Goal: Complete application form

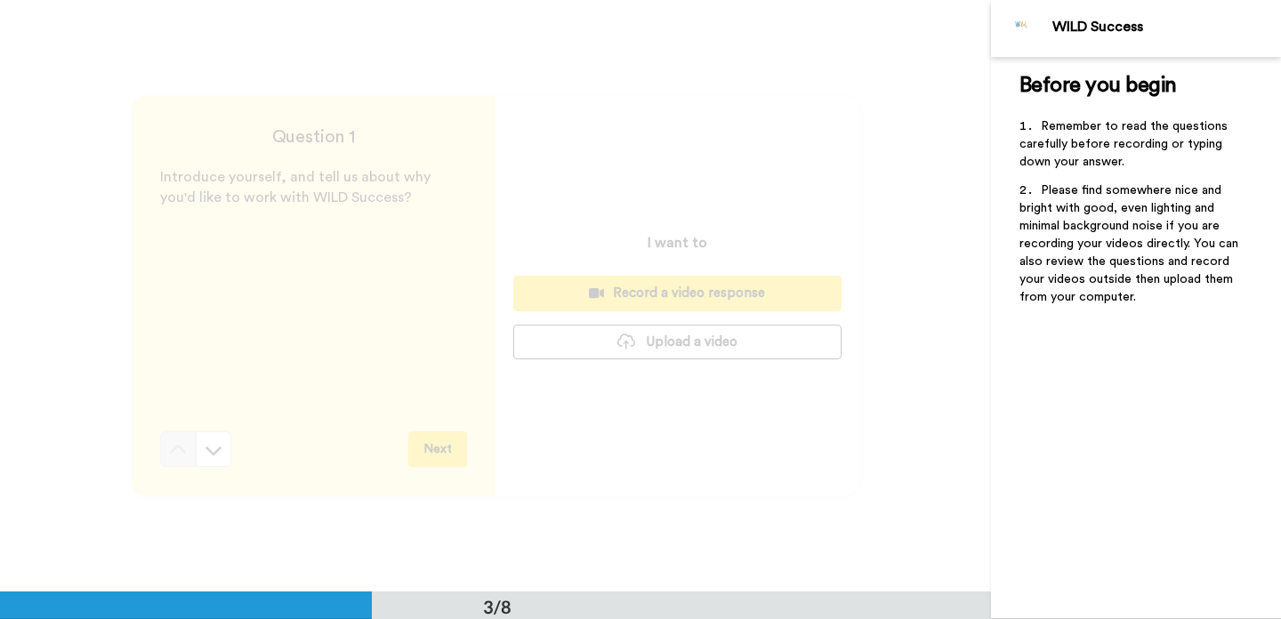
scroll to position [1177, 0]
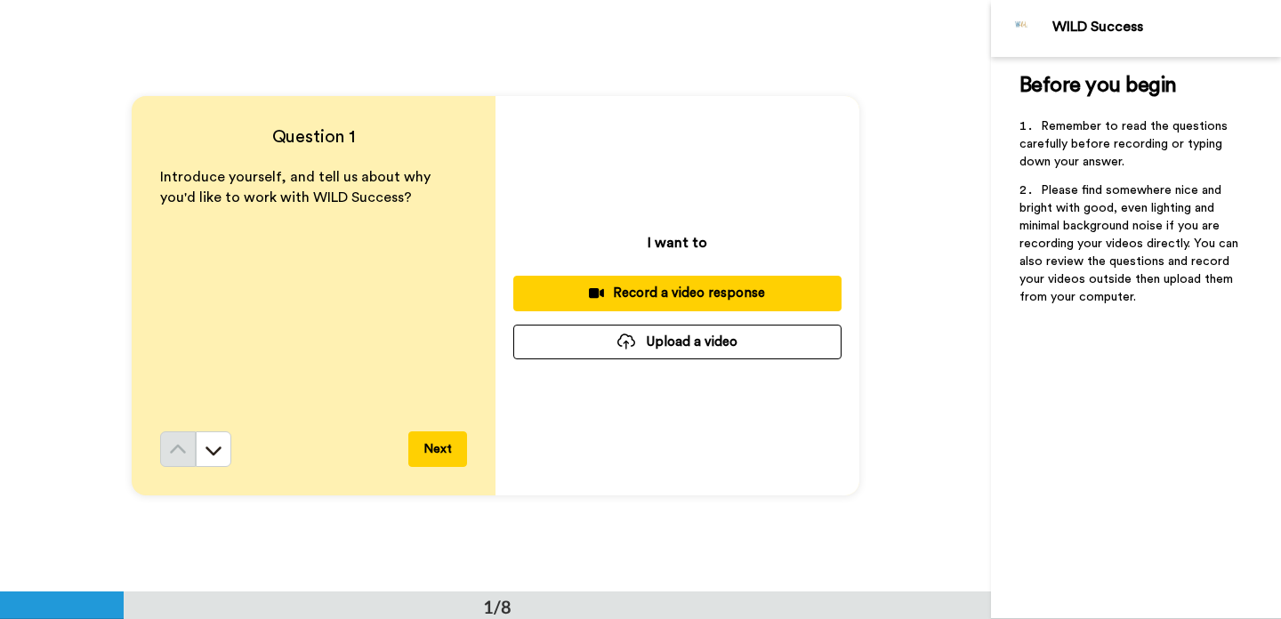
click at [657, 289] on div "Record a video response" at bounding box center [678, 293] width 300 height 19
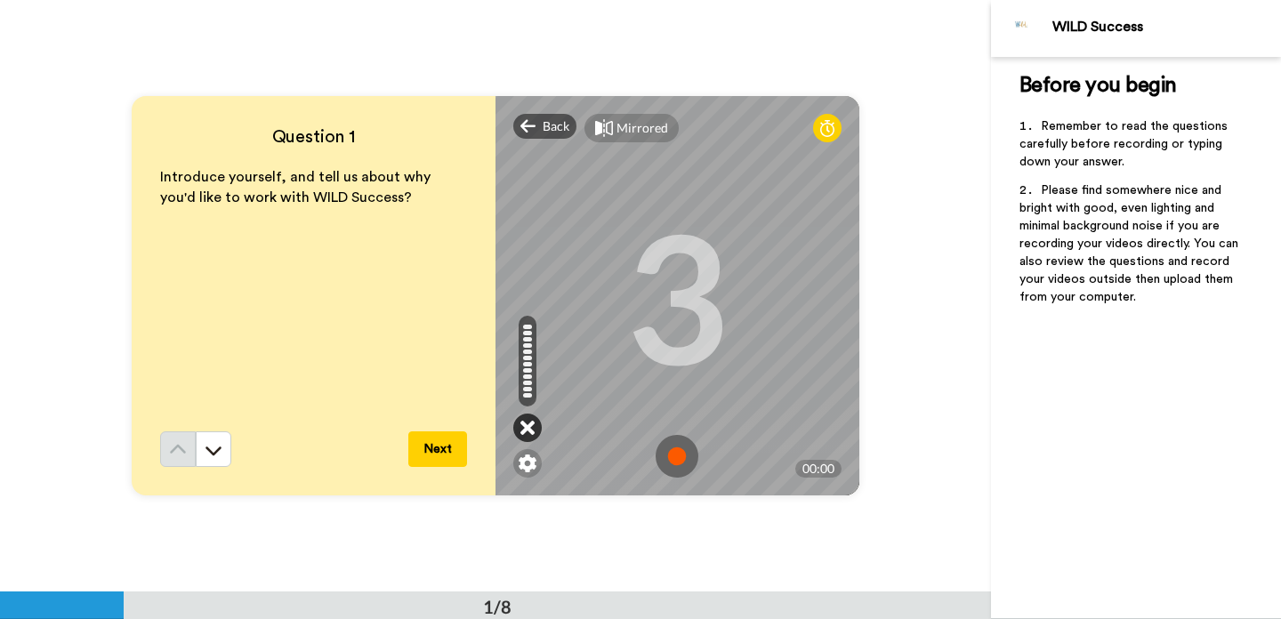
click at [527, 420] on icon at bounding box center [527, 428] width 14 height 18
click at [526, 464] on img at bounding box center [528, 464] width 18 height 18
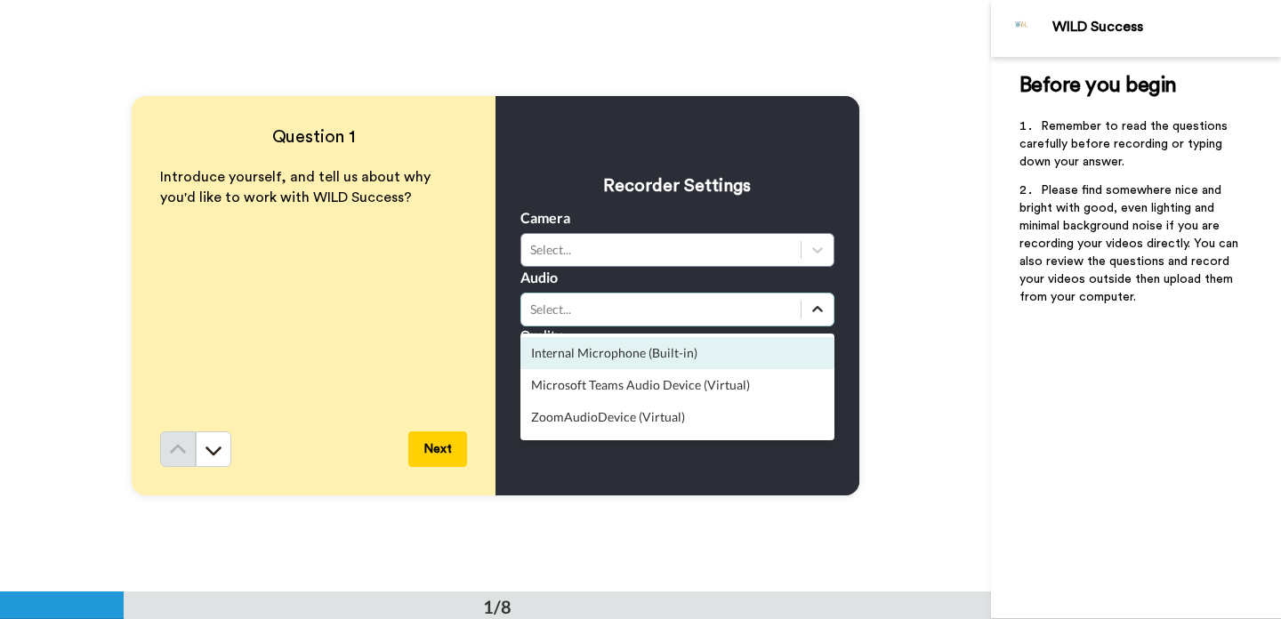
click at [811, 314] on icon at bounding box center [818, 310] width 18 height 18
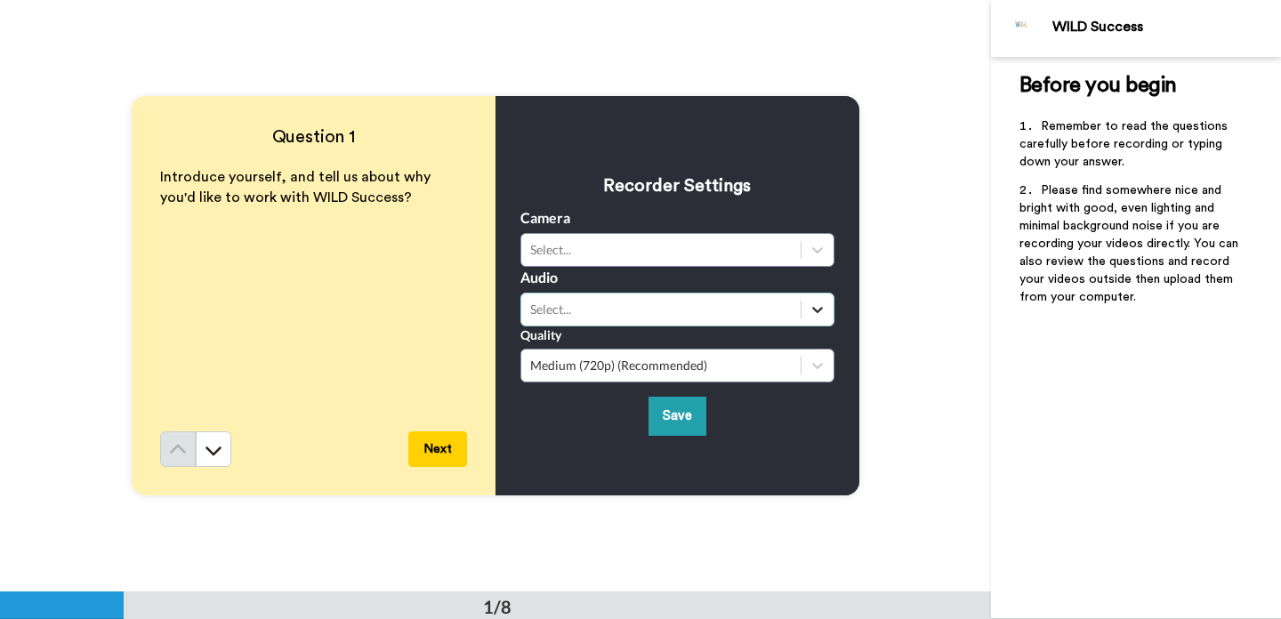
click at [812, 314] on icon at bounding box center [818, 310] width 18 height 18
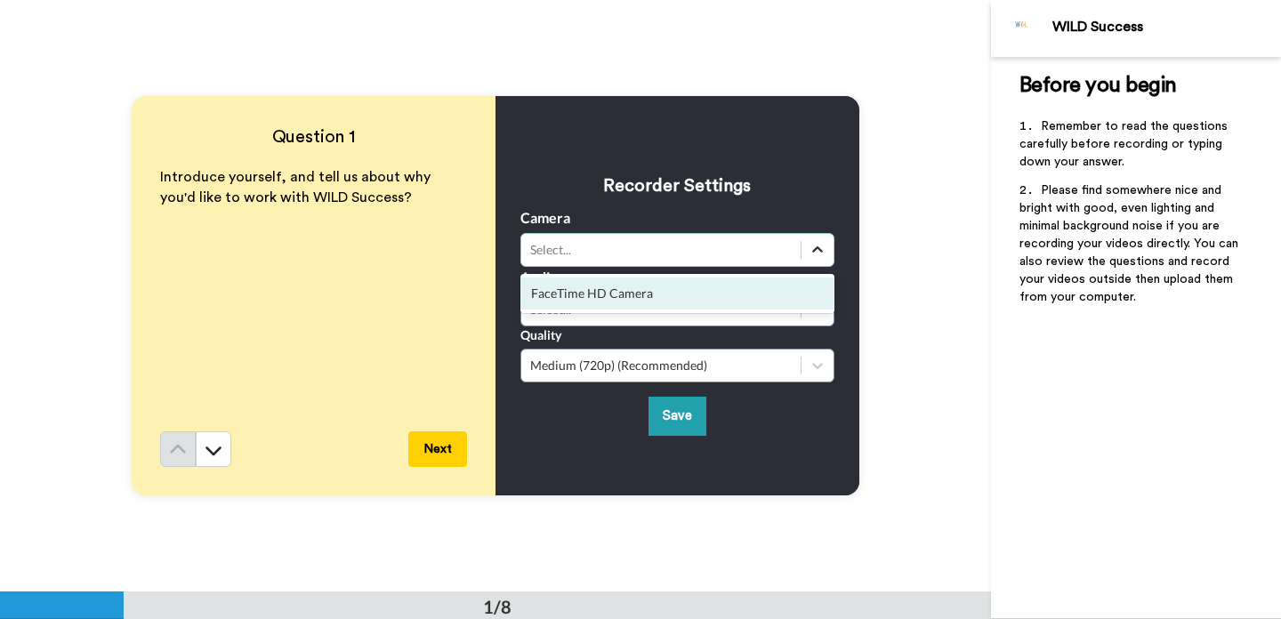
click at [816, 249] on icon at bounding box center [818, 250] width 18 height 18
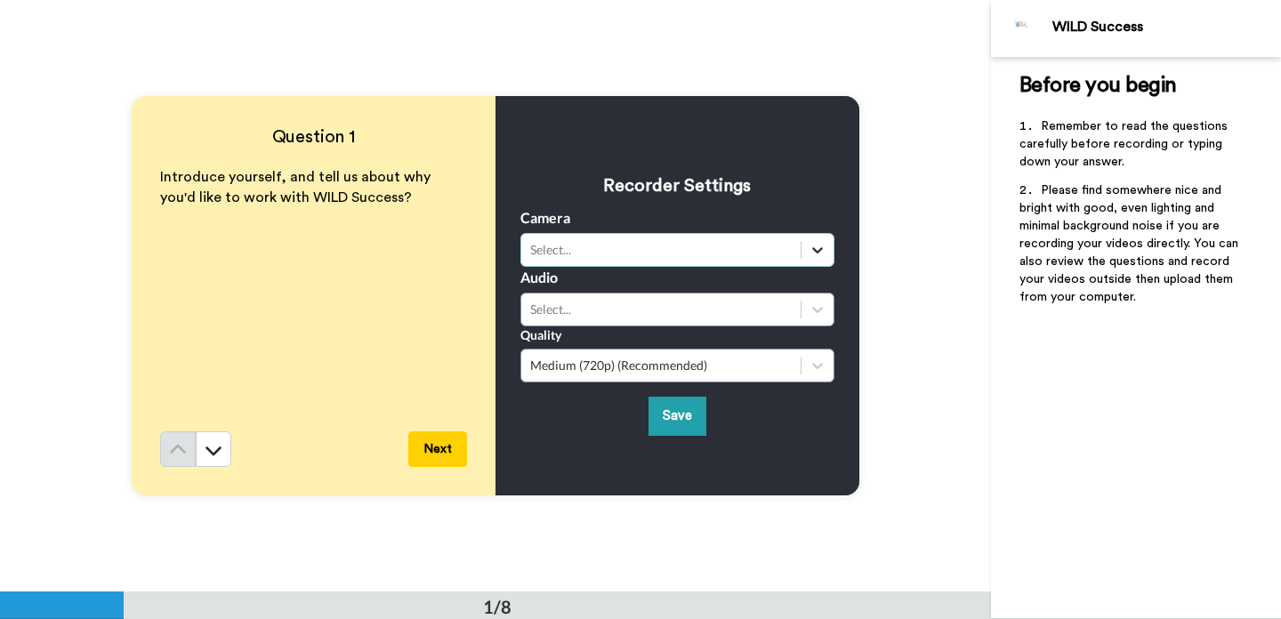
click at [816, 249] on icon at bounding box center [818, 250] width 18 height 18
click at [671, 414] on button "Save" at bounding box center [678, 416] width 58 height 38
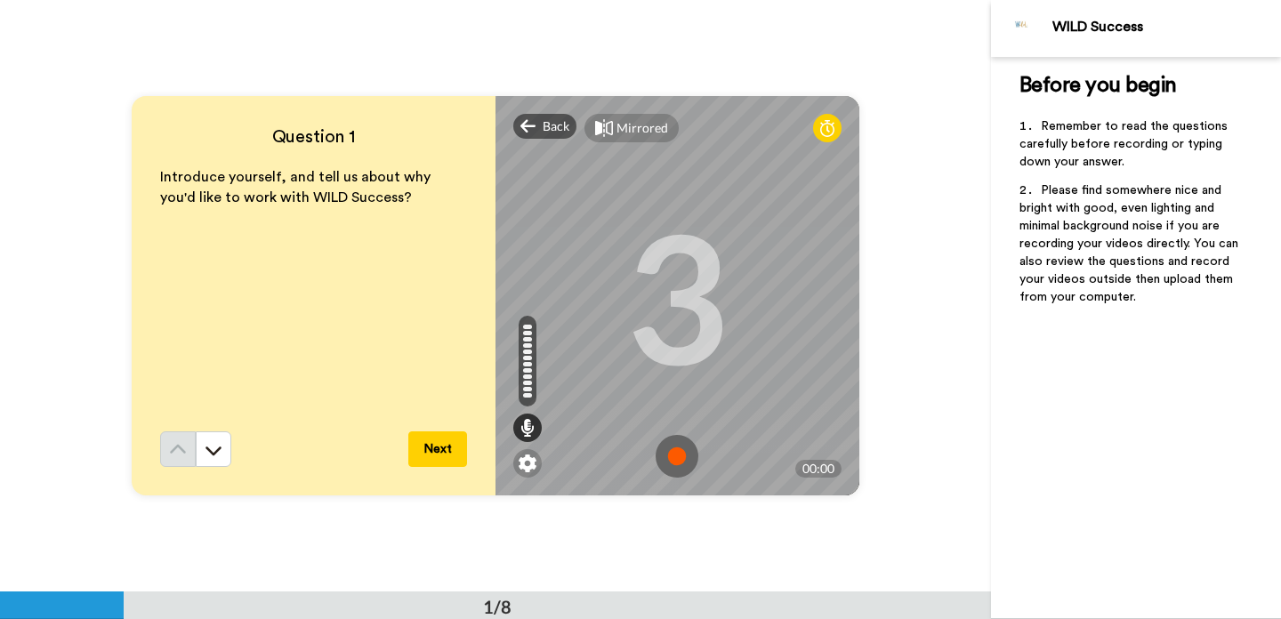
click at [830, 134] on icon at bounding box center [827, 128] width 14 height 18
click at [680, 452] on img at bounding box center [677, 456] width 43 height 43
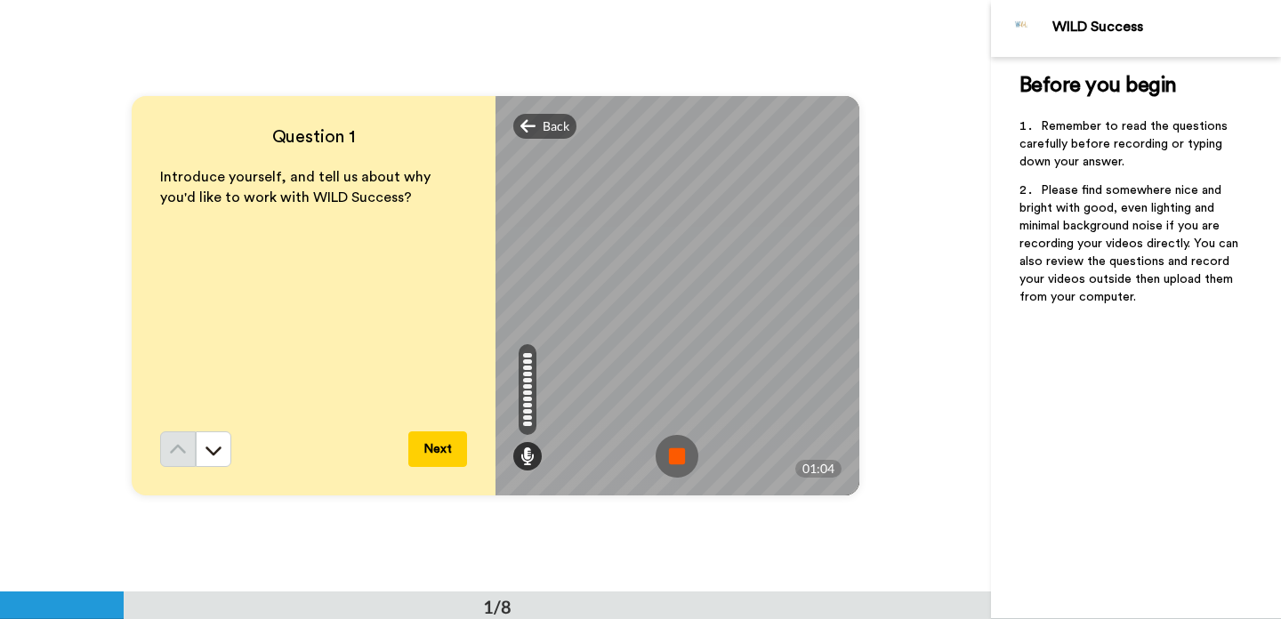
click at [680, 452] on img at bounding box center [677, 456] width 43 height 43
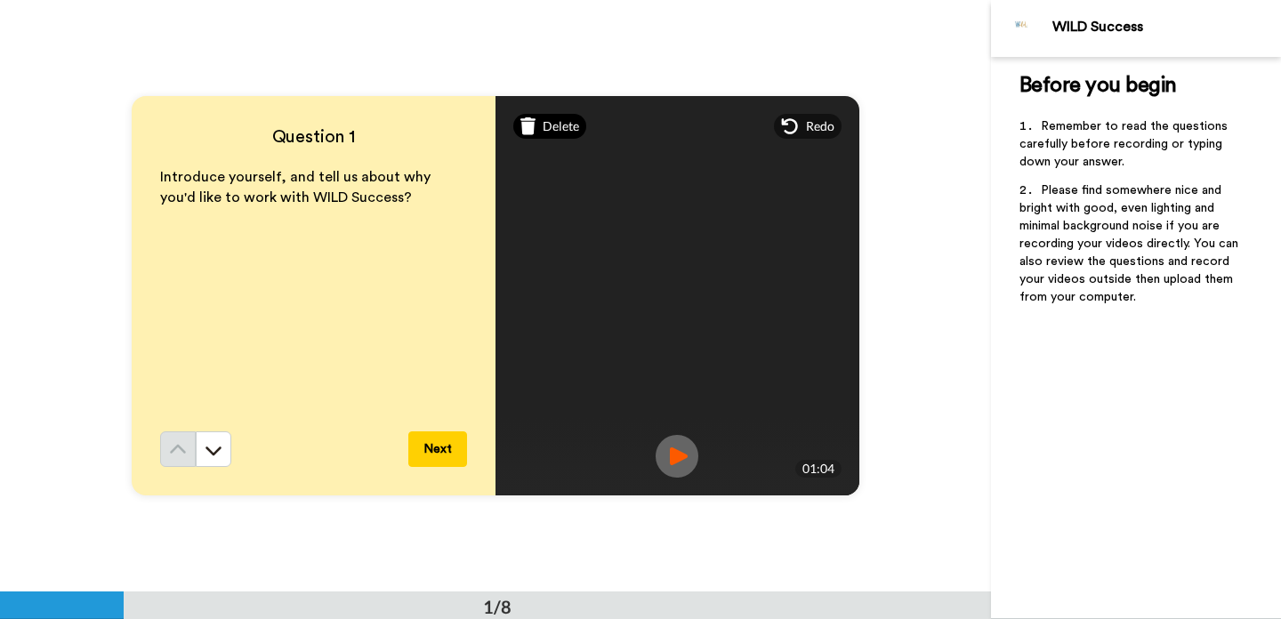
click at [559, 128] on span "Delete" at bounding box center [561, 126] width 36 height 18
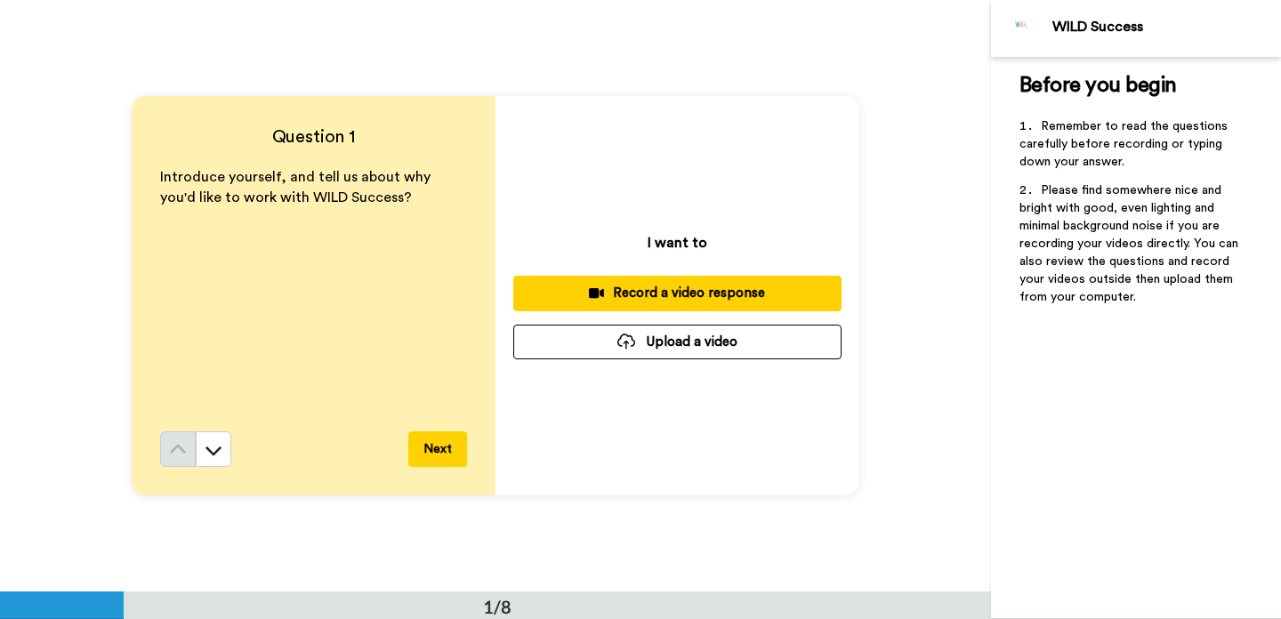
click at [678, 301] on div "Record a video response" at bounding box center [678, 293] width 300 height 19
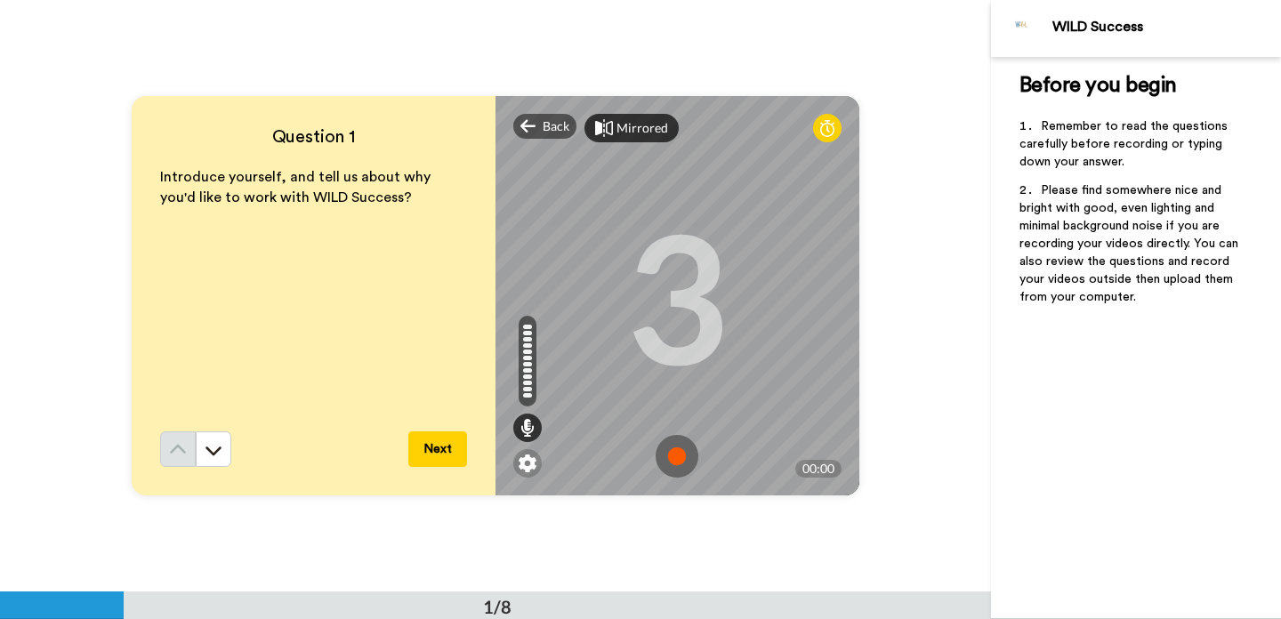
click at [643, 136] on div "Mirrored" at bounding box center [642, 128] width 52 height 18
click at [675, 459] on img at bounding box center [677, 456] width 43 height 43
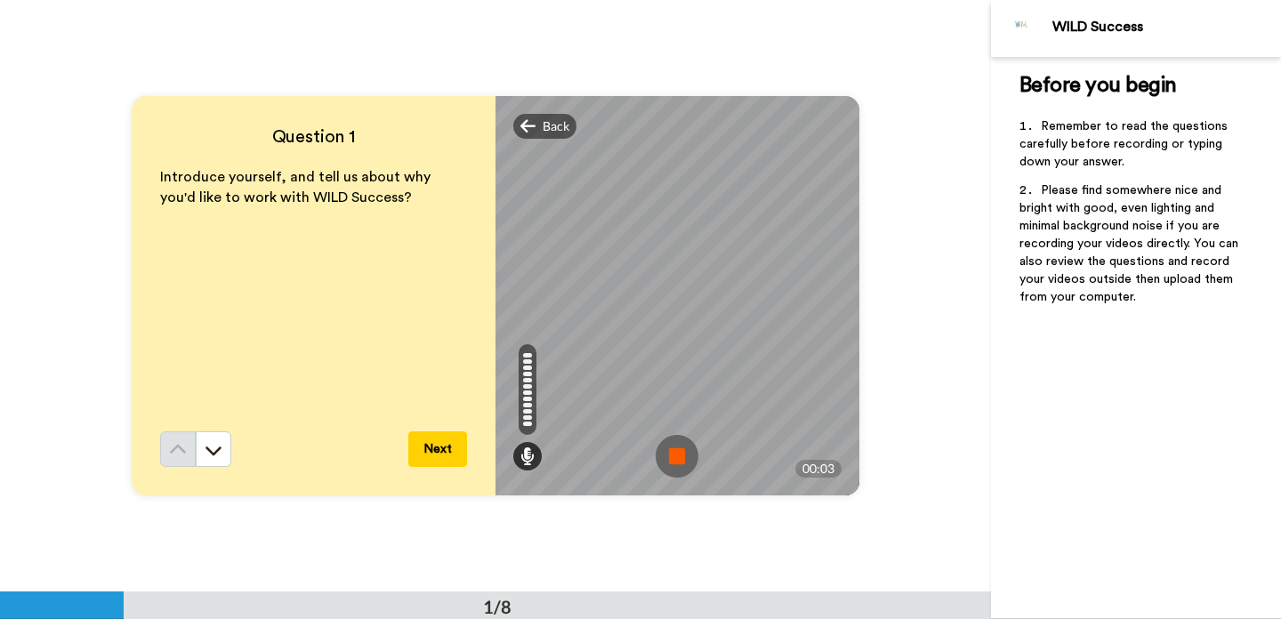
click at [679, 454] on img at bounding box center [677, 456] width 43 height 43
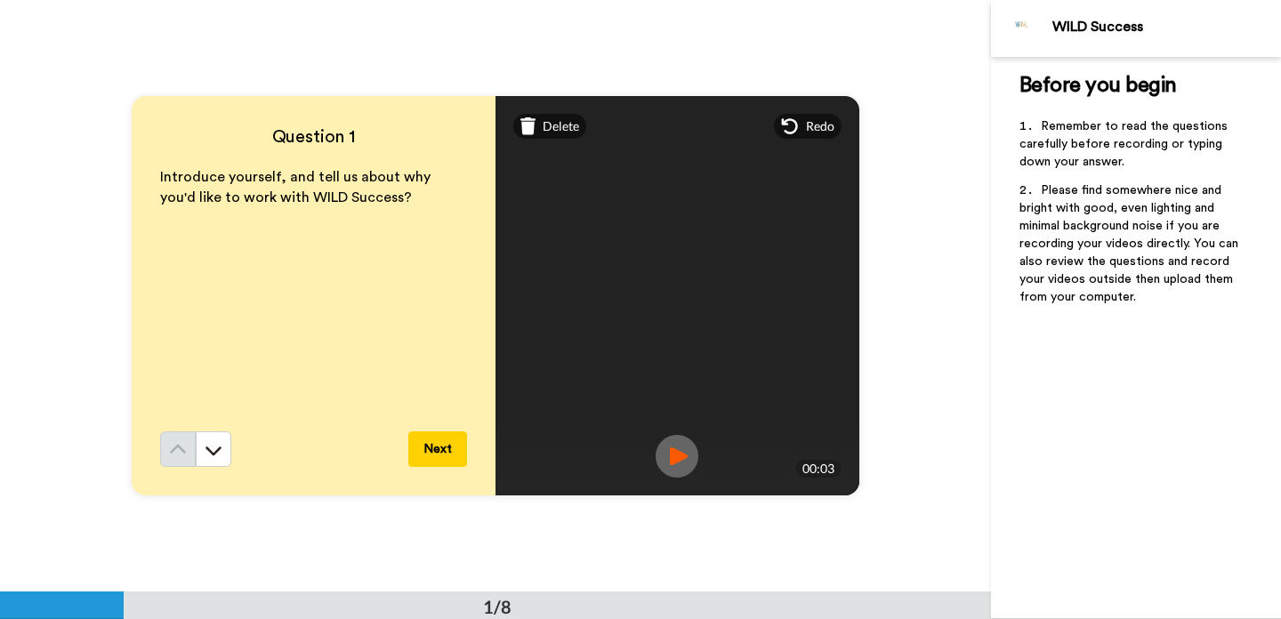
click at [676, 459] on img at bounding box center [677, 456] width 43 height 43
click at [535, 129] on icon at bounding box center [528, 126] width 16 height 18
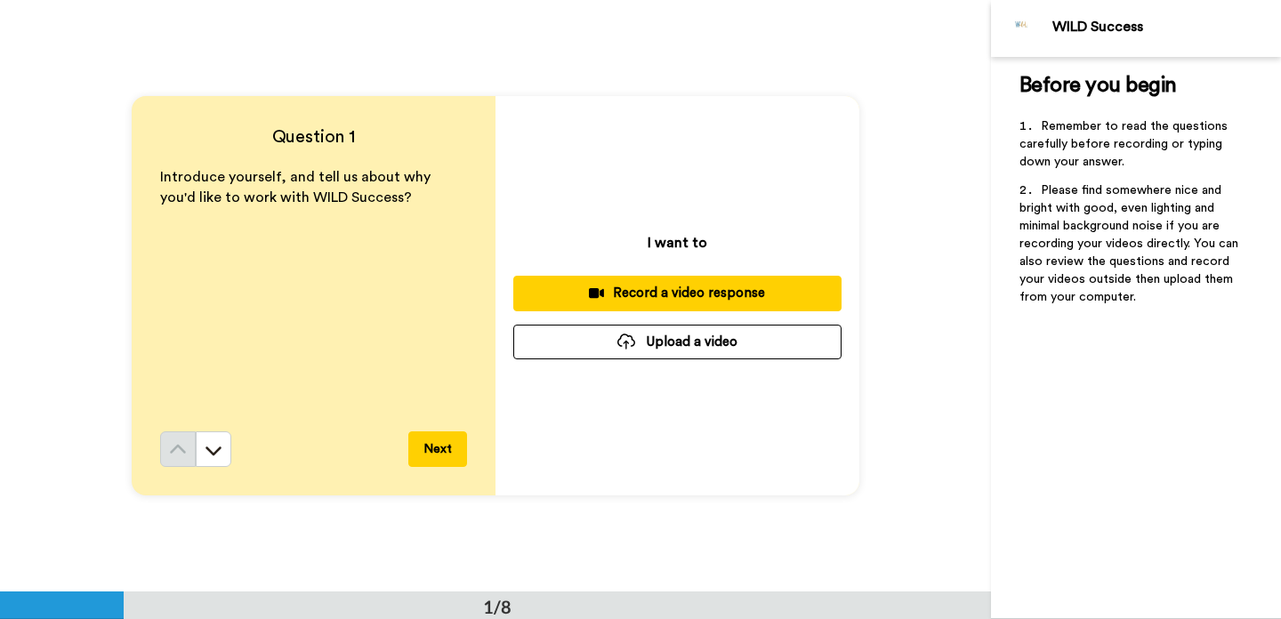
click at [669, 294] on div "Record a video response" at bounding box center [678, 293] width 300 height 19
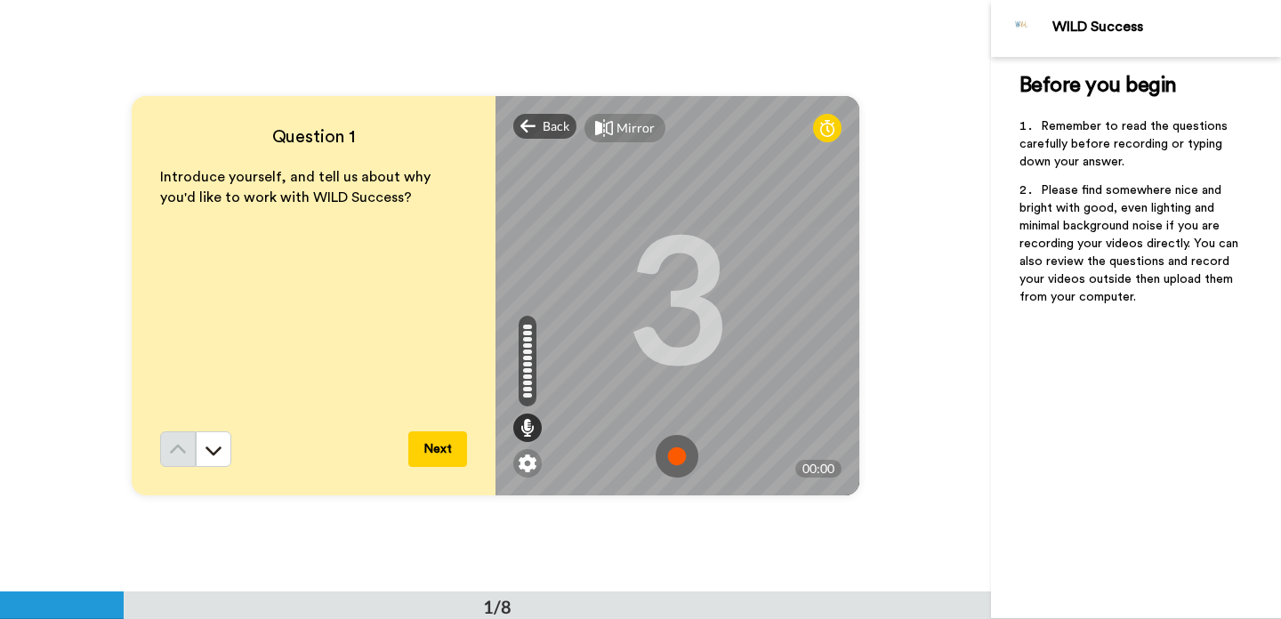
click at [616, 128] on div "Mirror" at bounding box center [635, 128] width 38 height 18
click at [678, 454] on img at bounding box center [677, 456] width 43 height 43
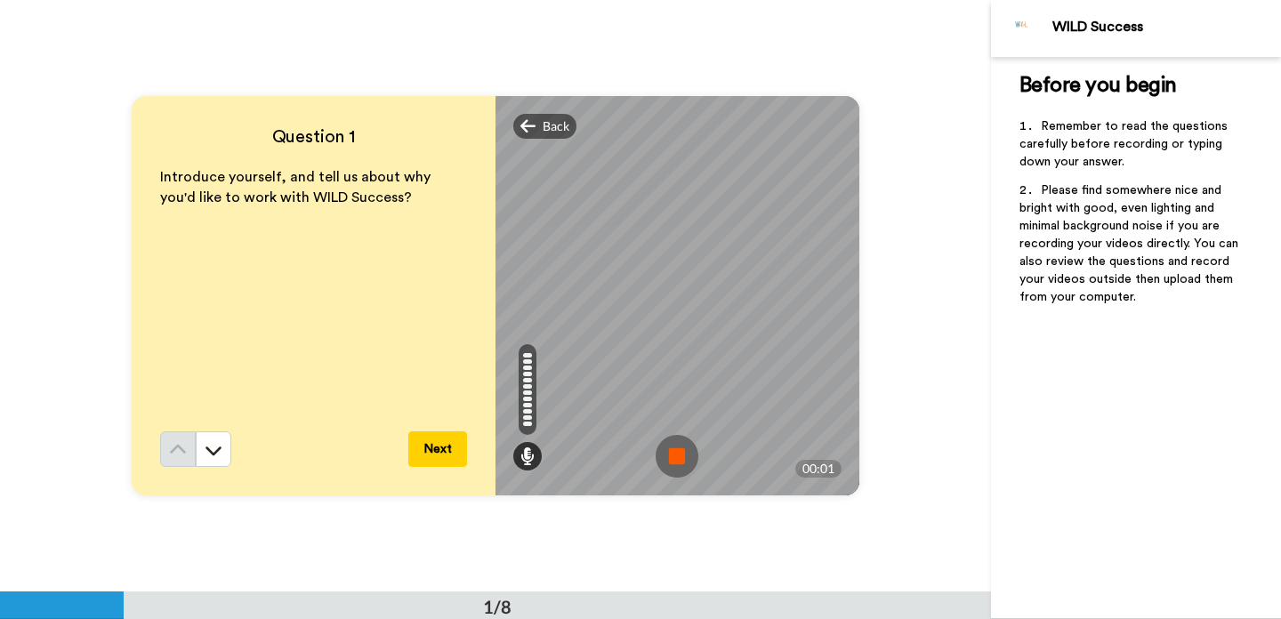
click at [678, 454] on img at bounding box center [677, 456] width 43 height 43
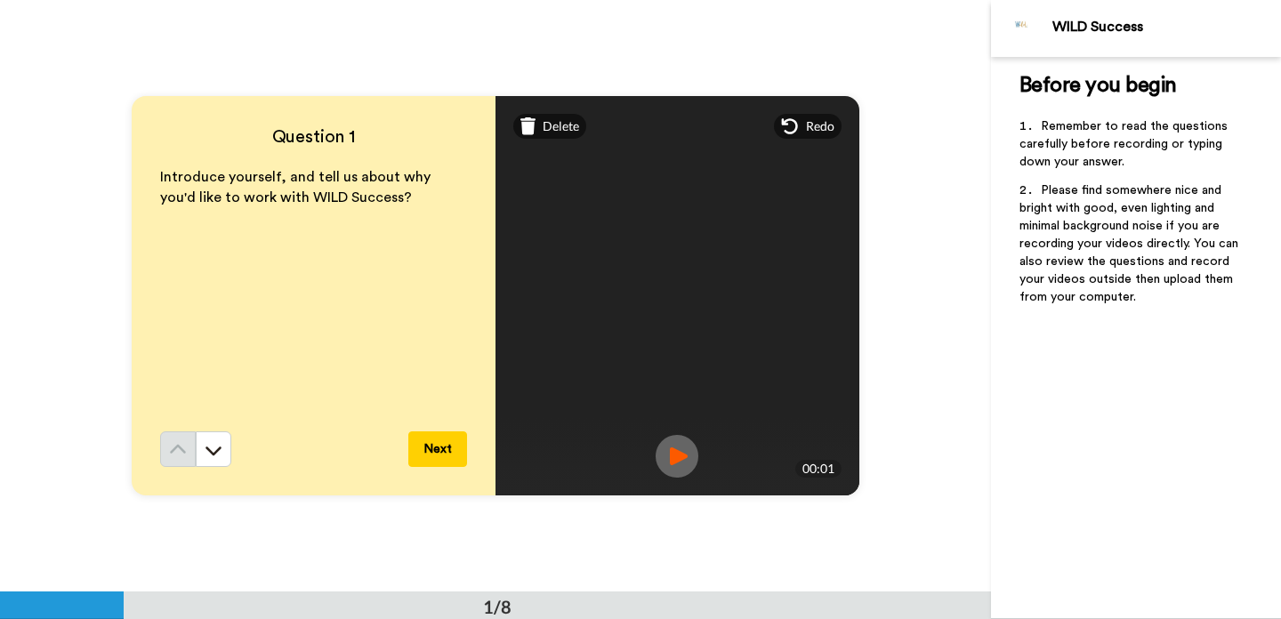
click at [675, 455] on img at bounding box center [677, 456] width 43 height 43
click at [552, 132] on span "Delete" at bounding box center [561, 126] width 36 height 18
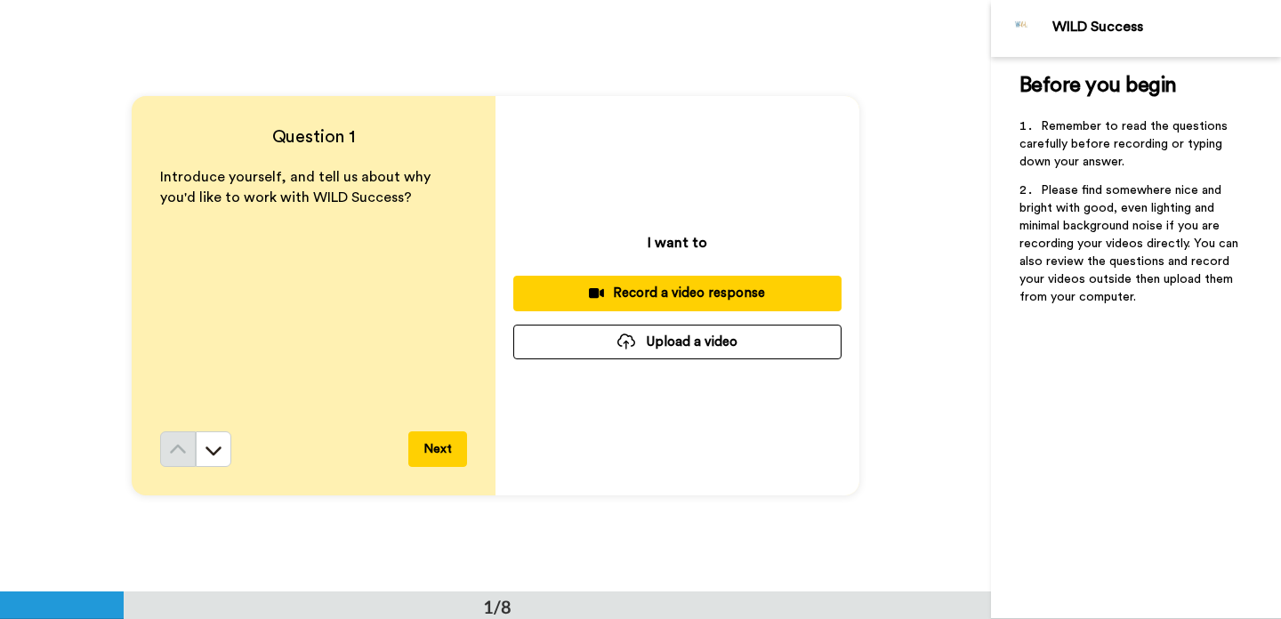
click at [669, 294] on div "Record a video response" at bounding box center [678, 293] width 300 height 19
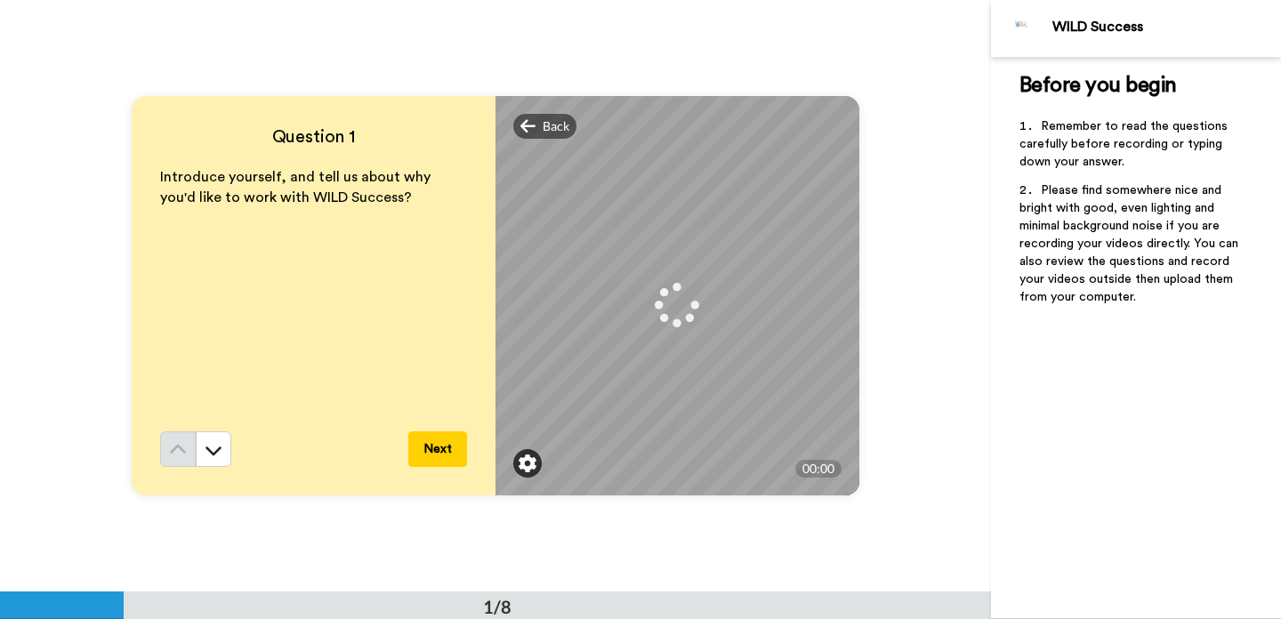
click at [526, 463] on img at bounding box center [528, 464] width 18 height 18
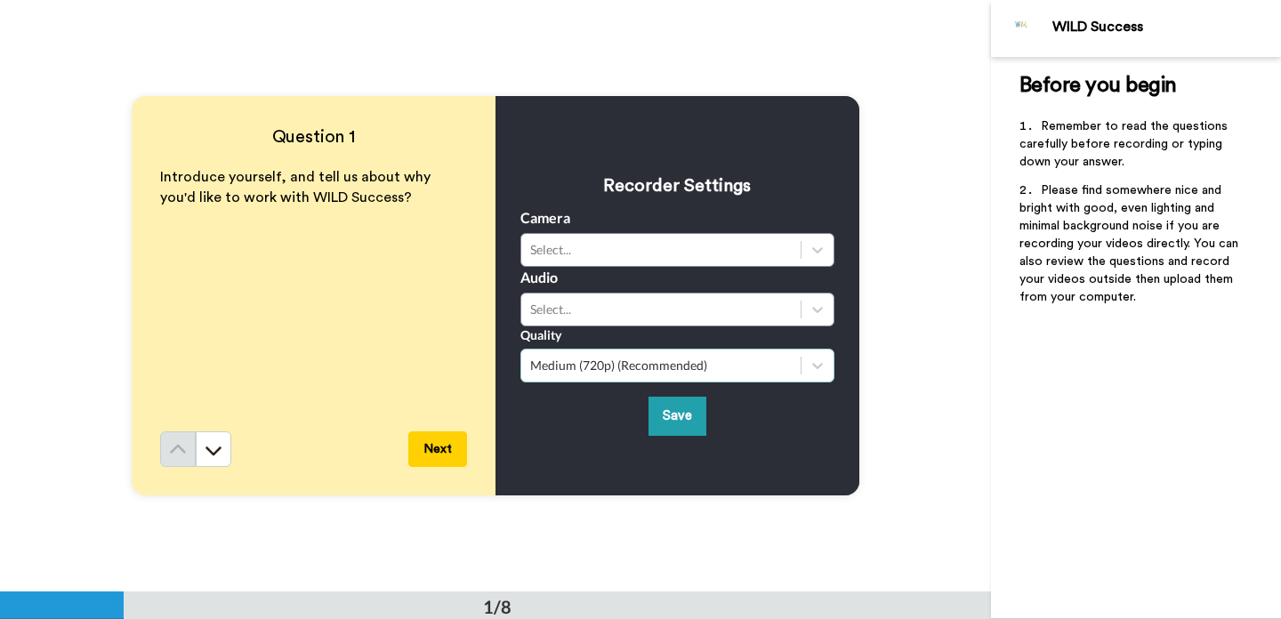
click at [705, 371] on div "Medium (720p) (Recommended)" at bounding box center [661, 366] width 262 height 18
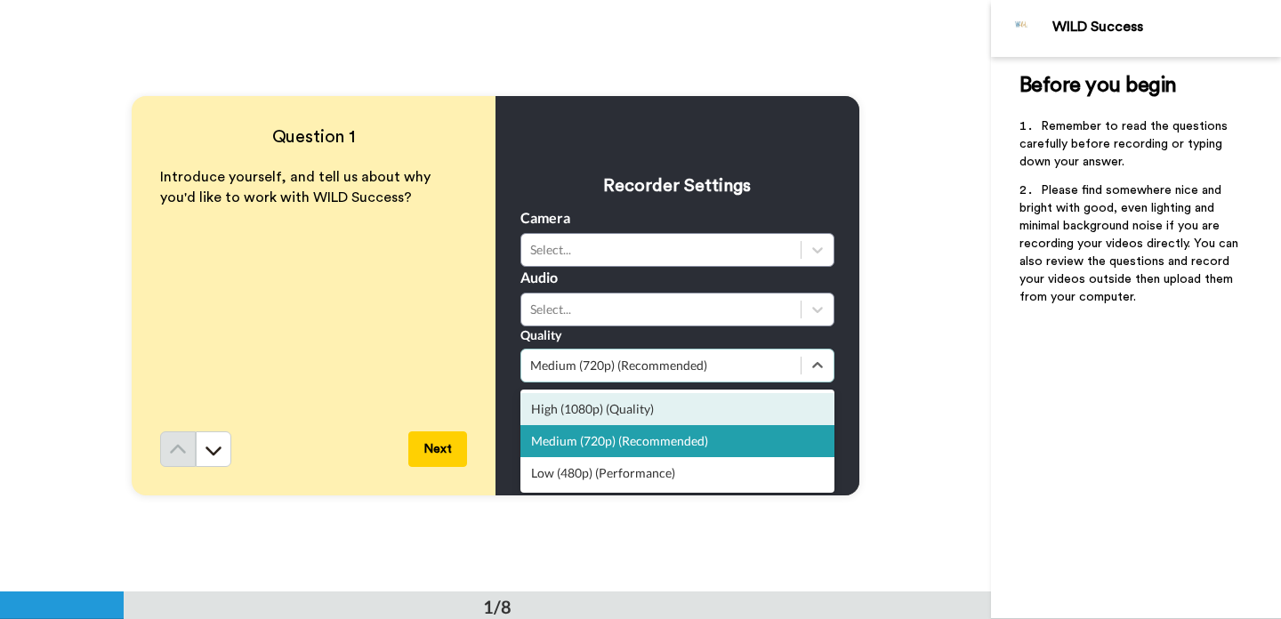
click at [677, 415] on div "High (1080p) (Quality)" at bounding box center [677, 409] width 314 height 32
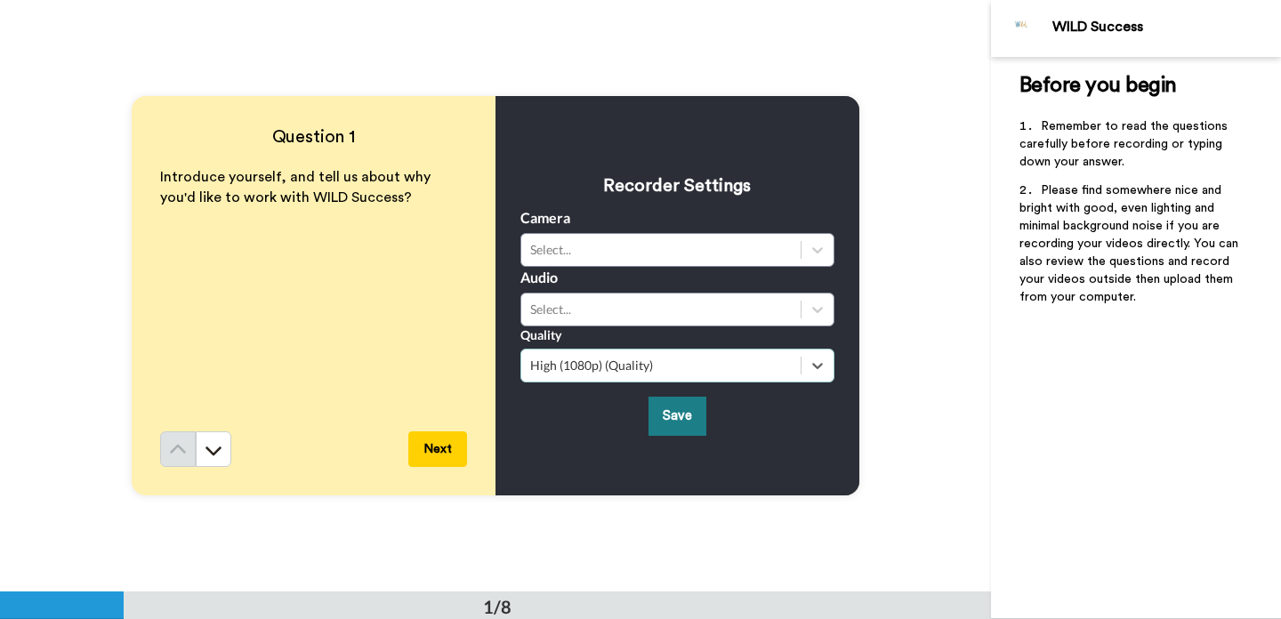
click at [676, 415] on button "Save" at bounding box center [678, 416] width 58 height 38
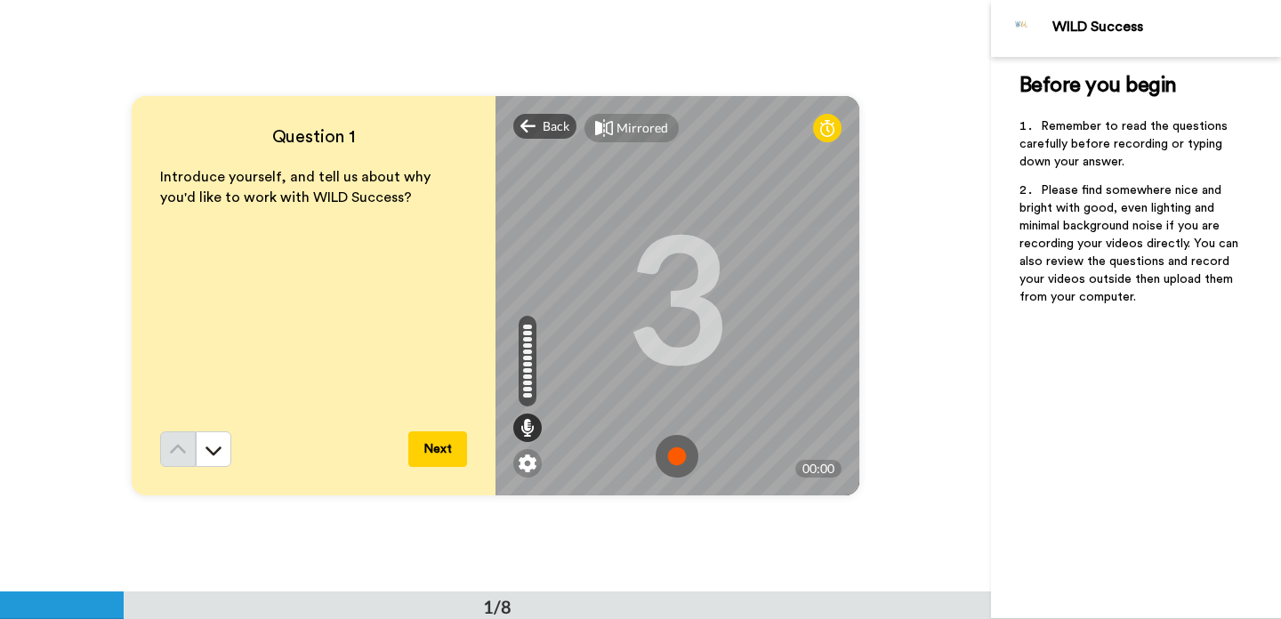
click at [677, 455] on img at bounding box center [677, 456] width 43 height 43
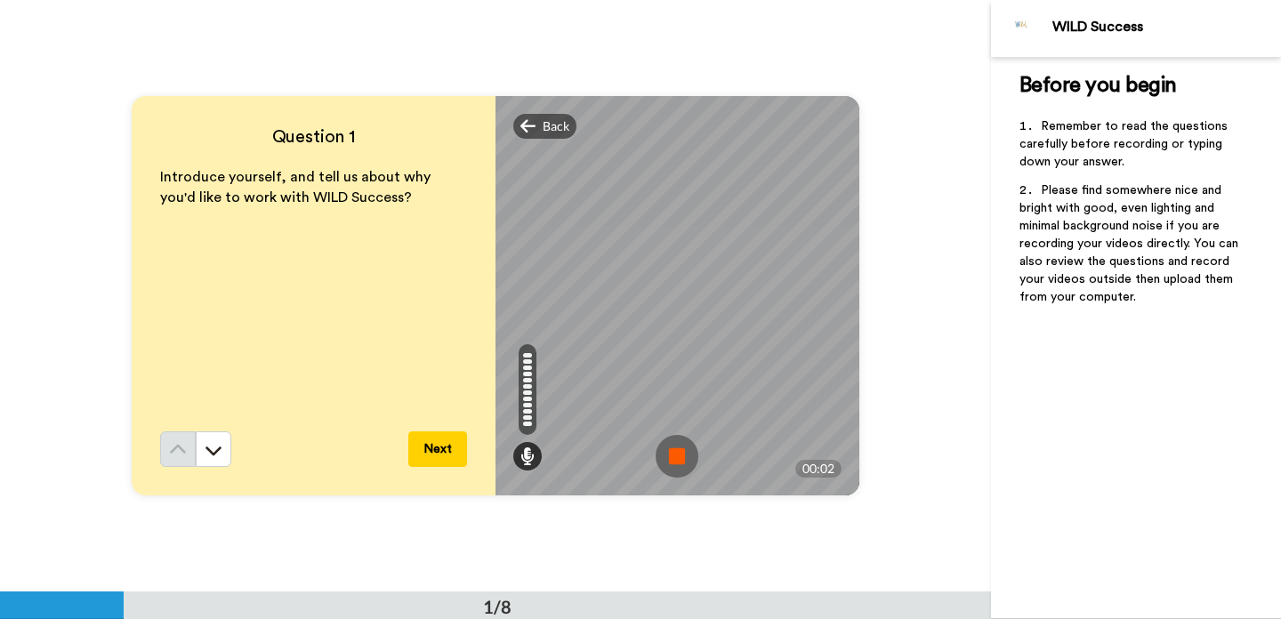
click at [677, 455] on img at bounding box center [677, 456] width 43 height 43
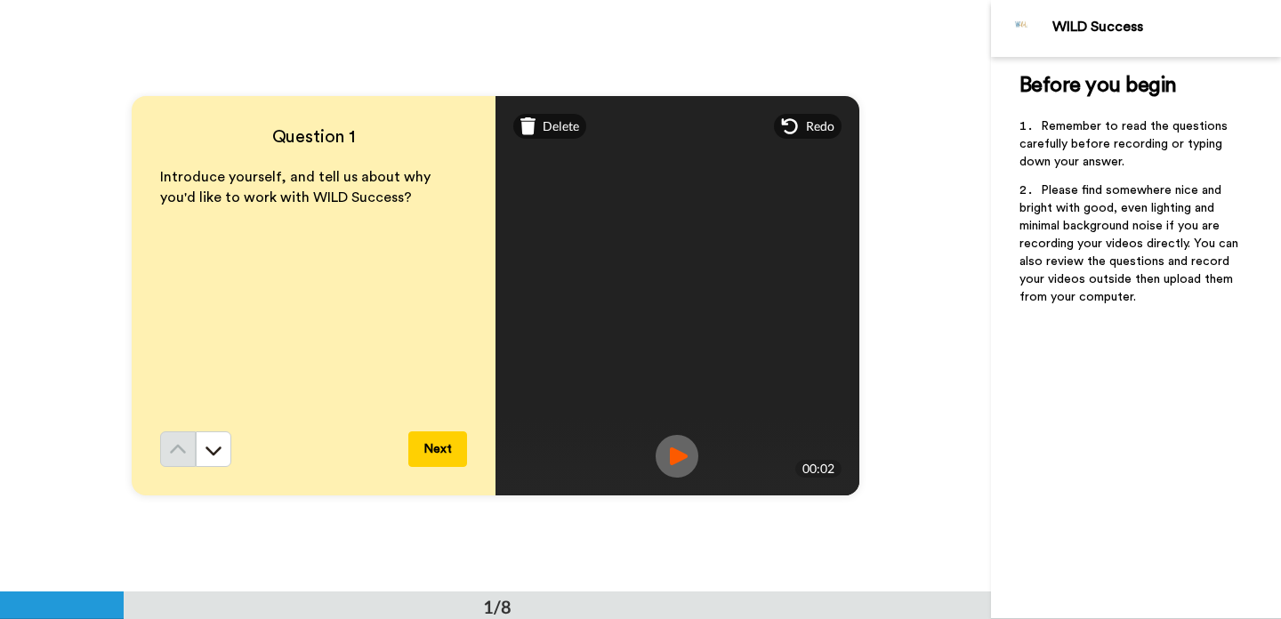
click at [676, 459] on img at bounding box center [677, 456] width 43 height 43
click at [563, 124] on span "Delete" at bounding box center [561, 126] width 36 height 18
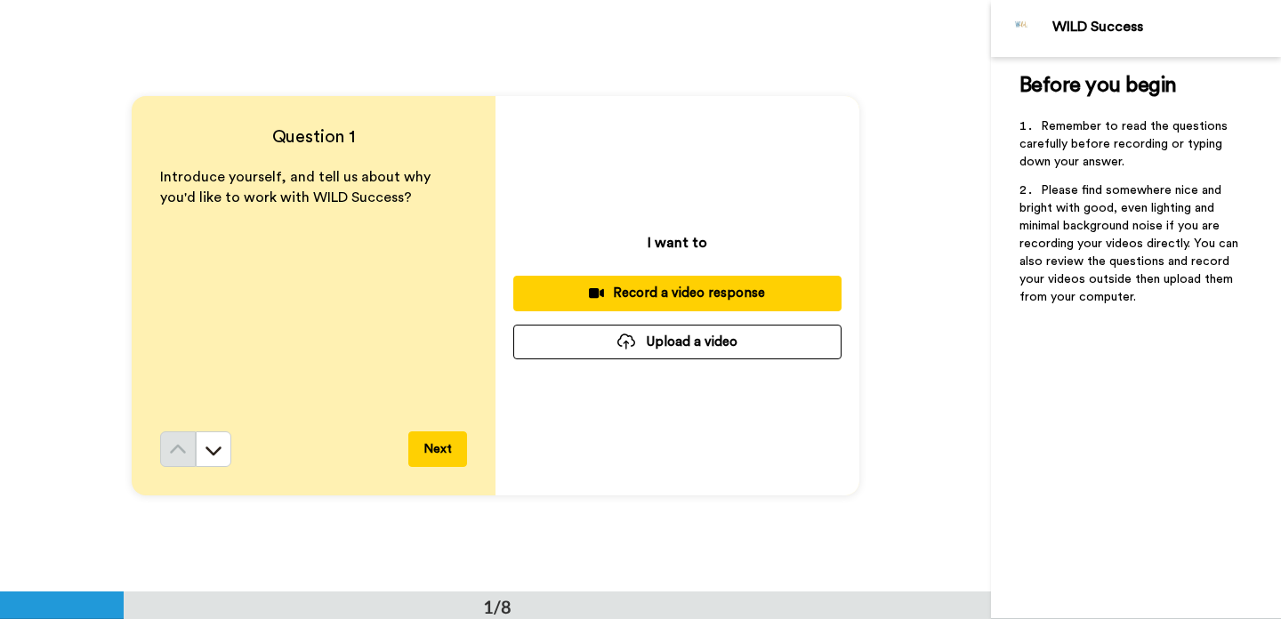
click at [662, 291] on div "Record a video response" at bounding box center [678, 293] width 300 height 19
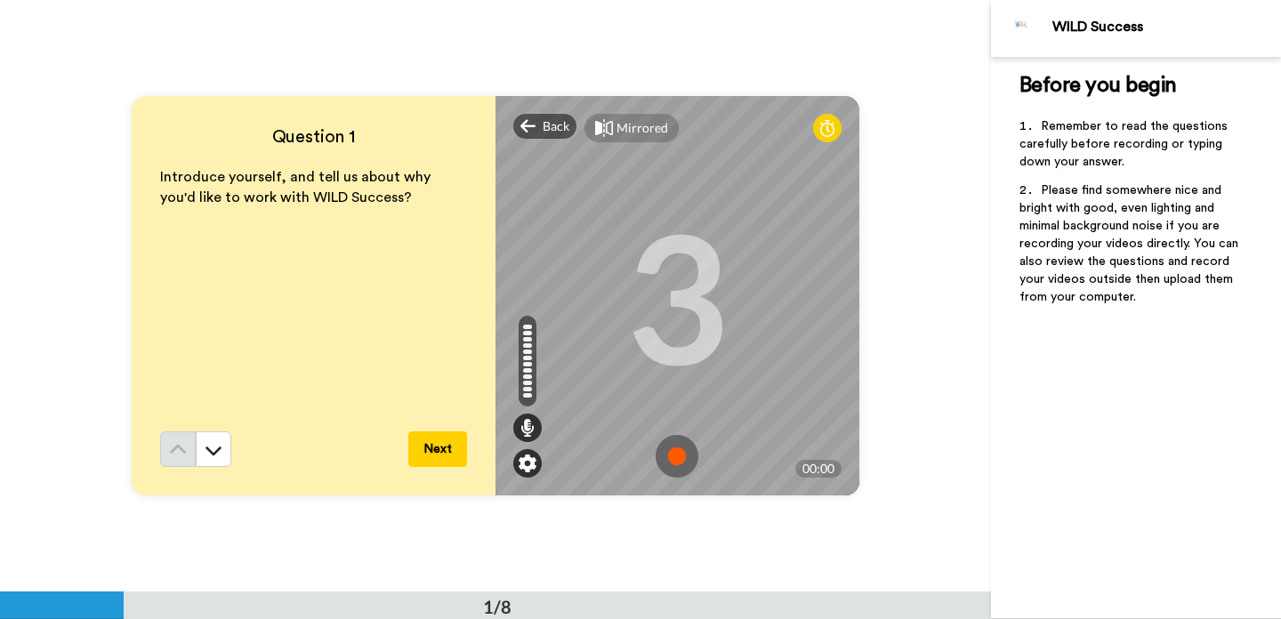
click at [525, 467] on img at bounding box center [528, 464] width 18 height 18
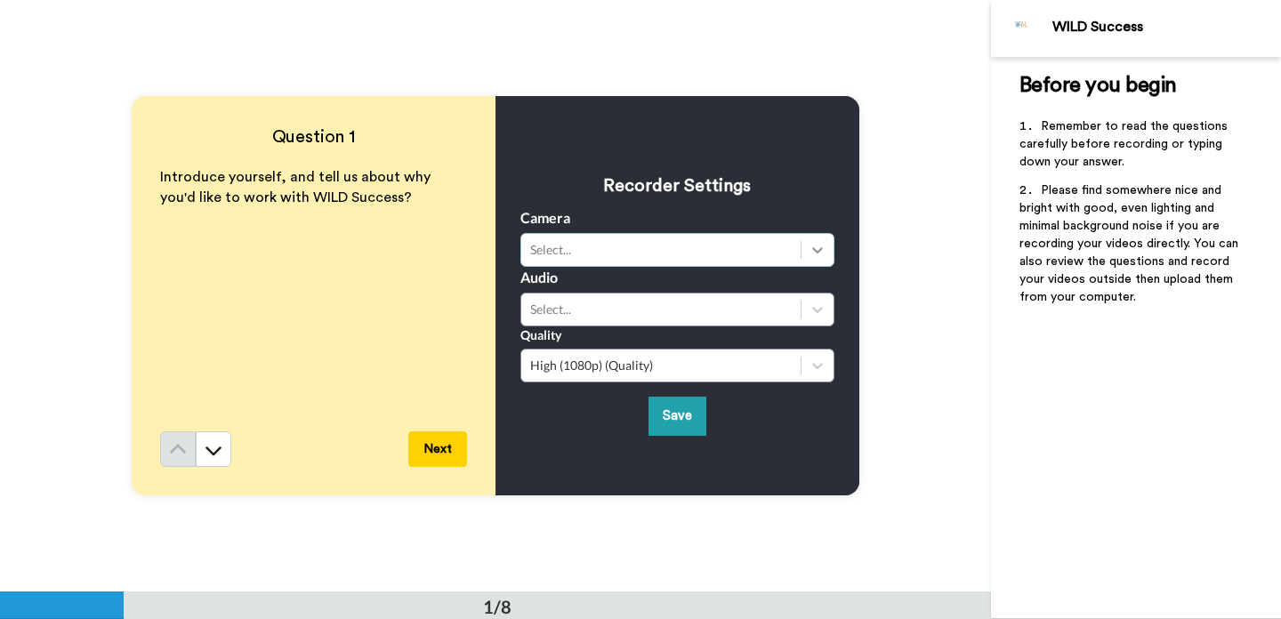
click at [818, 241] on icon at bounding box center [818, 250] width 18 height 18
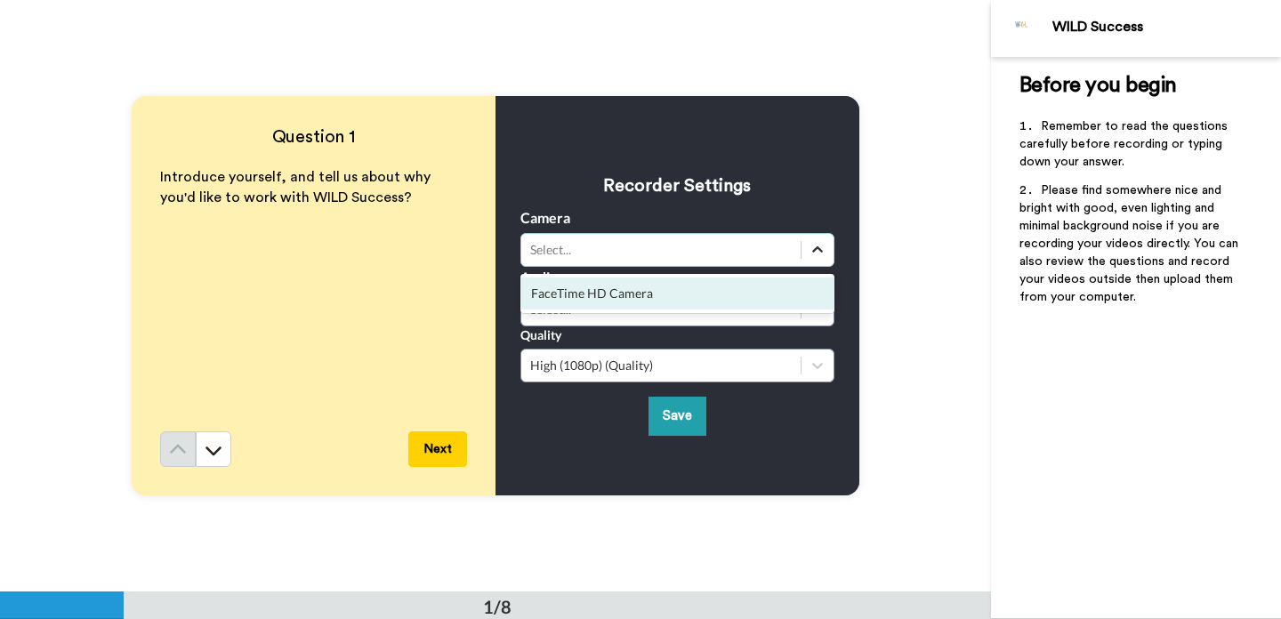
click at [818, 241] on icon at bounding box center [818, 250] width 18 height 18
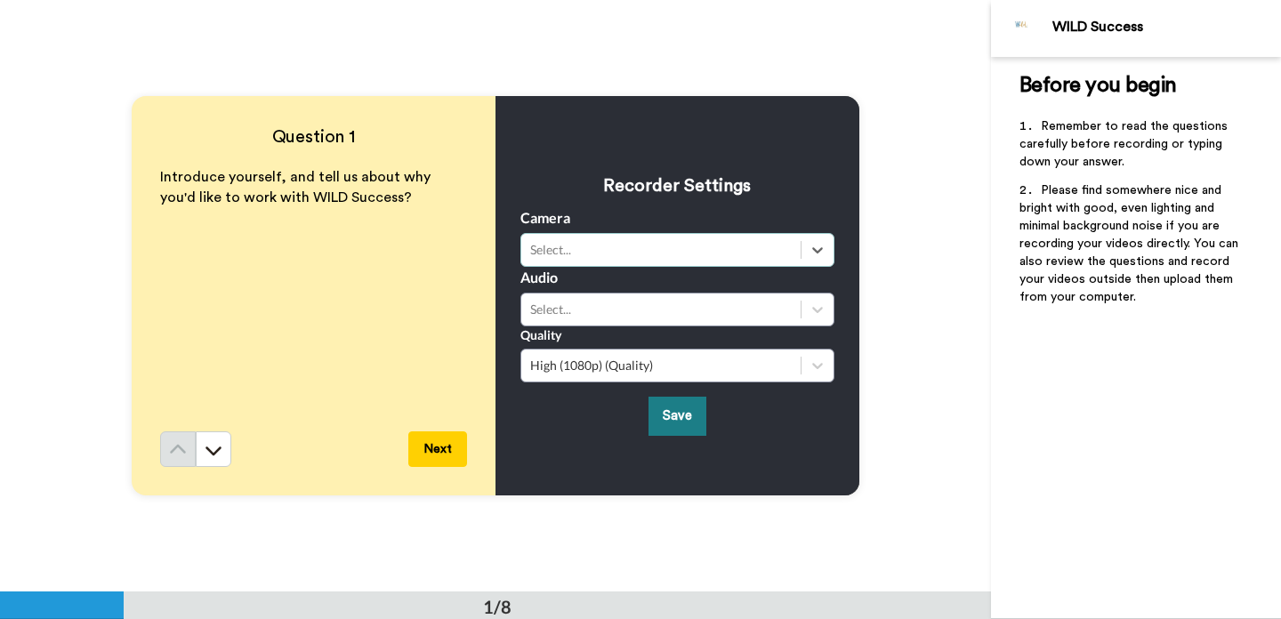
click at [683, 416] on button "Save" at bounding box center [678, 416] width 58 height 38
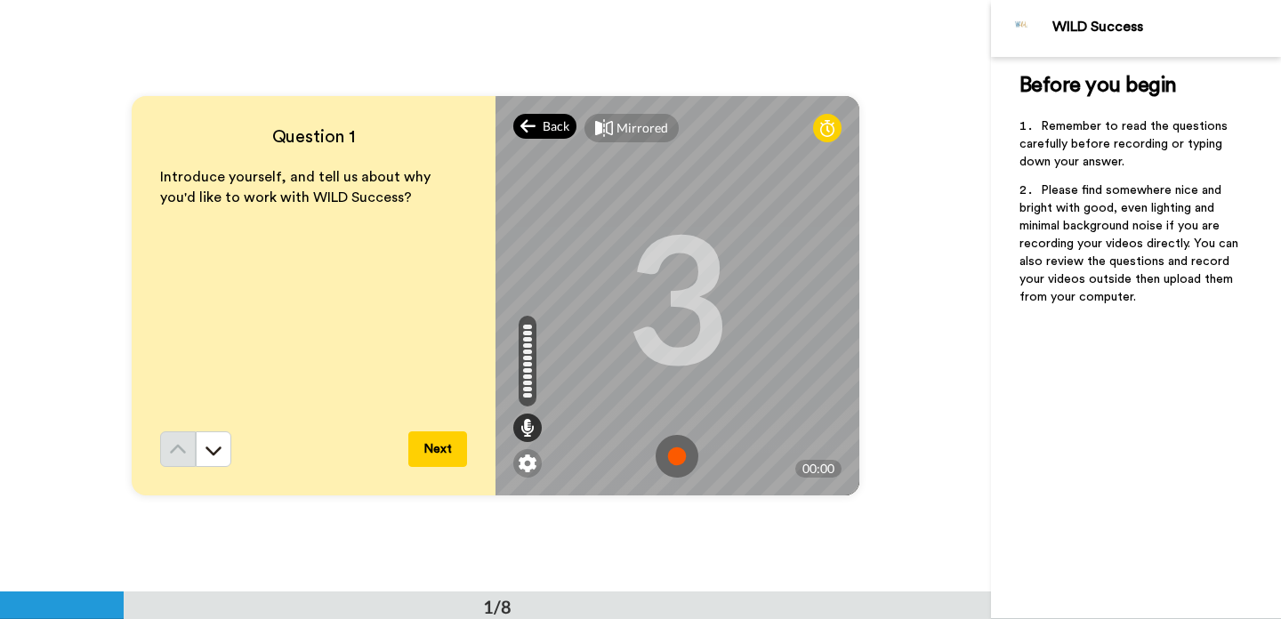
click at [531, 128] on icon at bounding box center [528, 126] width 16 height 18
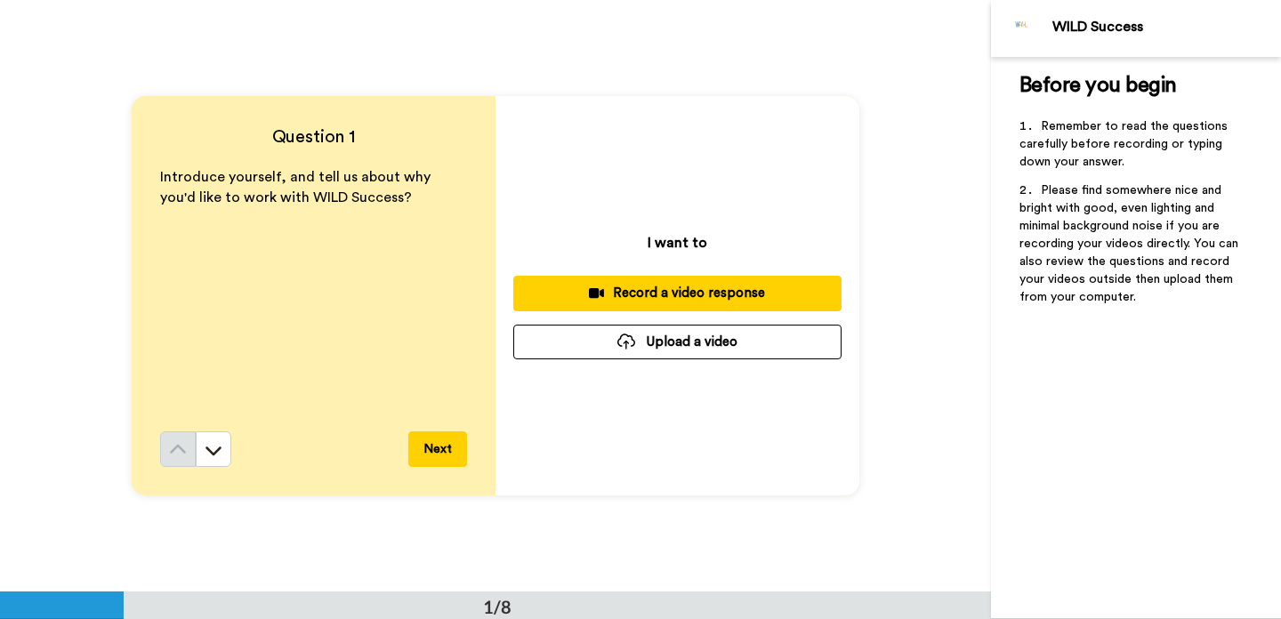
click at [687, 298] on div "Record a video response" at bounding box center [678, 293] width 300 height 19
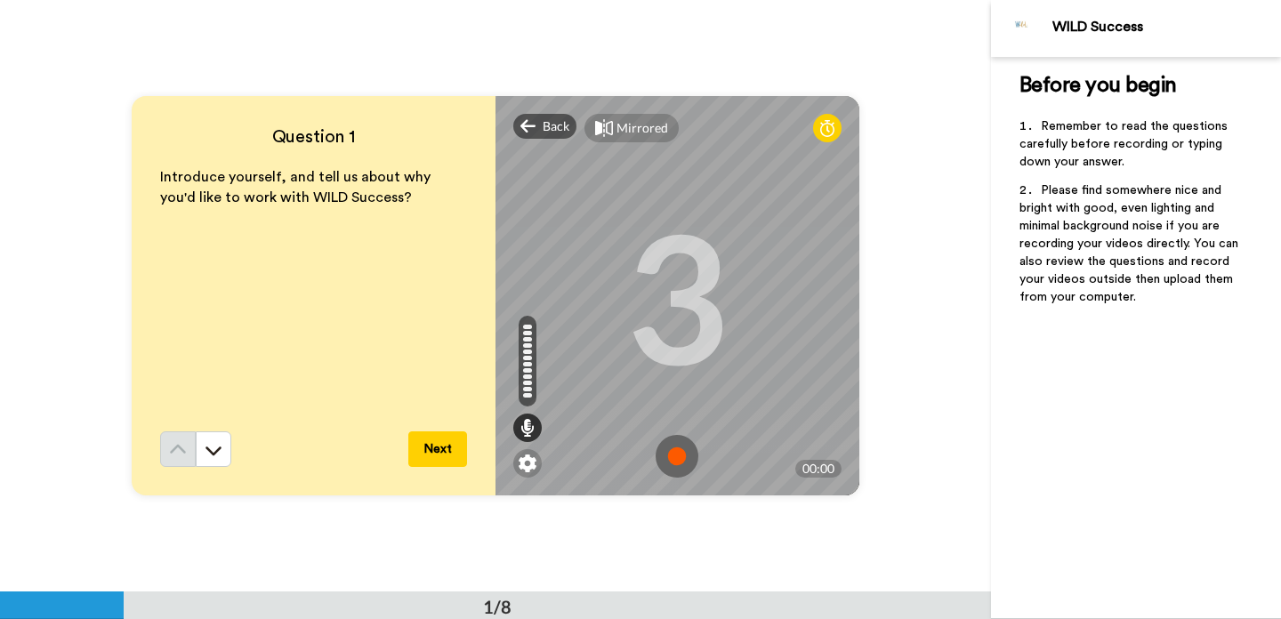
click at [678, 448] on img at bounding box center [677, 456] width 43 height 43
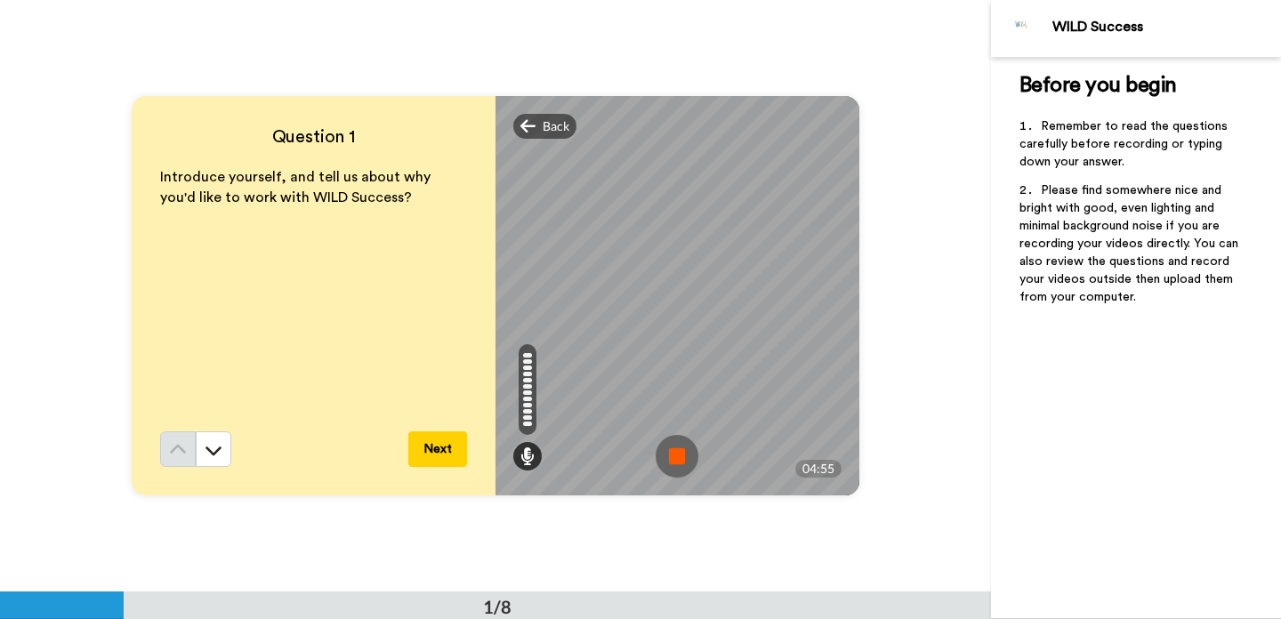
click at [678, 448] on img at bounding box center [677, 456] width 43 height 43
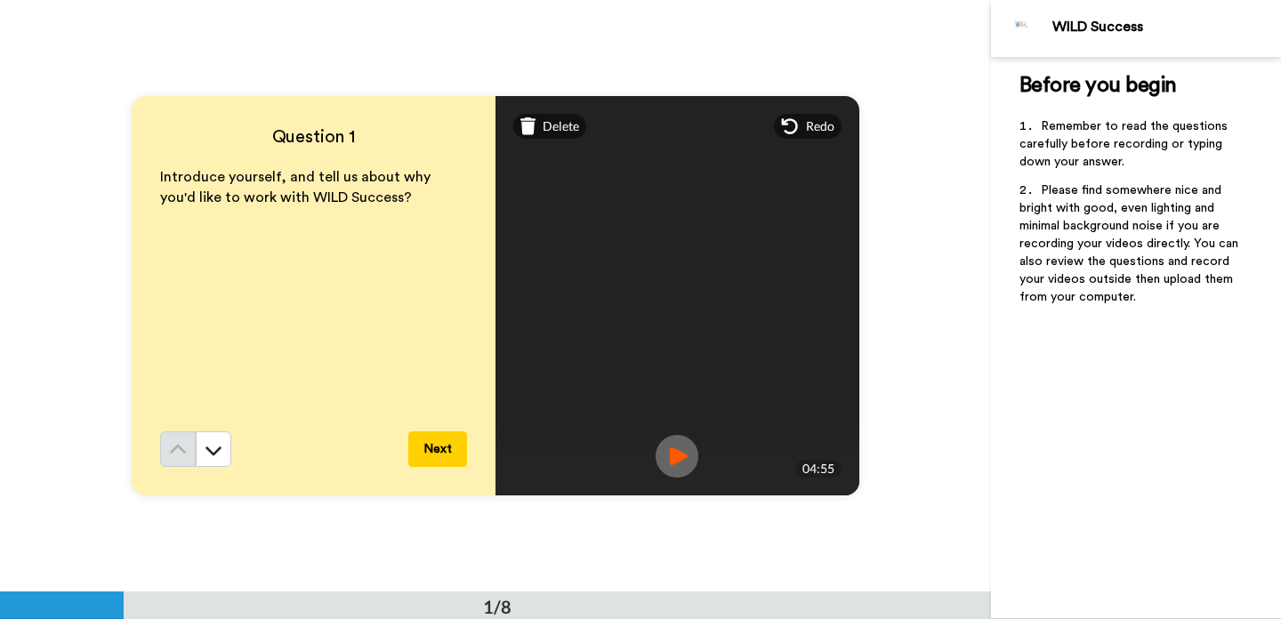
click at [678, 448] on img at bounding box center [677, 456] width 43 height 43
click at [559, 125] on span "Delete" at bounding box center [561, 126] width 36 height 18
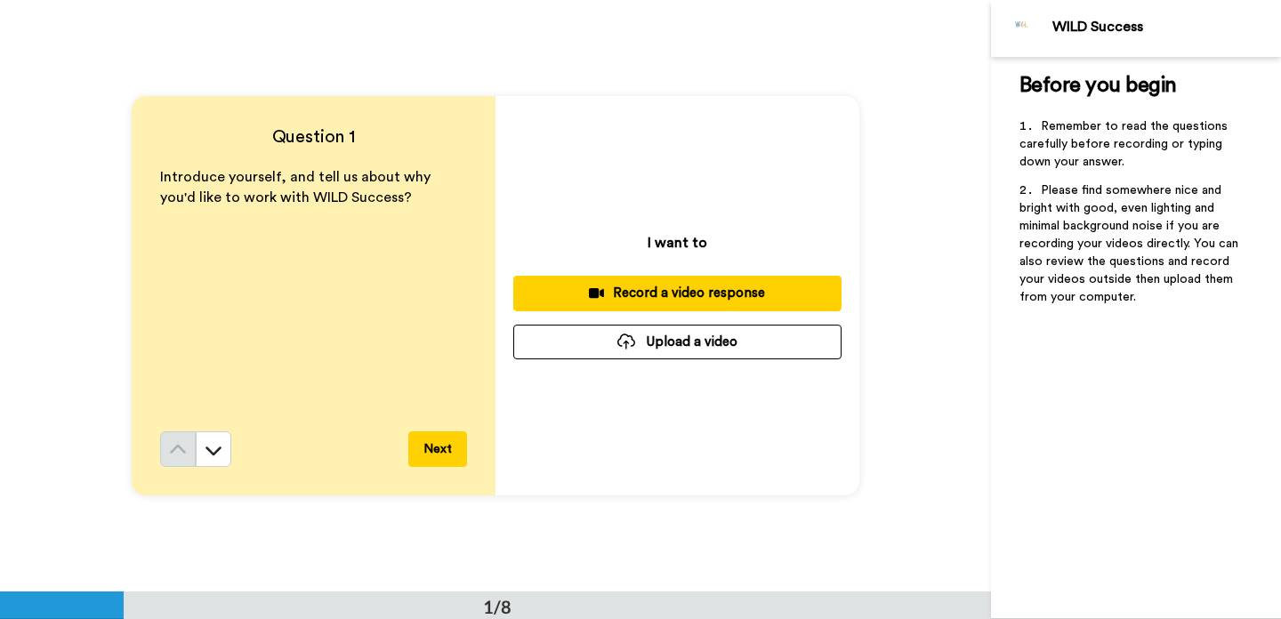
click at [677, 288] on div "Record a video response" at bounding box center [678, 293] width 300 height 19
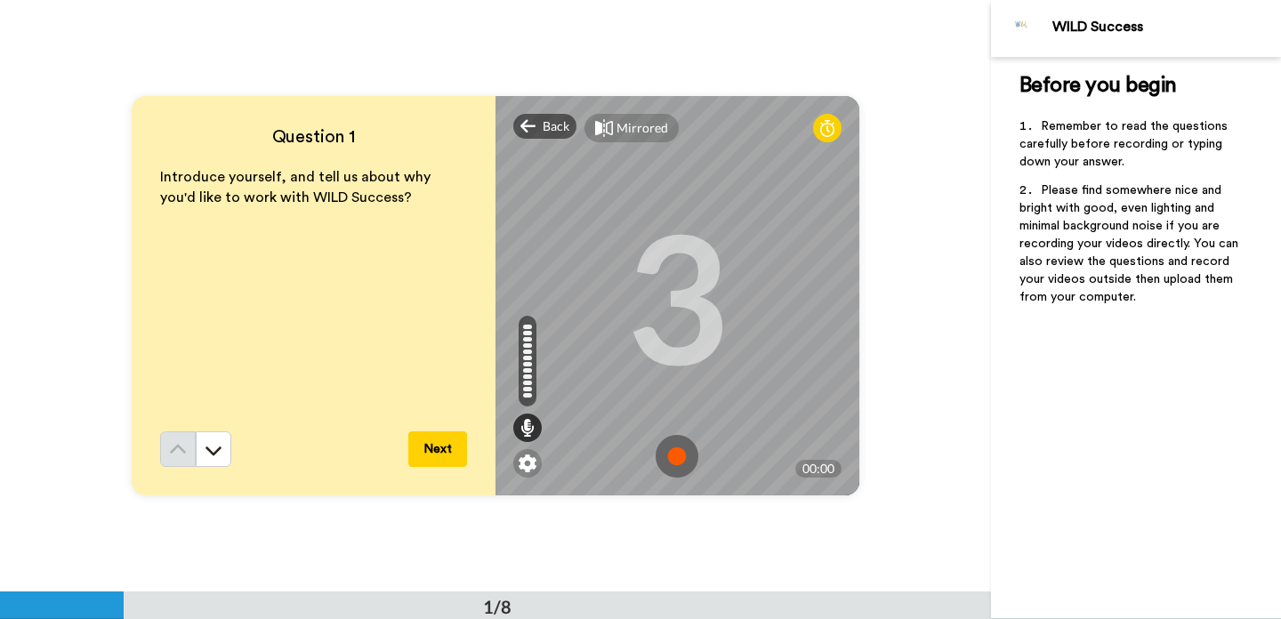
click at [682, 463] on img at bounding box center [677, 456] width 43 height 43
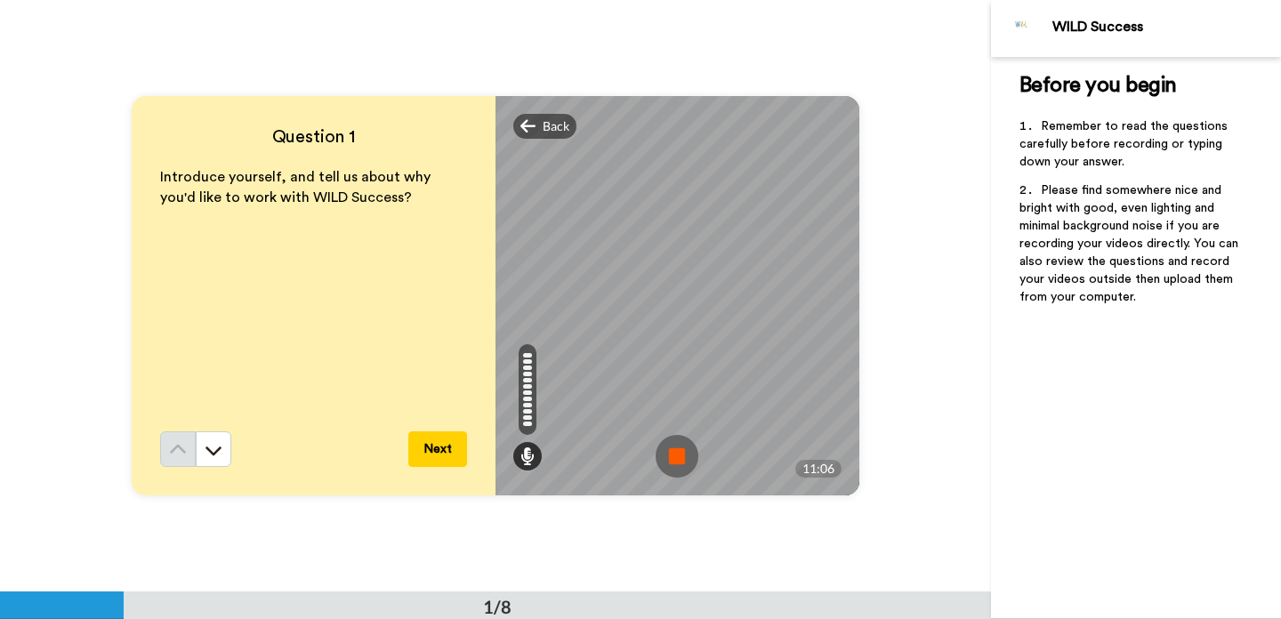
click at [677, 465] on img at bounding box center [677, 456] width 43 height 43
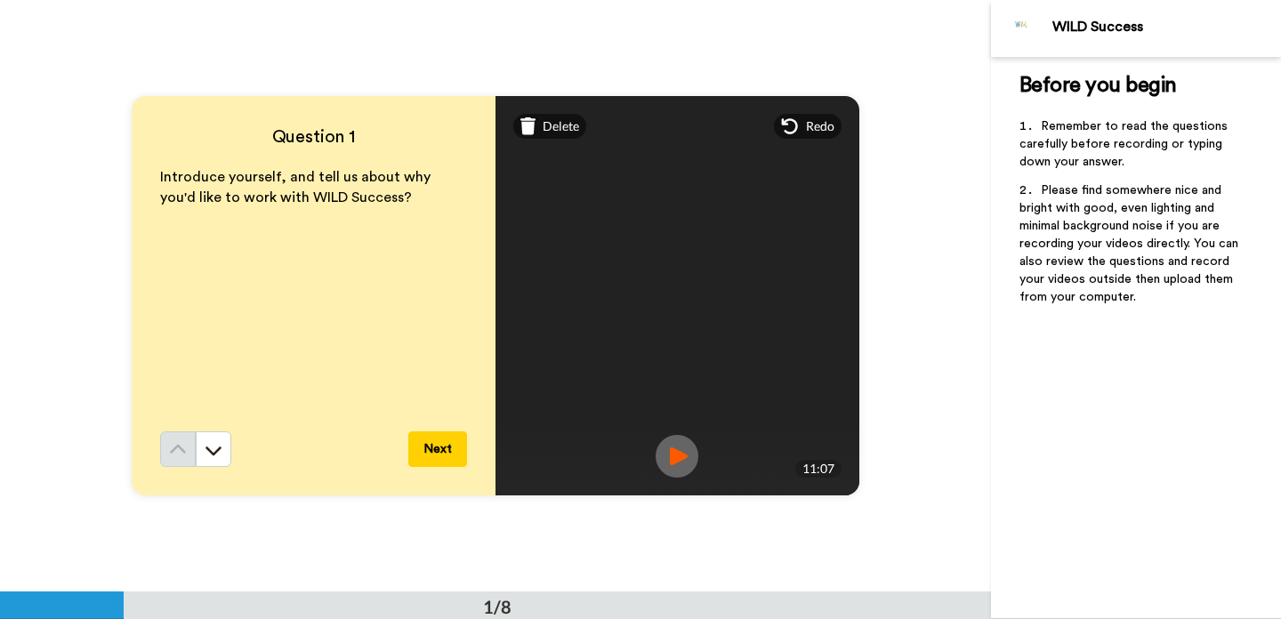
click at [677, 464] on img at bounding box center [677, 456] width 43 height 43
click at [439, 446] on button "Next" at bounding box center [437, 449] width 59 height 36
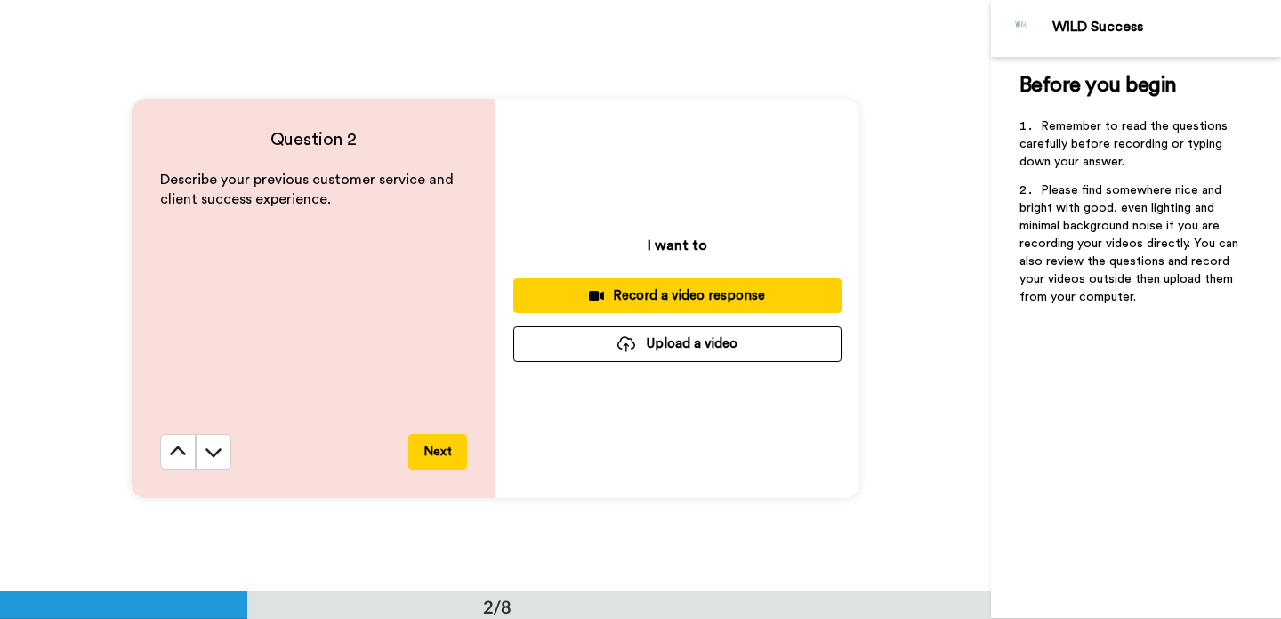
scroll to position [579, 0]
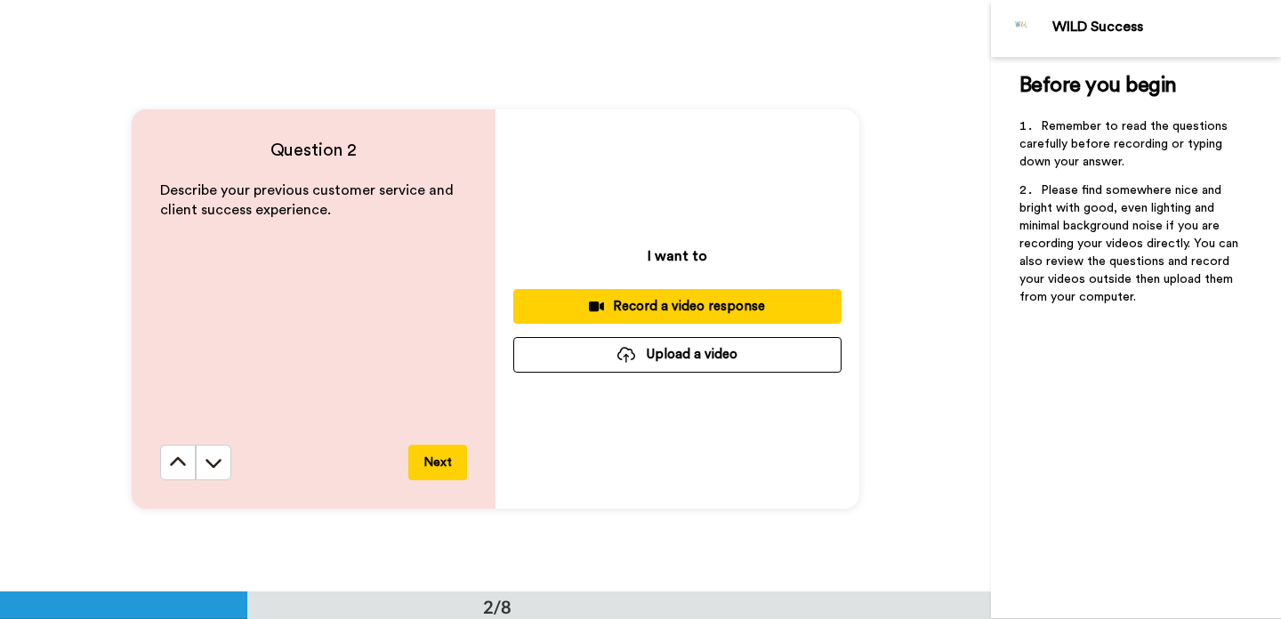
click at [691, 305] on div "Record a video response" at bounding box center [678, 306] width 300 height 19
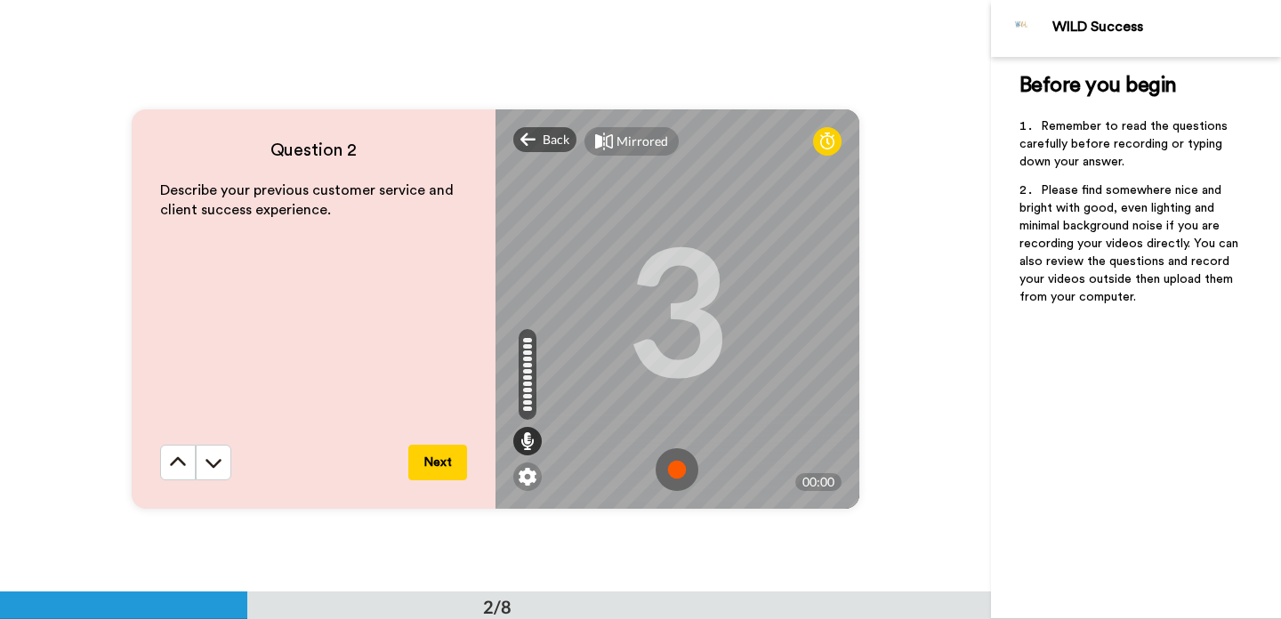
click at [676, 463] on img at bounding box center [677, 469] width 43 height 43
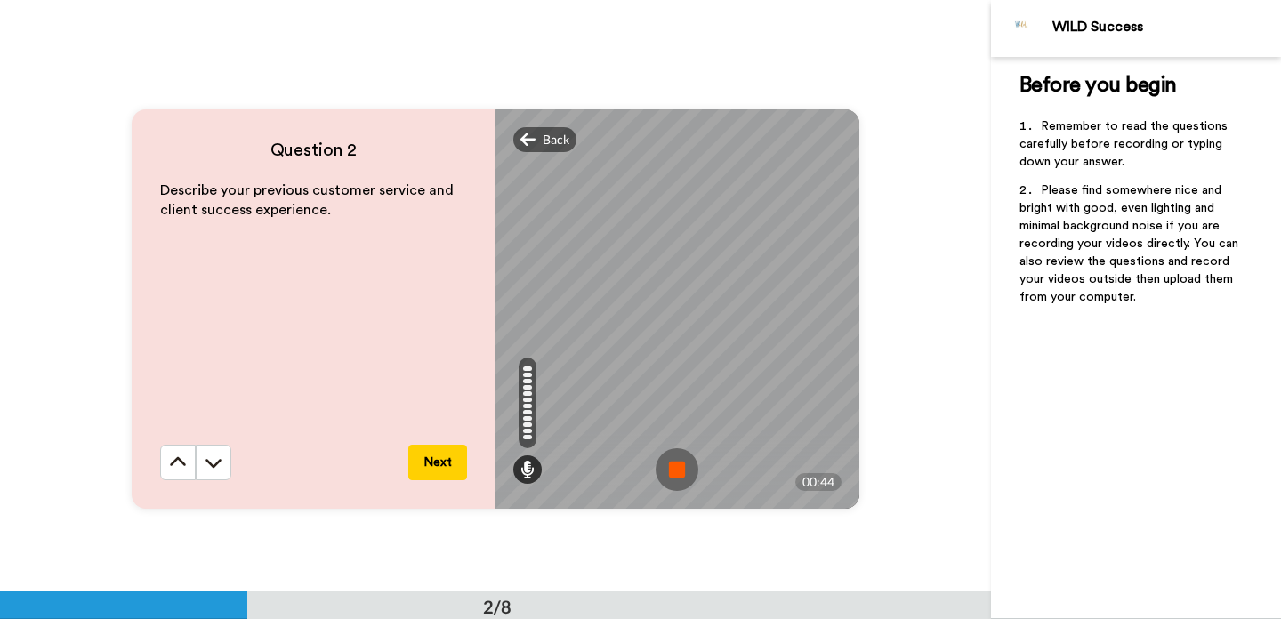
click at [676, 463] on img at bounding box center [677, 469] width 43 height 43
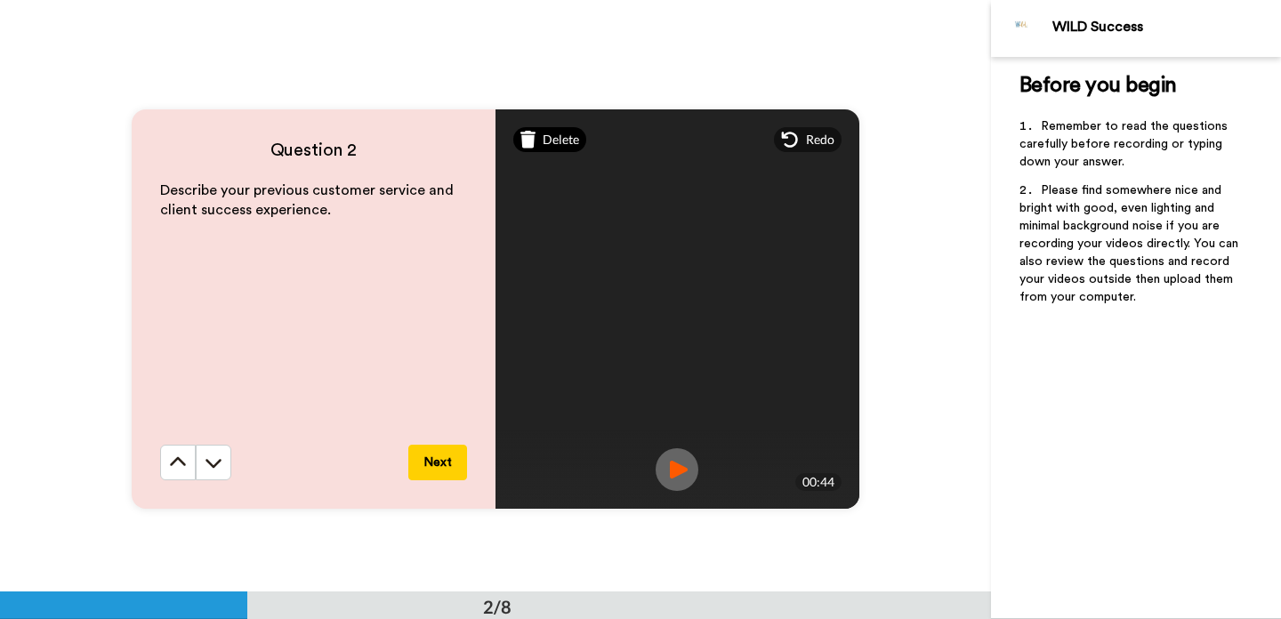
click at [544, 136] on span "Delete" at bounding box center [561, 140] width 36 height 18
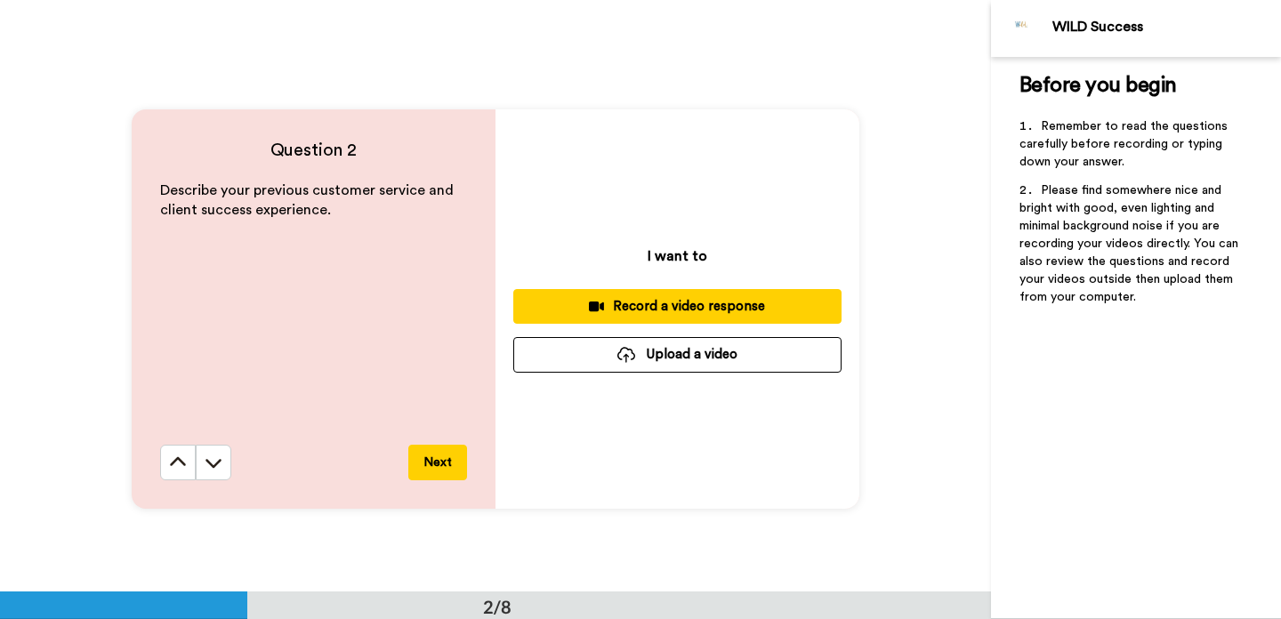
click at [701, 304] on div "Record a video response" at bounding box center [678, 306] width 300 height 19
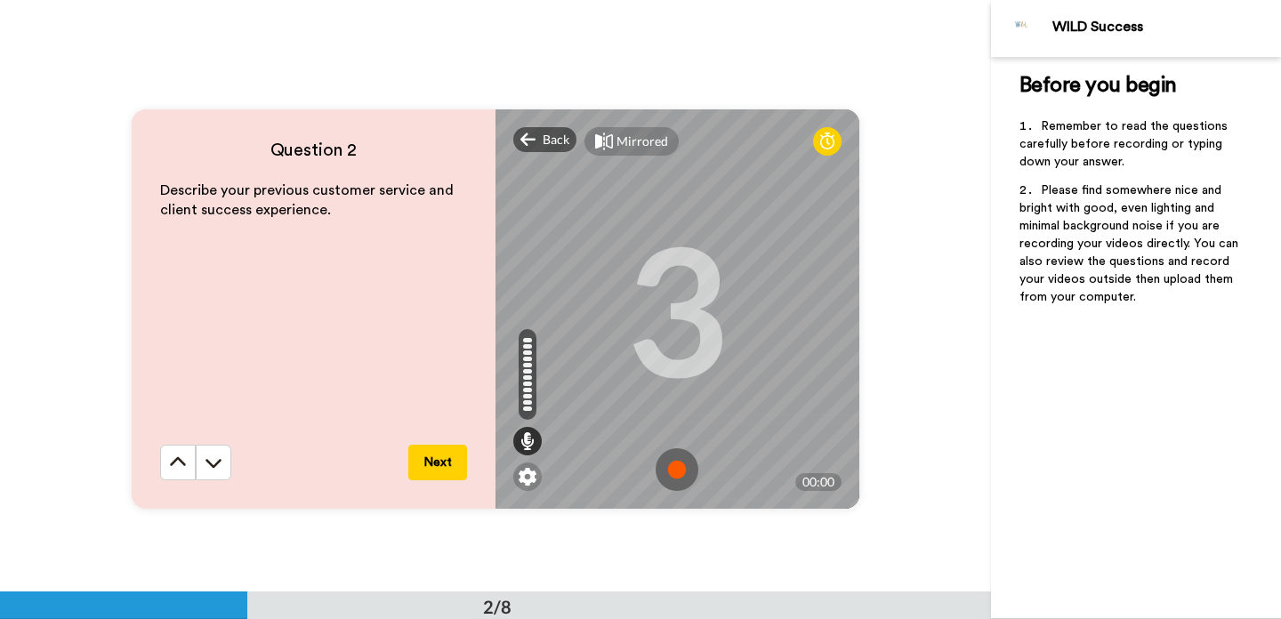
click at [674, 460] on img at bounding box center [677, 469] width 43 height 43
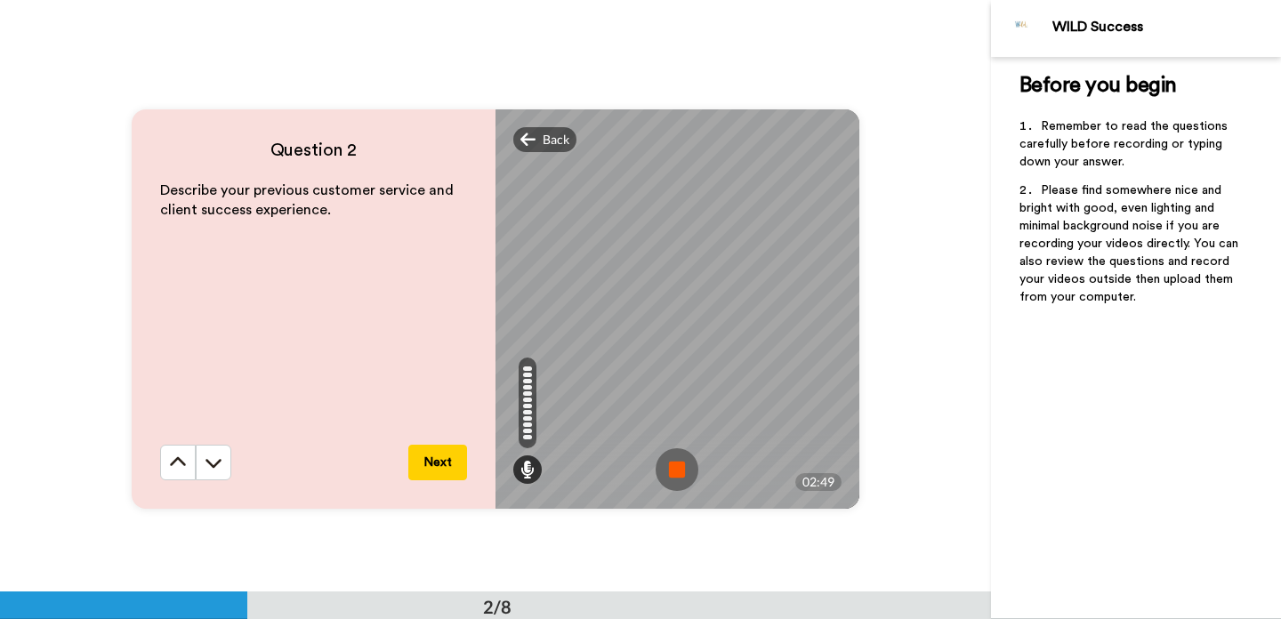
click at [674, 460] on img at bounding box center [677, 469] width 43 height 43
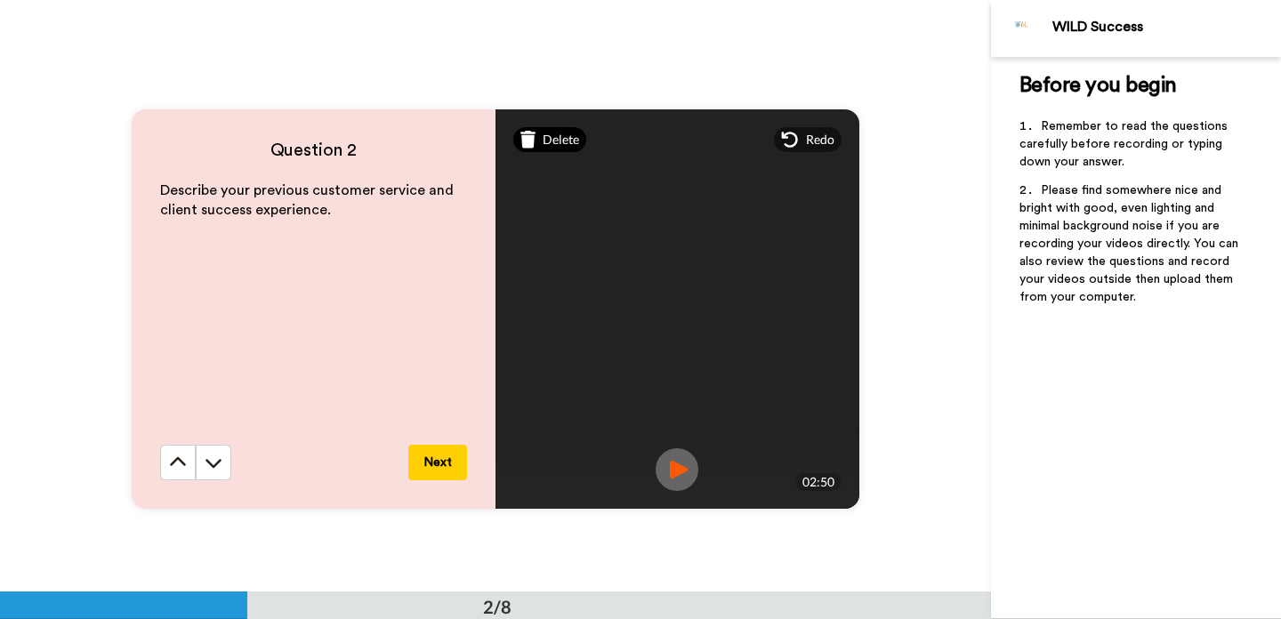
click at [554, 141] on span "Delete" at bounding box center [561, 140] width 36 height 18
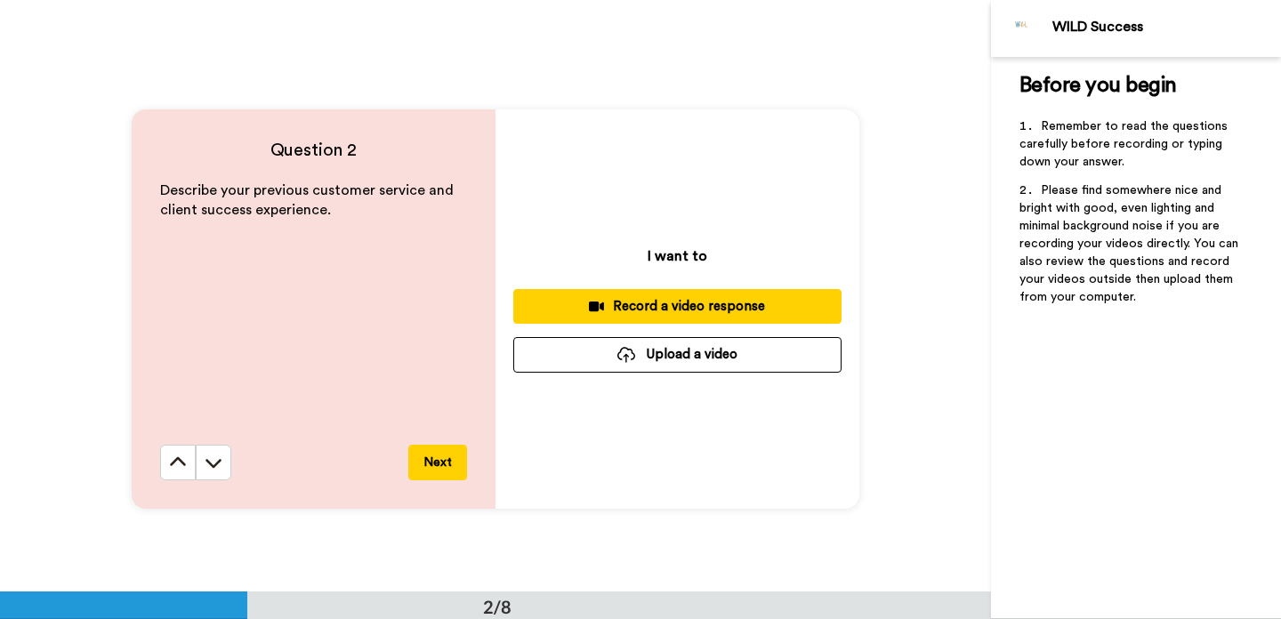
click at [646, 303] on div "Record a video response" at bounding box center [678, 306] width 300 height 19
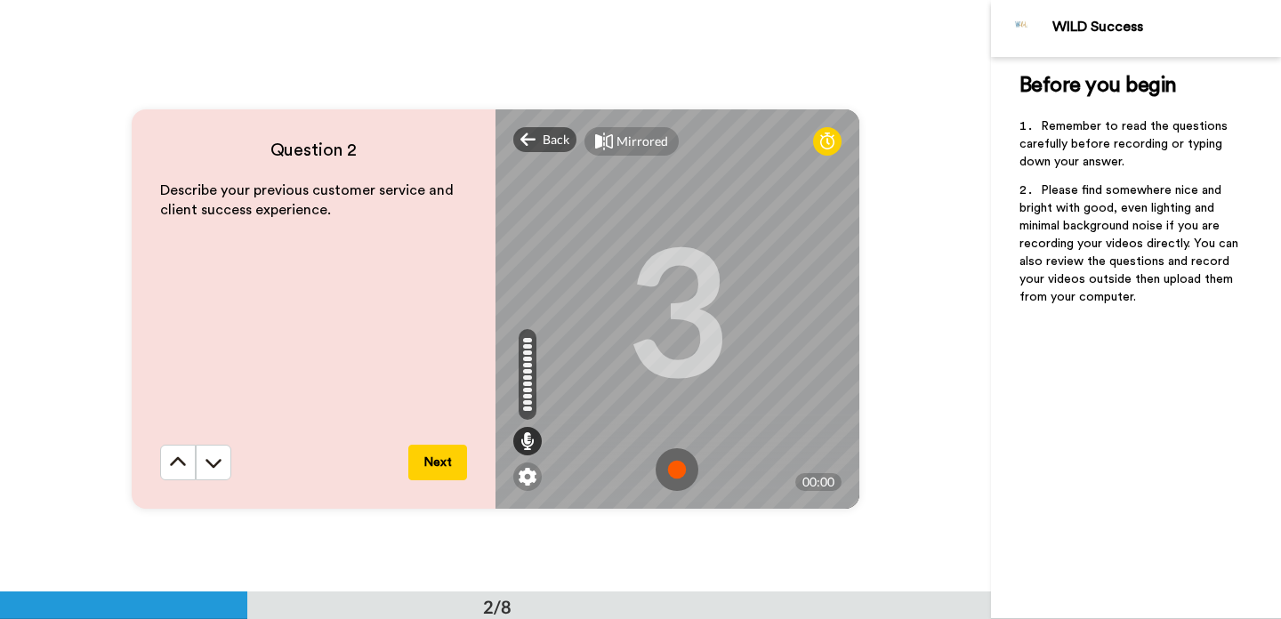
click at [676, 466] on img at bounding box center [677, 469] width 43 height 43
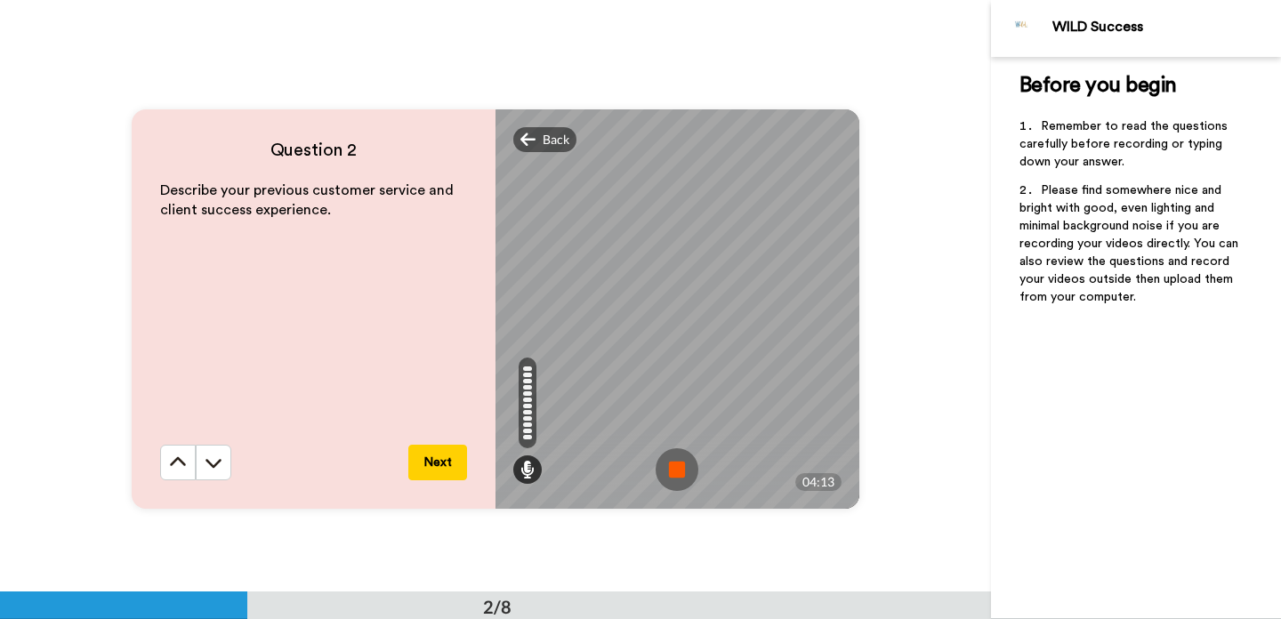
click at [676, 466] on img at bounding box center [677, 469] width 43 height 43
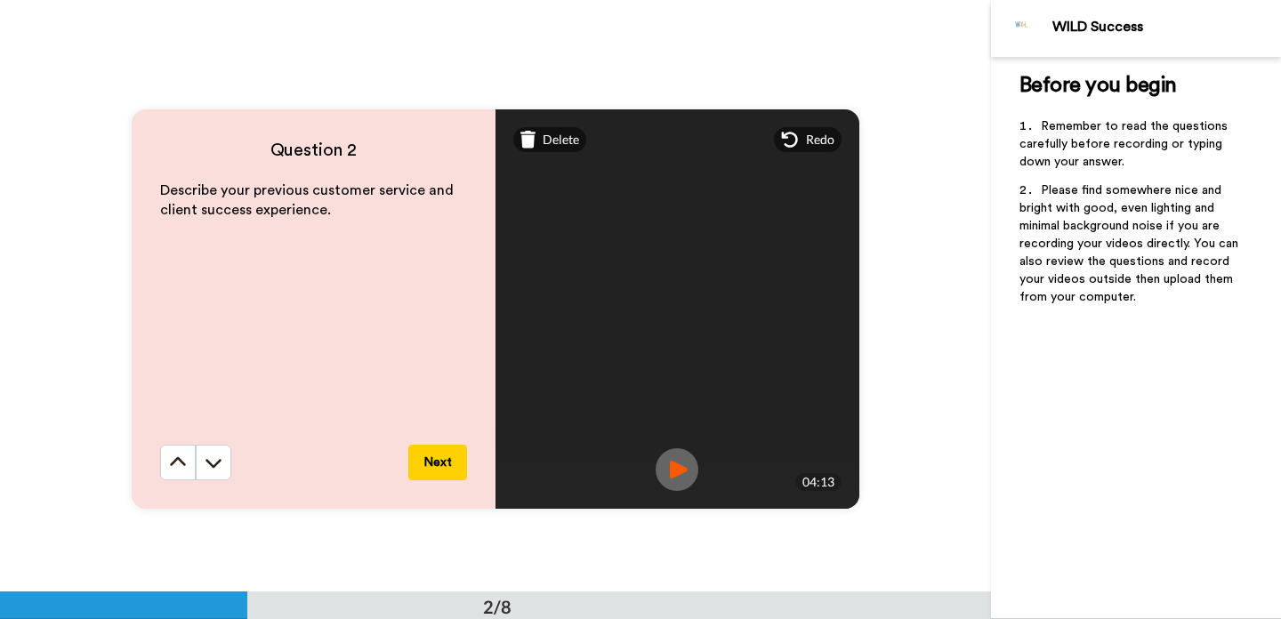
click at [676, 466] on img at bounding box center [677, 469] width 43 height 43
click at [436, 463] on button "Next" at bounding box center [437, 463] width 59 height 36
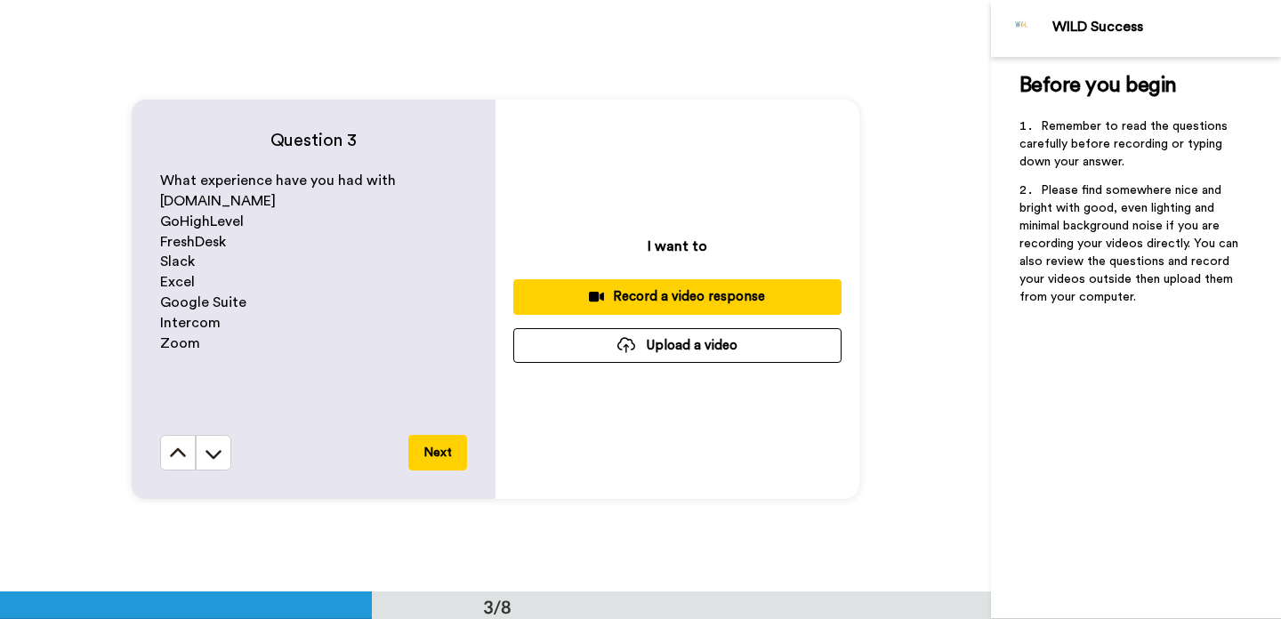
scroll to position [1183, 0]
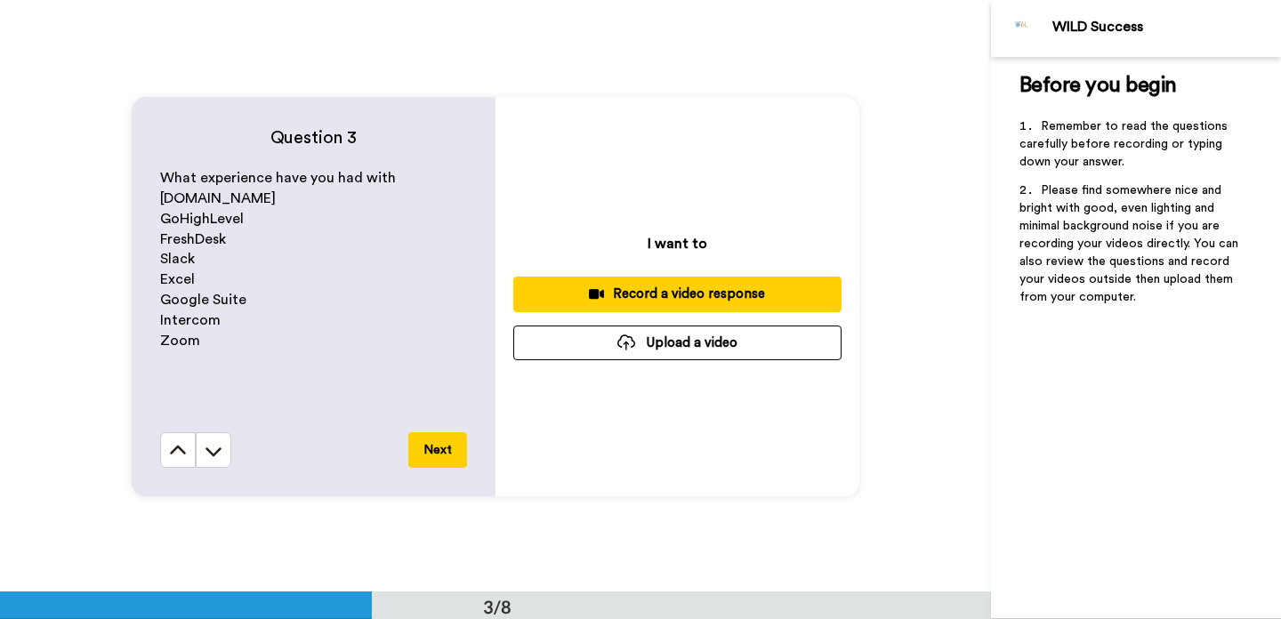
click at [658, 299] on div "Record a video response" at bounding box center [678, 294] width 300 height 19
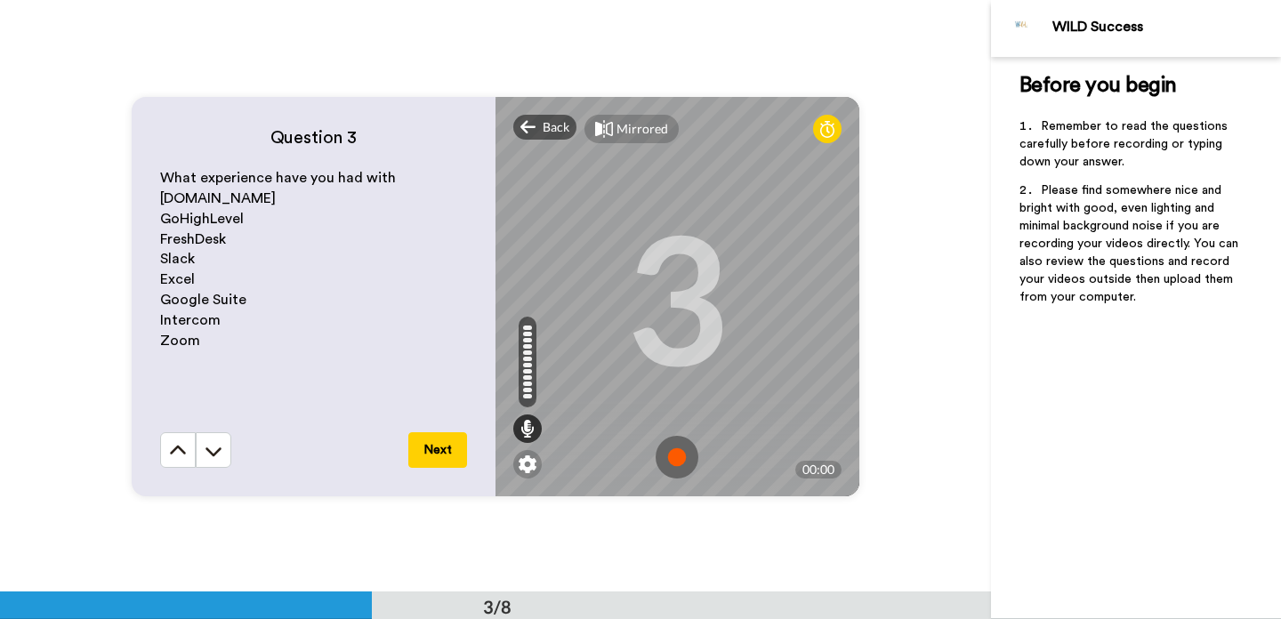
click at [681, 459] on img at bounding box center [677, 457] width 43 height 43
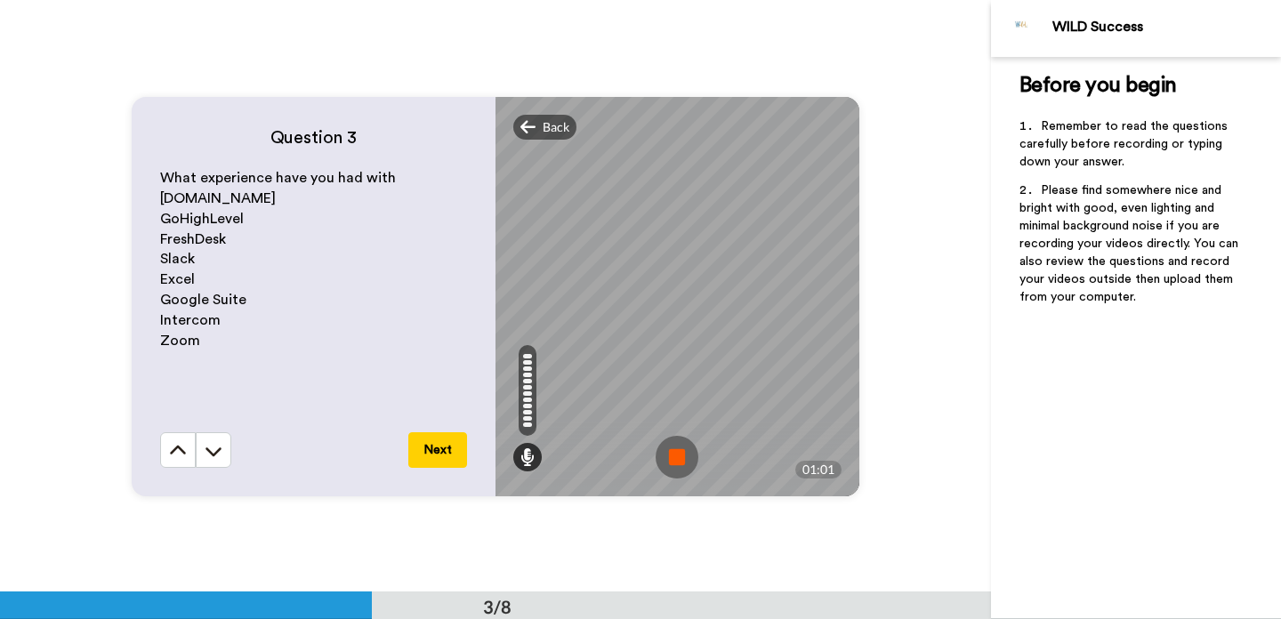
click at [676, 443] on img at bounding box center [677, 457] width 43 height 43
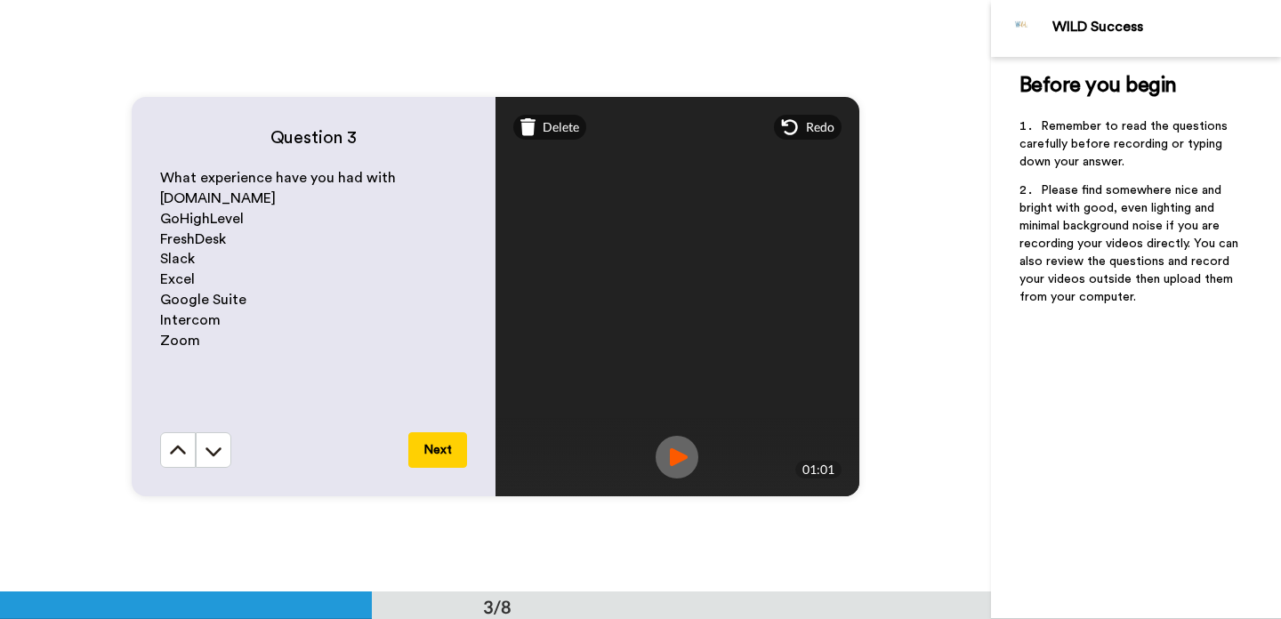
click at [674, 457] on img at bounding box center [677, 457] width 43 height 43
click at [434, 449] on button "Next" at bounding box center [437, 450] width 59 height 36
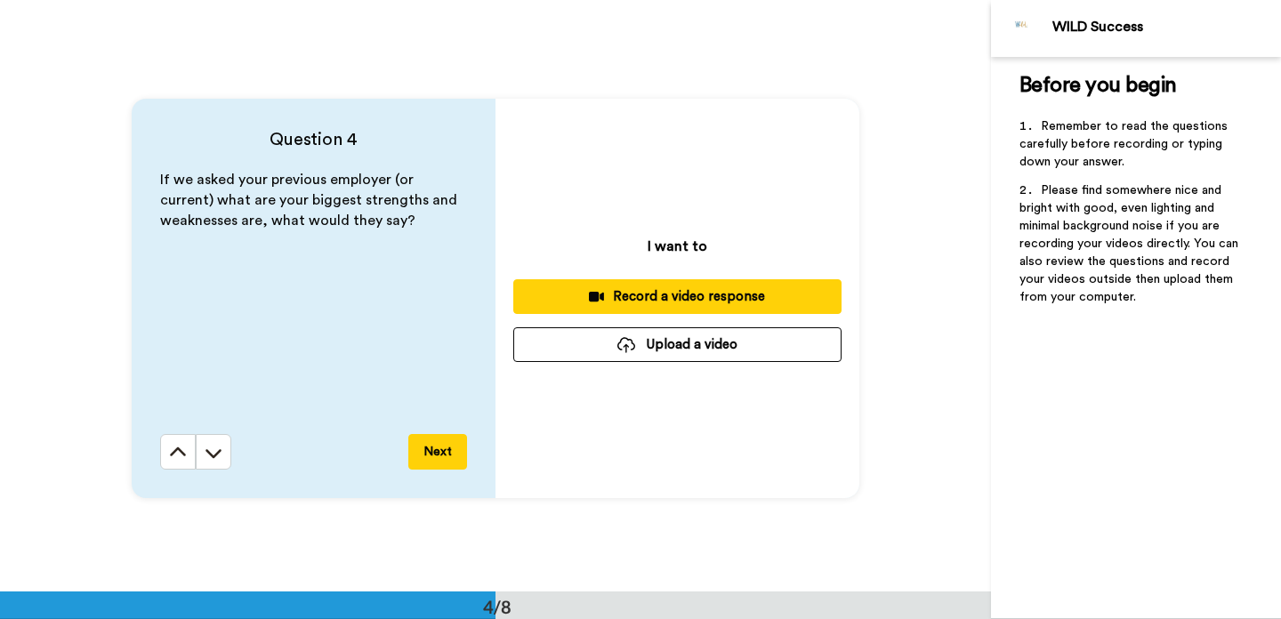
scroll to position [1777, 0]
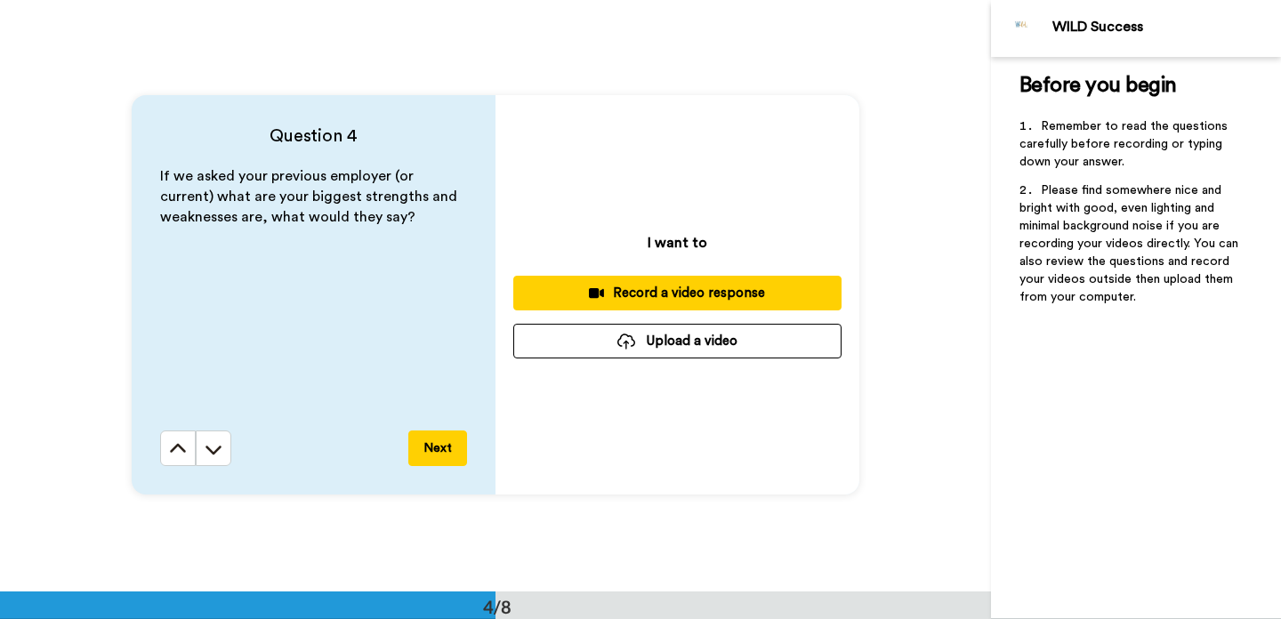
click at [668, 295] on div "Record a video response" at bounding box center [678, 293] width 300 height 19
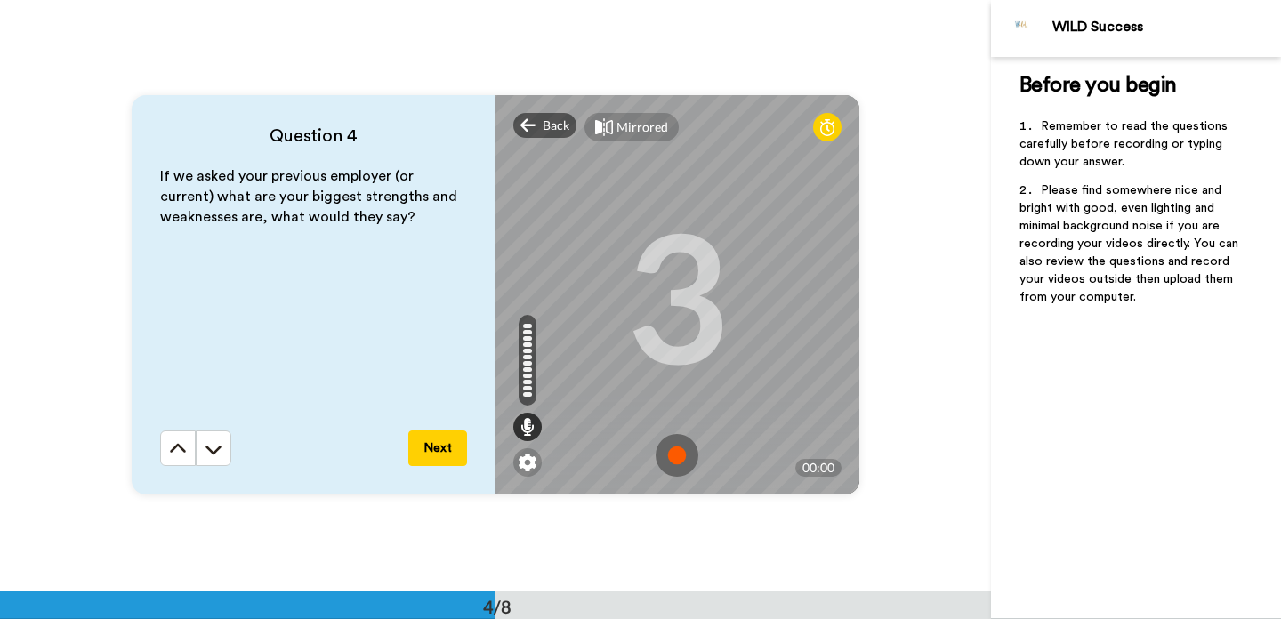
click at [673, 451] on img at bounding box center [677, 455] width 43 height 43
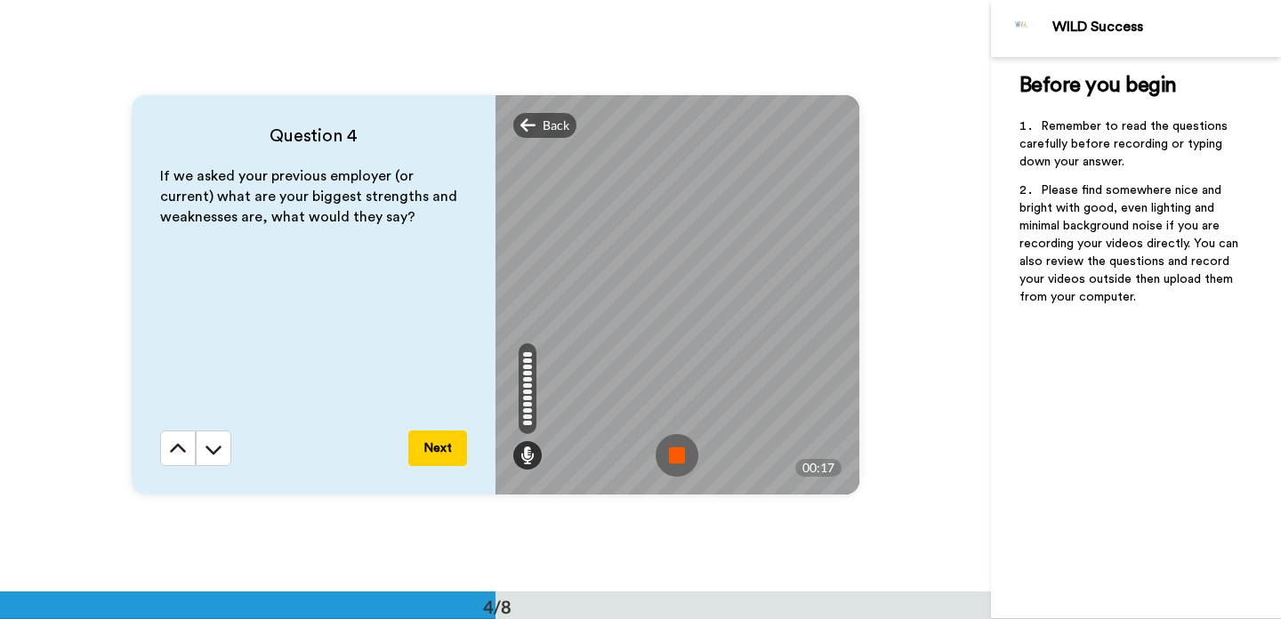
click at [673, 451] on img at bounding box center [677, 455] width 43 height 43
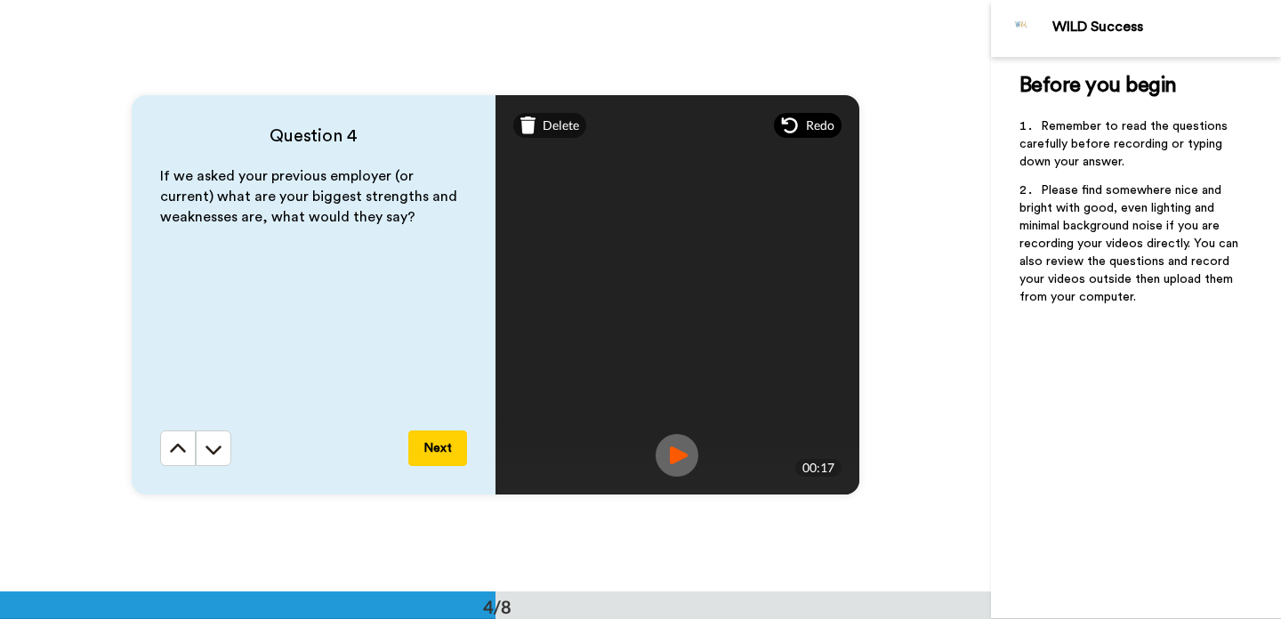
click at [808, 128] on span "Redo" at bounding box center [820, 126] width 28 height 18
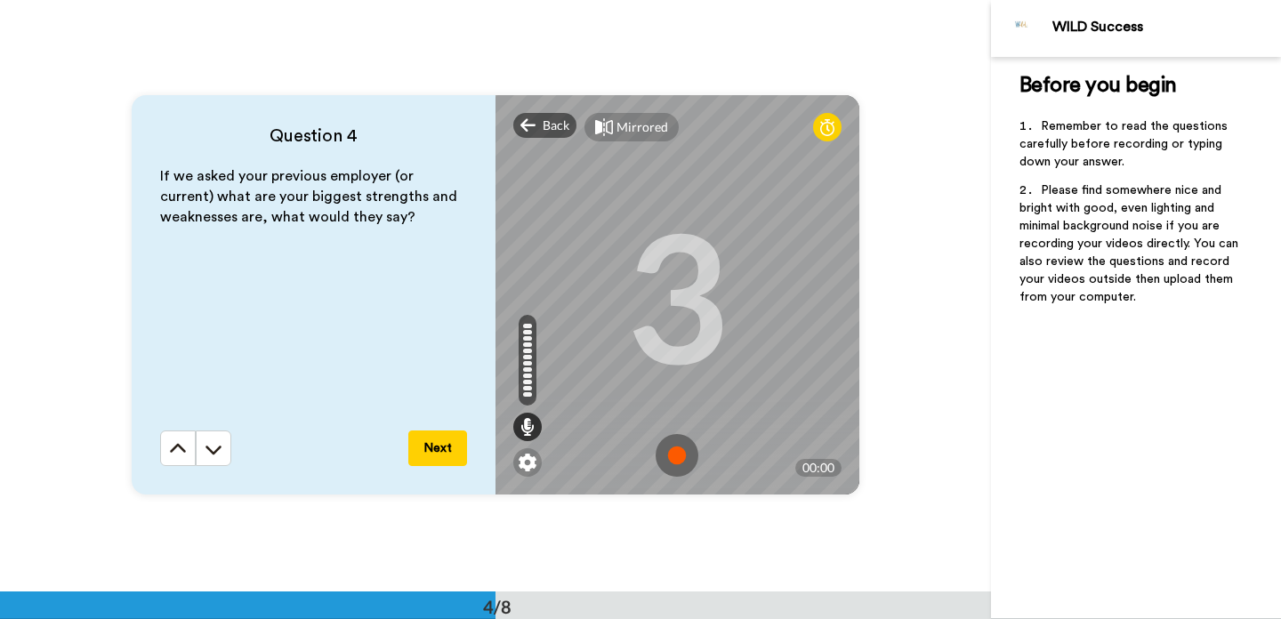
click at [678, 459] on img at bounding box center [677, 455] width 43 height 43
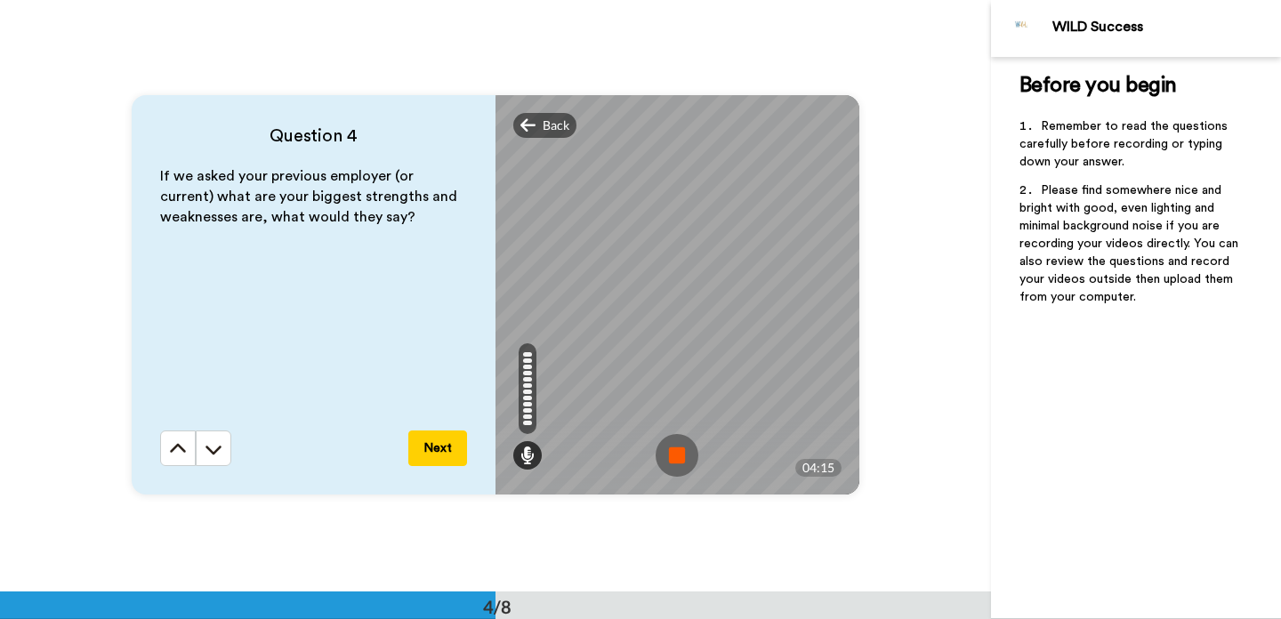
click at [670, 460] on img at bounding box center [677, 455] width 43 height 43
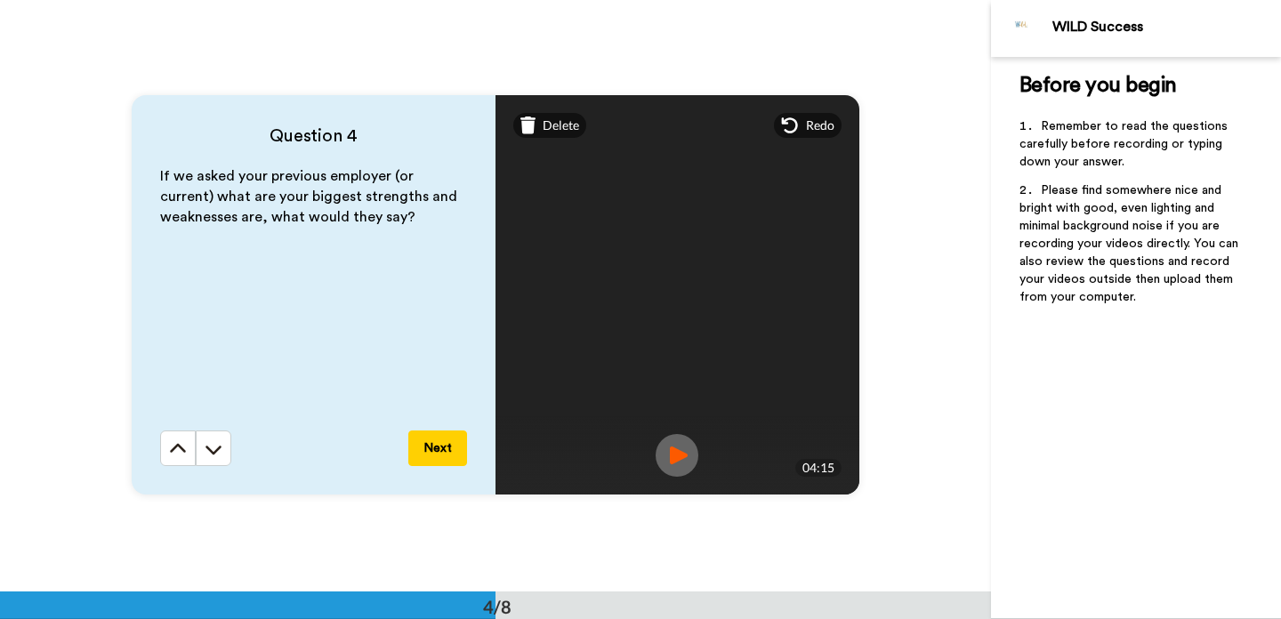
click at [670, 459] on img at bounding box center [677, 455] width 43 height 43
click at [434, 451] on button "Next" at bounding box center [437, 449] width 59 height 36
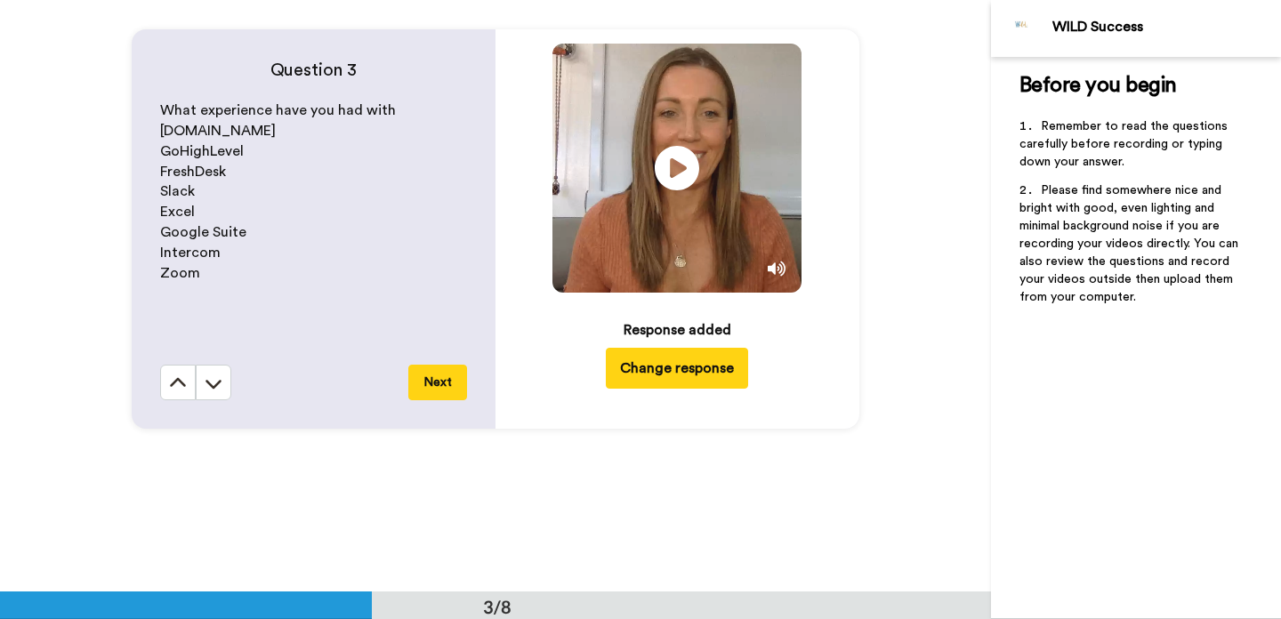
scroll to position [1221, 0]
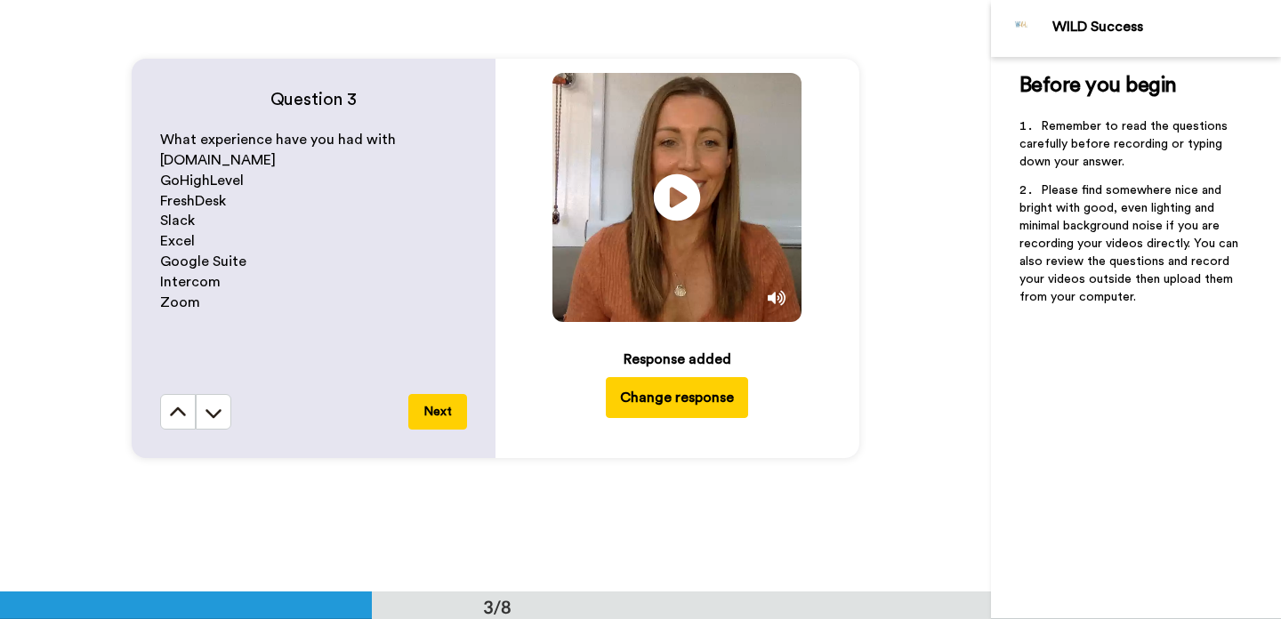
click at [673, 189] on icon "Play/Pause" at bounding box center [677, 198] width 47 height 85
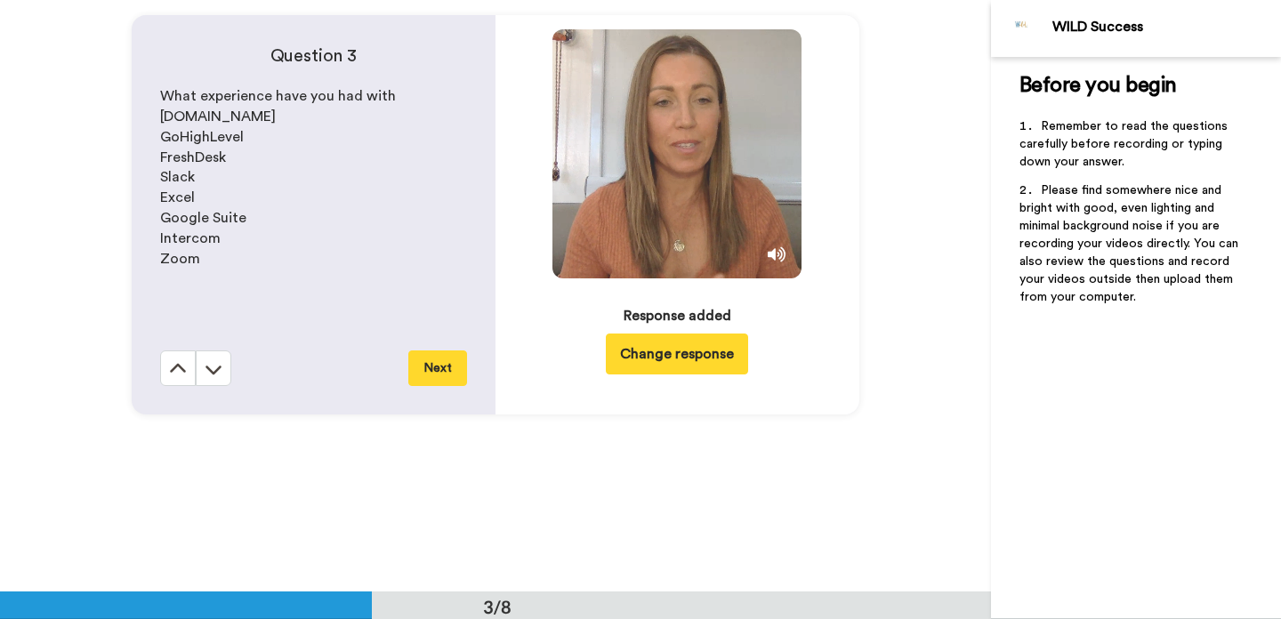
scroll to position [1082, 0]
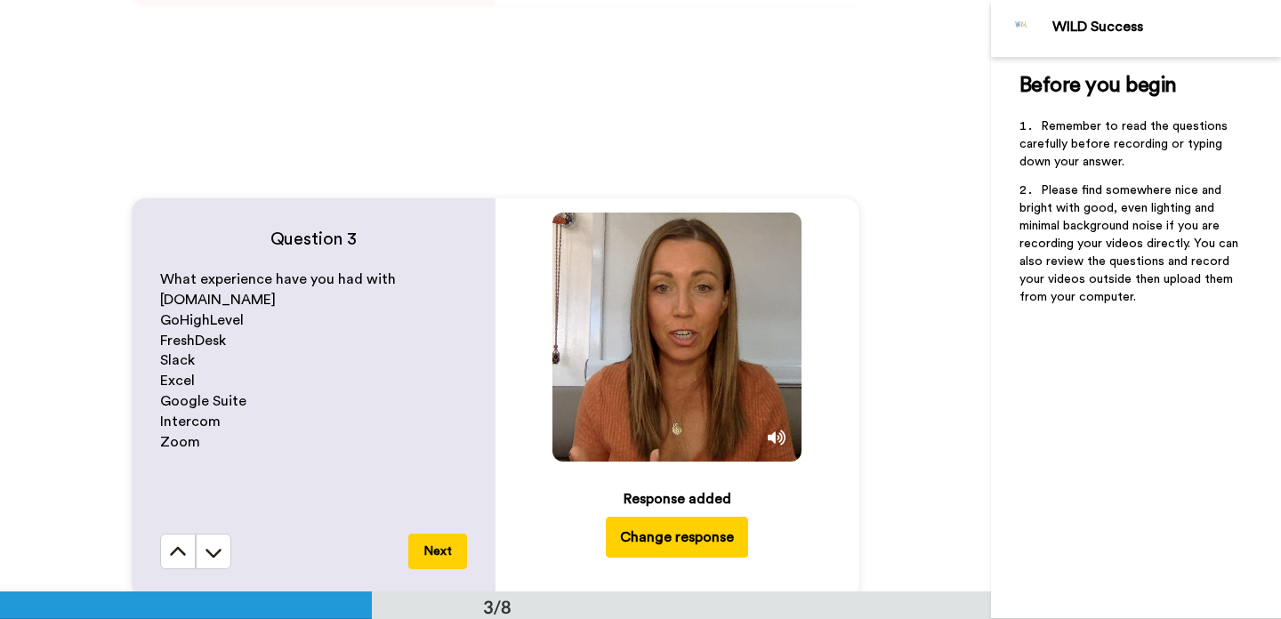
click at [677, 334] on icon at bounding box center [677, 337] width 47 height 47
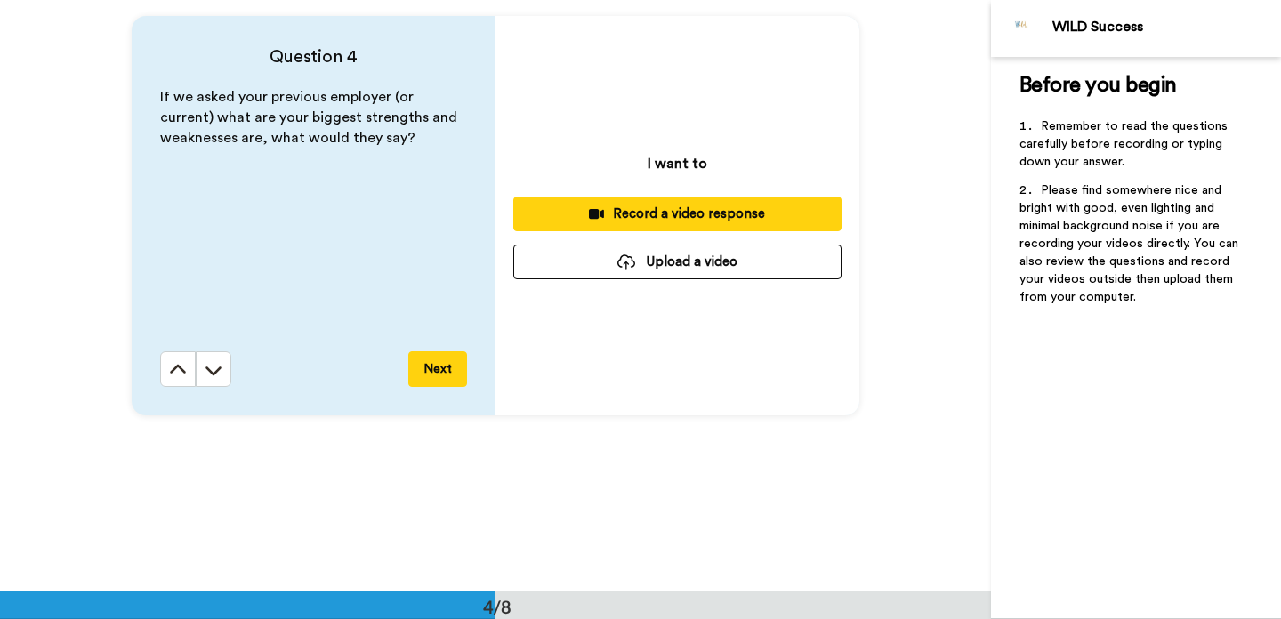
scroll to position [1861, 0]
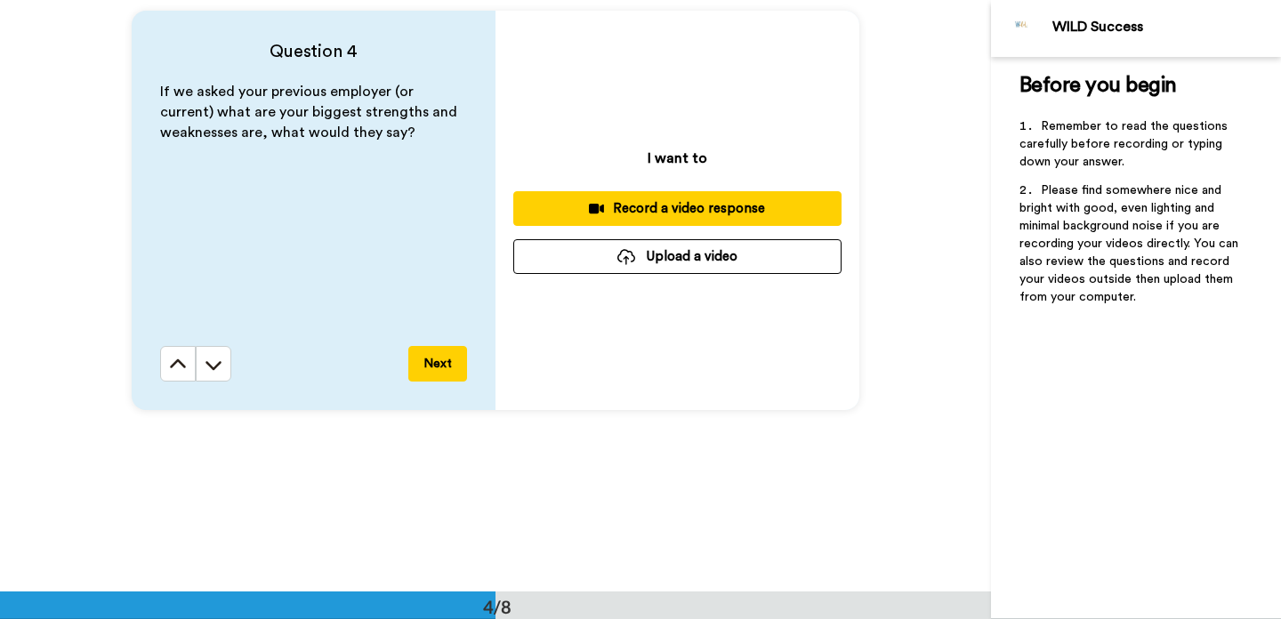
click at [447, 365] on button "Next" at bounding box center [437, 364] width 59 height 36
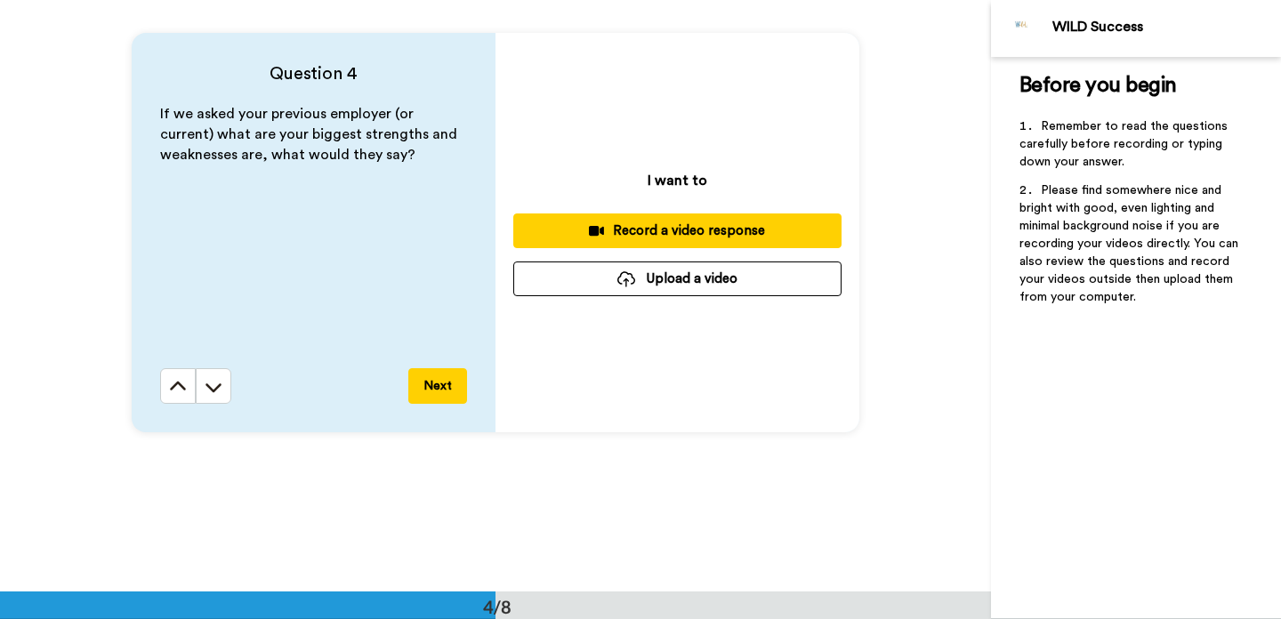
scroll to position [1851, 0]
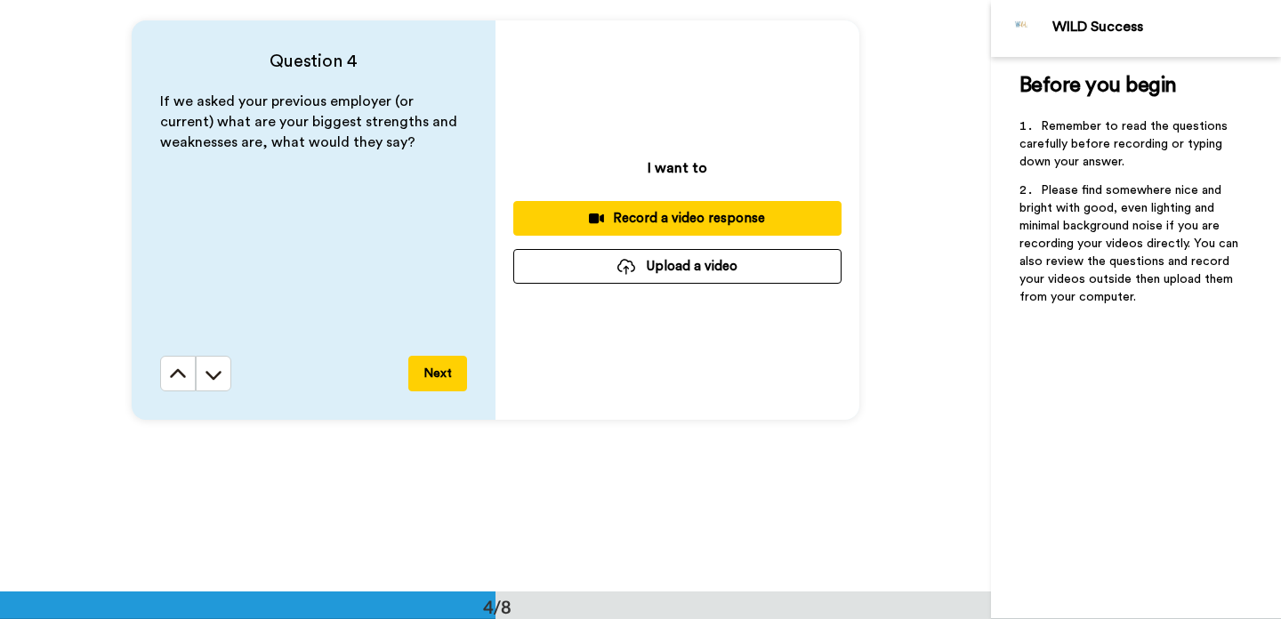
click at [679, 211] on div "Record a video response" at bounding box center [678, 218] width 300 height 19
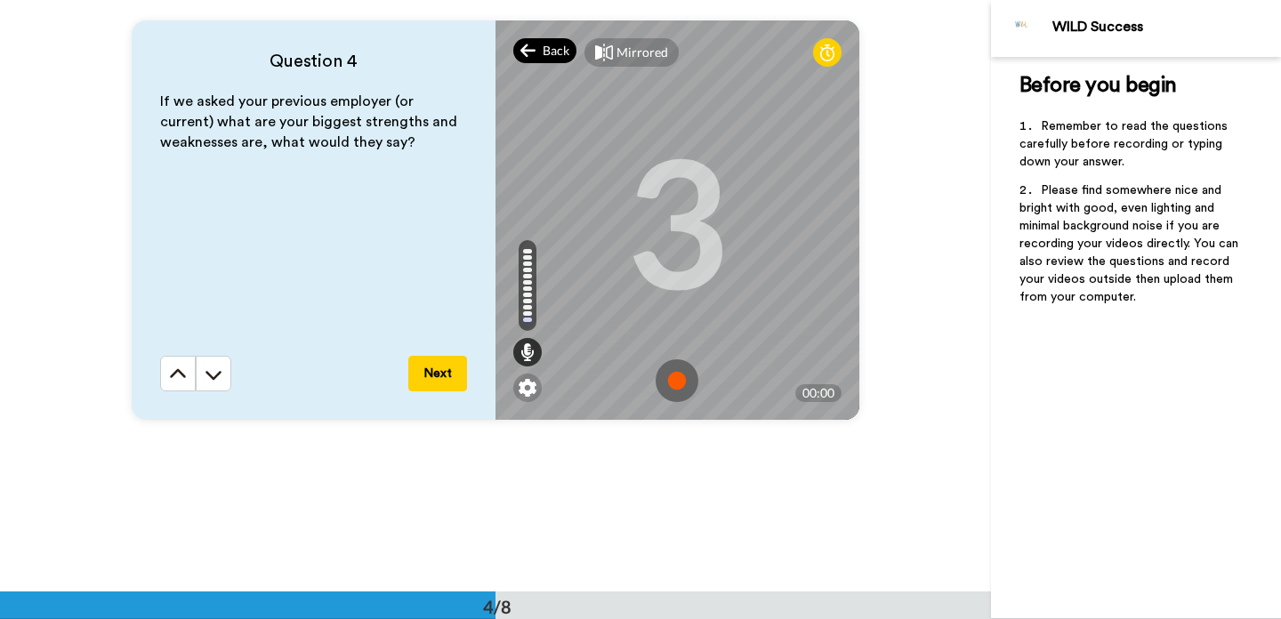
click at [534, 57] on icon at bounding box center [528, 51] width 16 height 18
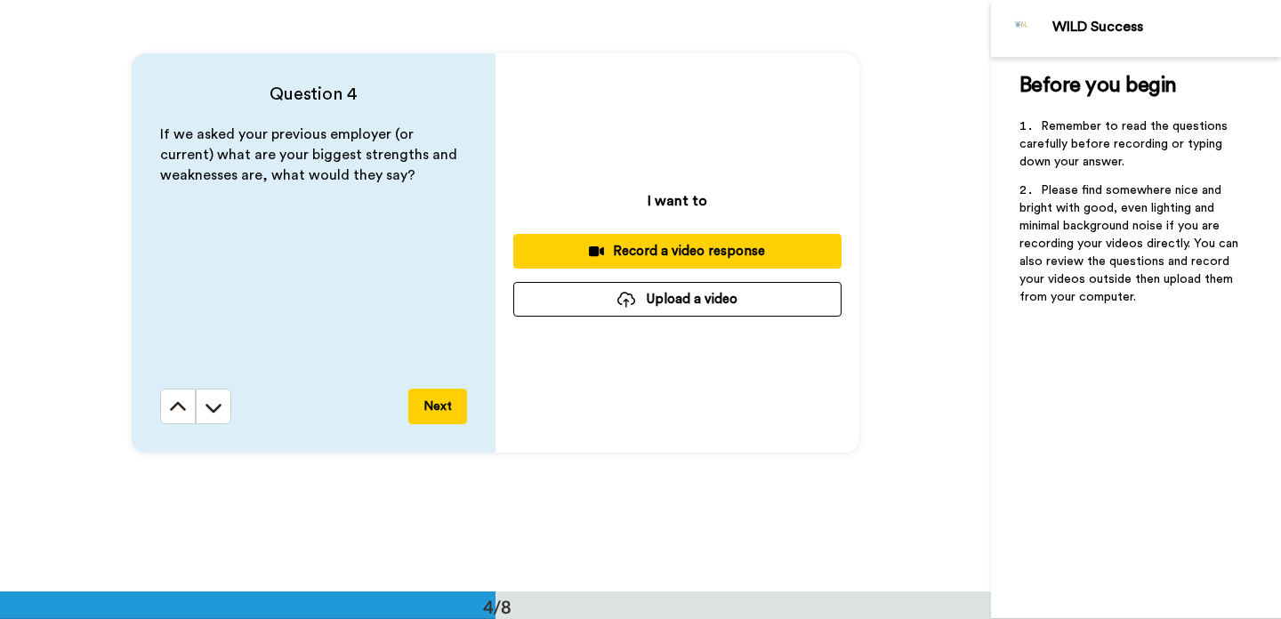
scroll to position [1816, 0]
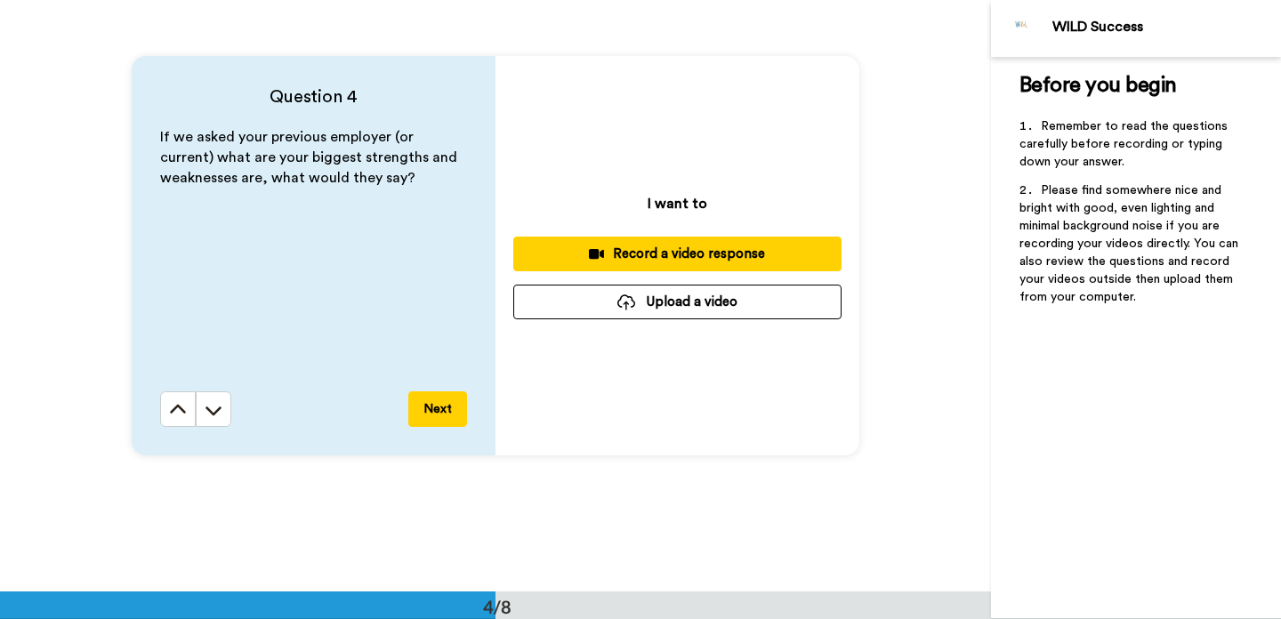
click at [665, 258] on div "Record a video response" at bounding box center [678, 254] width 300 height 19
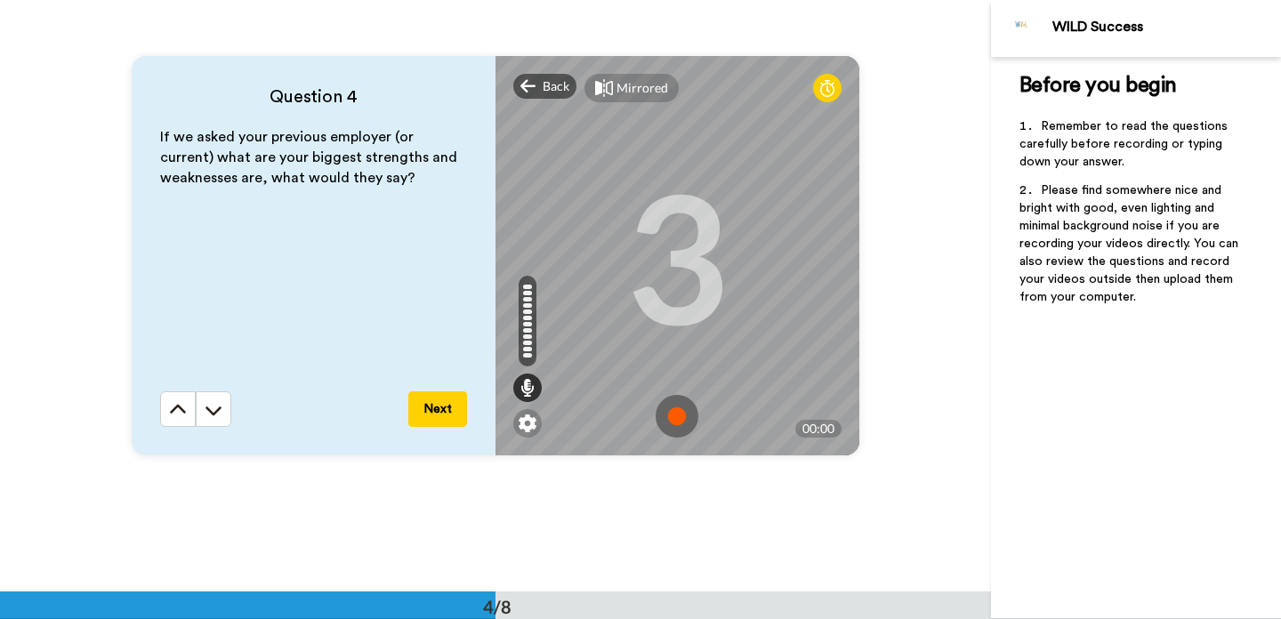
click at [683, 416] on img at bounding box center [677, 416] width 43 height 43
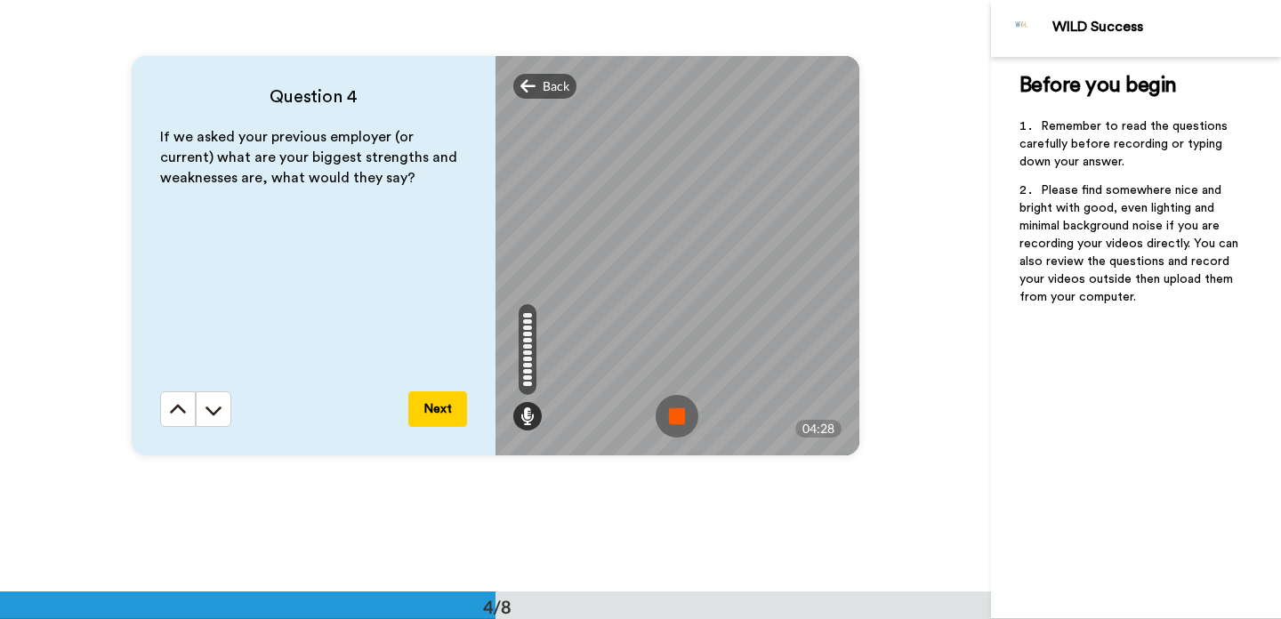
click at [683, 416] on img at bounding box center [677, 416] width 43 height 43
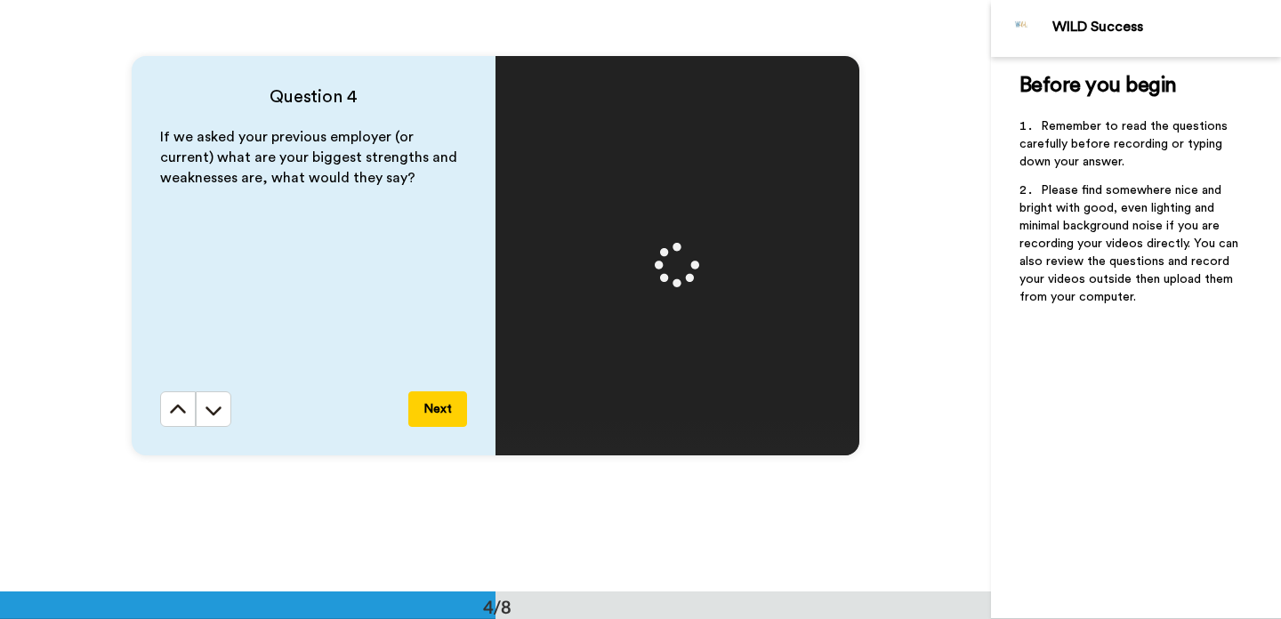
click at [433, 415] on button "Next" at bounding box center [437, 409] width 59 height 36
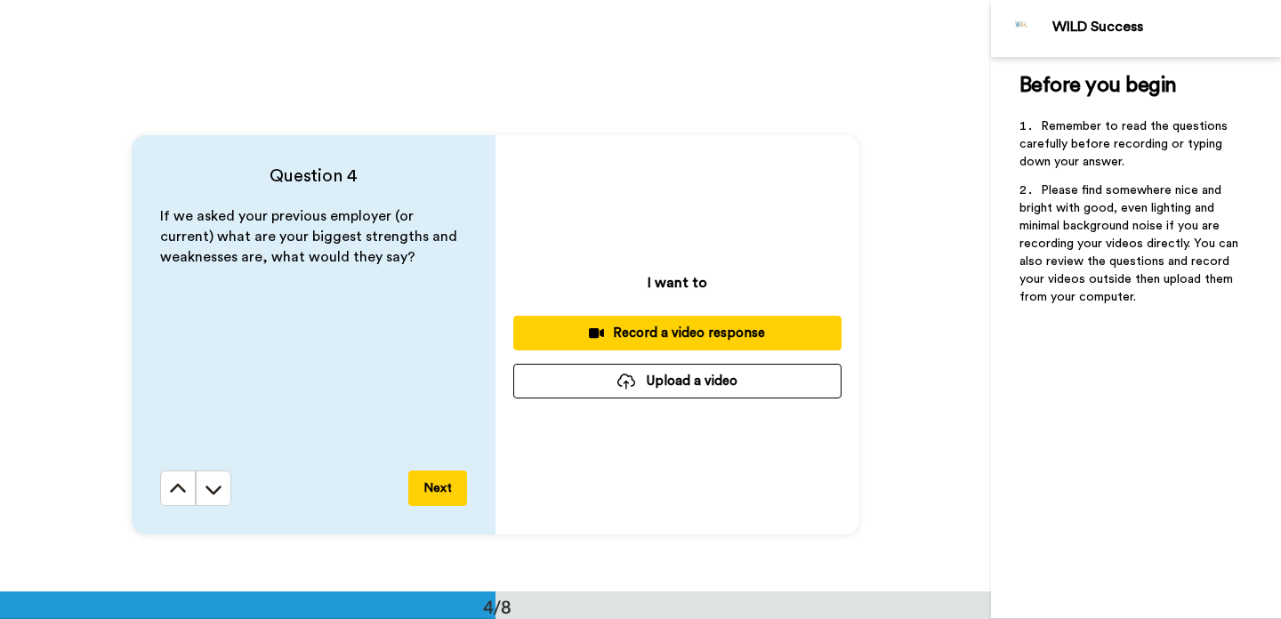
scroll to position [1762, 0]
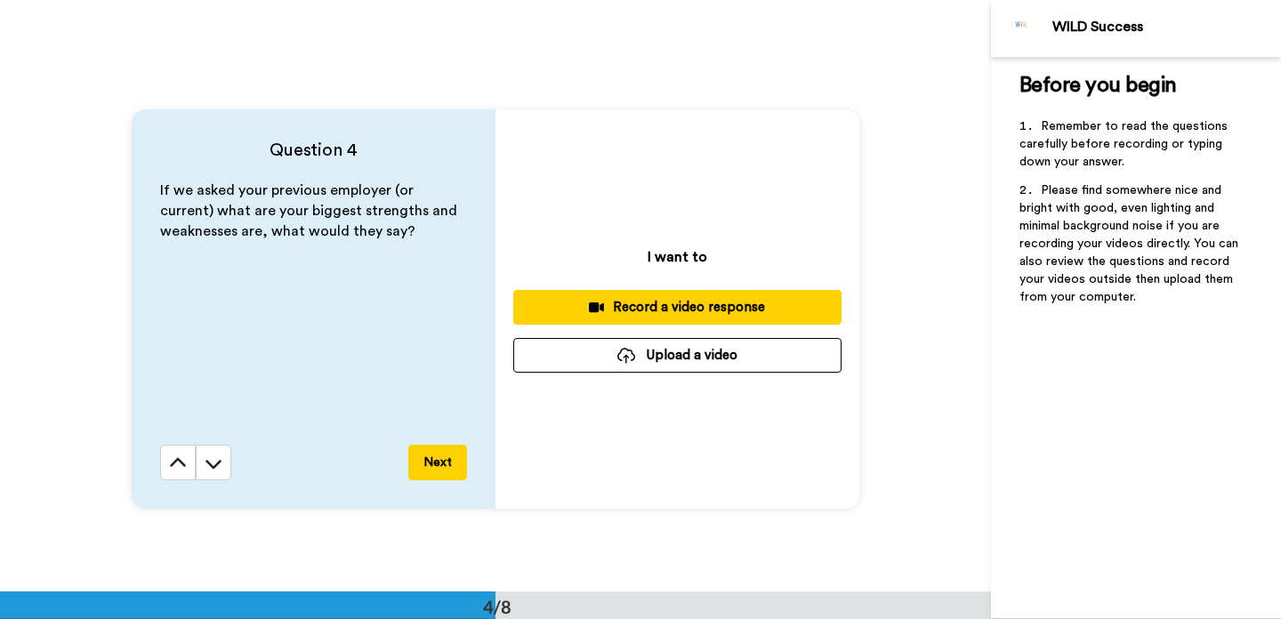
click at [675, 316] on div "Record a video response" at bounding box center [678, 307] width 300 height 19
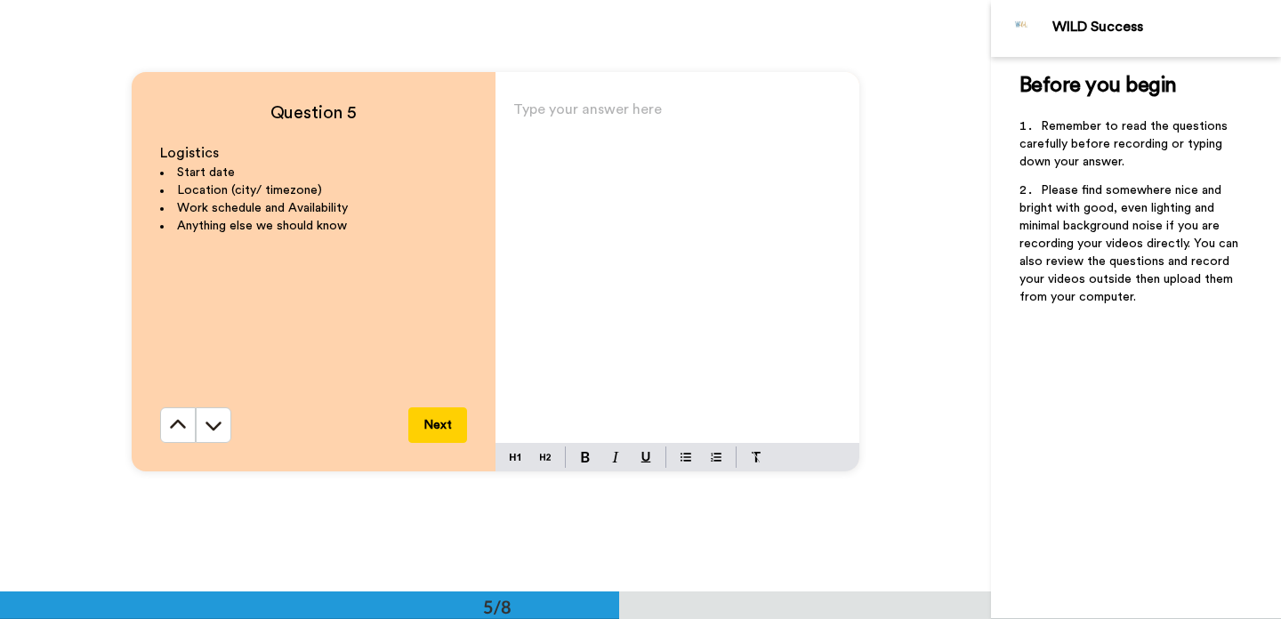
scroll to position [2390, 0]
click at [568, 119] on p "Type your answer here ﻿" at bounding box center [677, 118] width 328 height 25
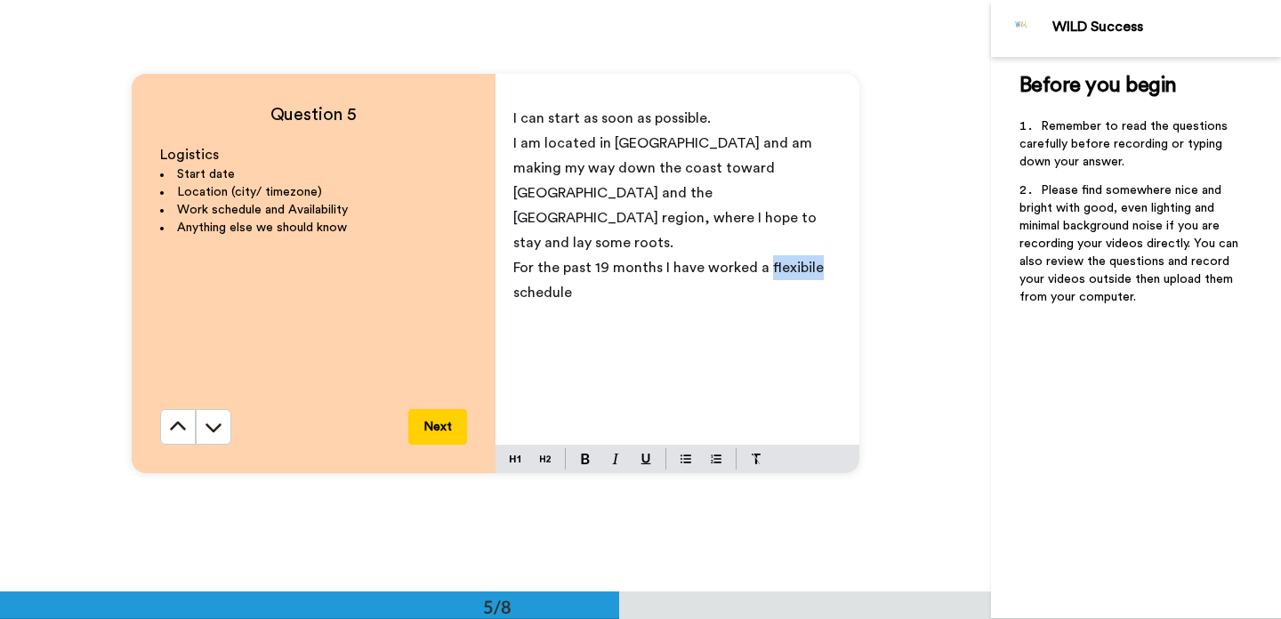
click at [804, 261] on span "For the past 19 months I have worked a flexibile schedule" at bounding box center [670, 280] width 314 height 39
click at [590, 255] on p "For the past 19 months I have worked a flexible schedule" at bounding box center [677, 280] width 328 height 50
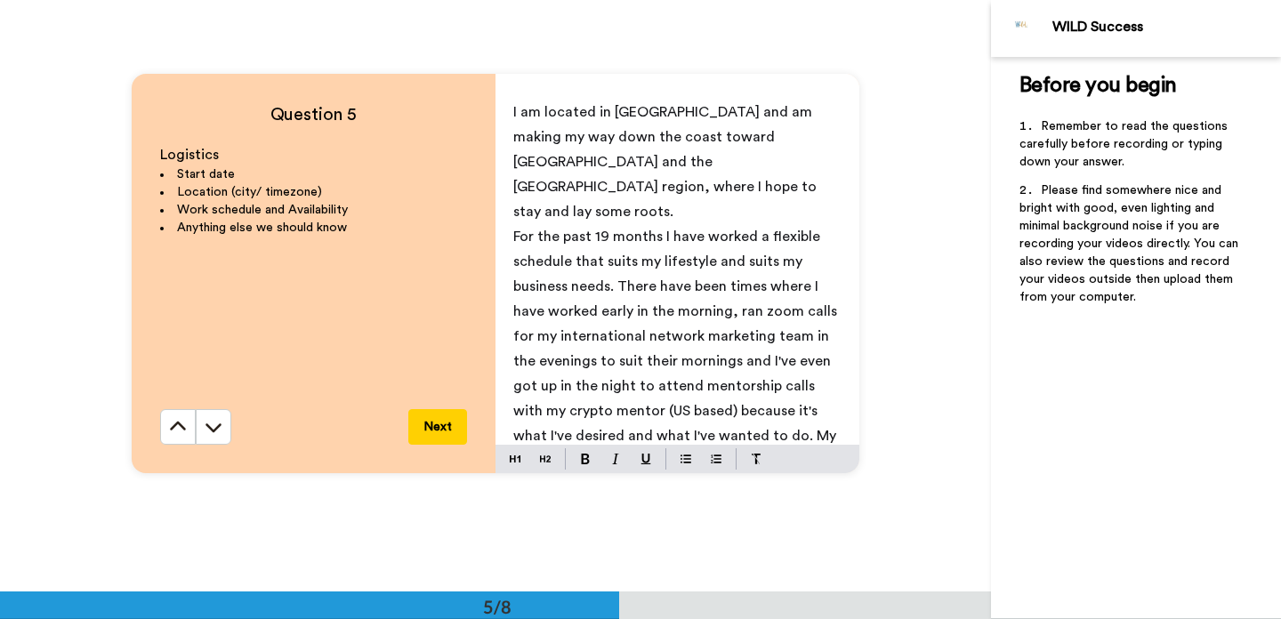
scroll to position [0, 0]
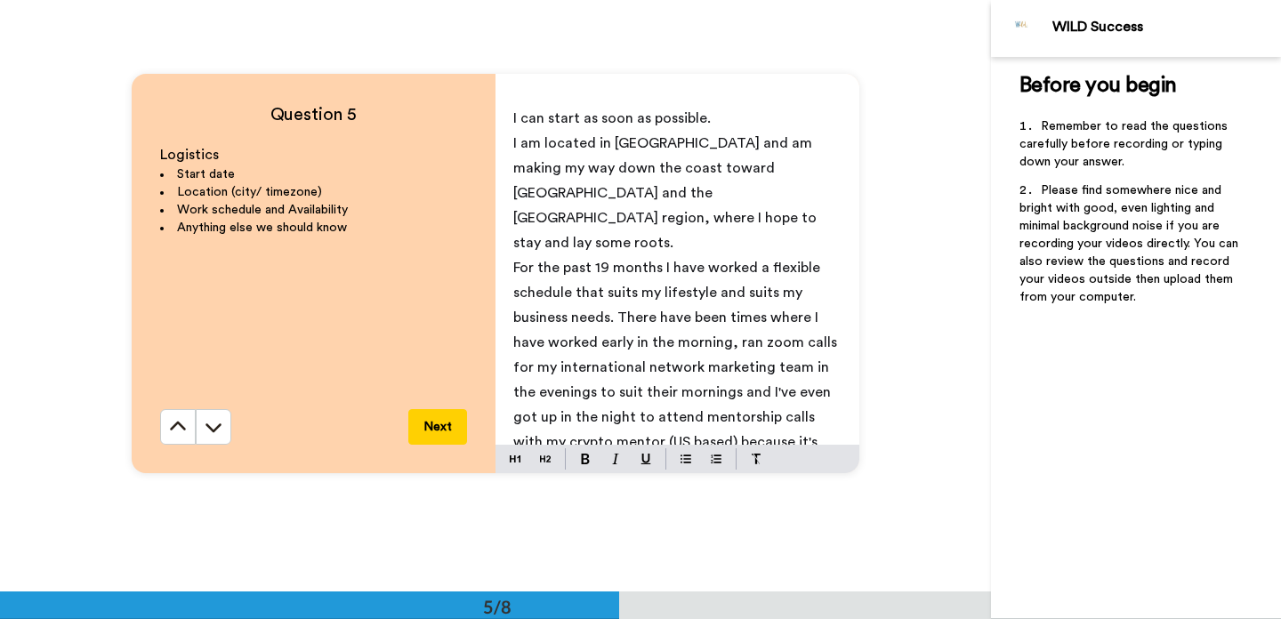
drag, startPoint x: 736, startPoint y: 438, endPoint x: 528, endPoint y: 86, distance: 408.0
click at [528, 86] on div "I can start as soon as possible. I am located in [GEOGRAPHIC_DATA] and am makin…" at bounding box center [678, 273] width 364 height 399
copy div "I can start as soon as possible. I am located in [GEOGRAPHIC_DATA] and am makin…"
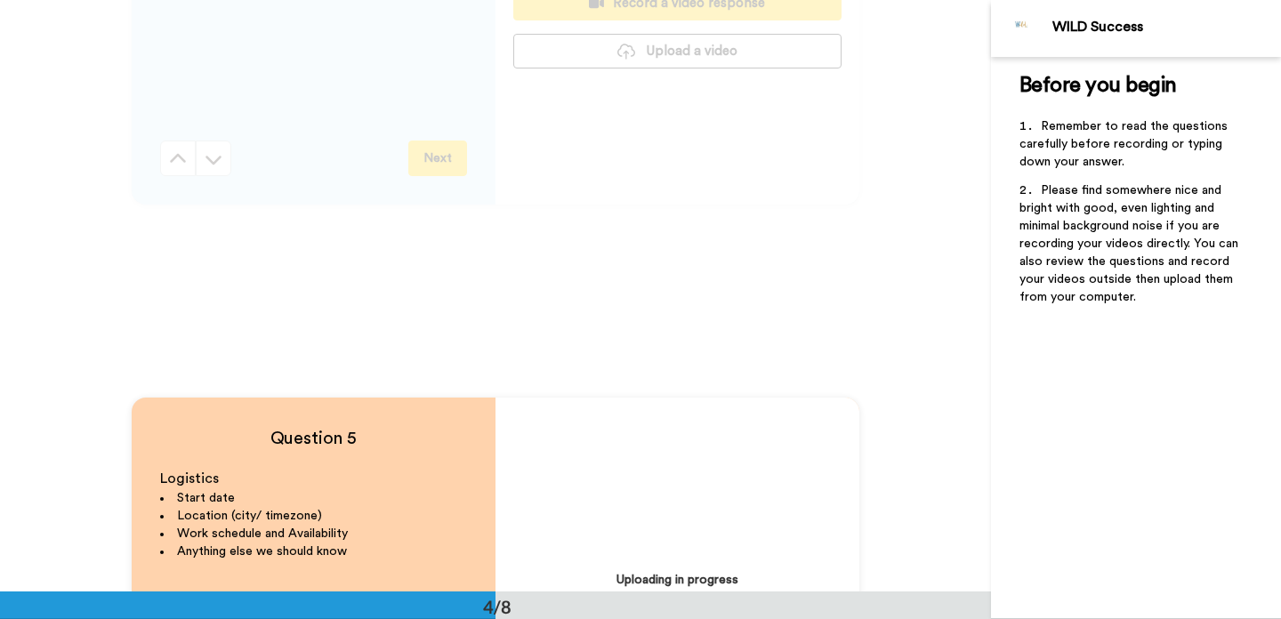
scroll to position [1815, 0]
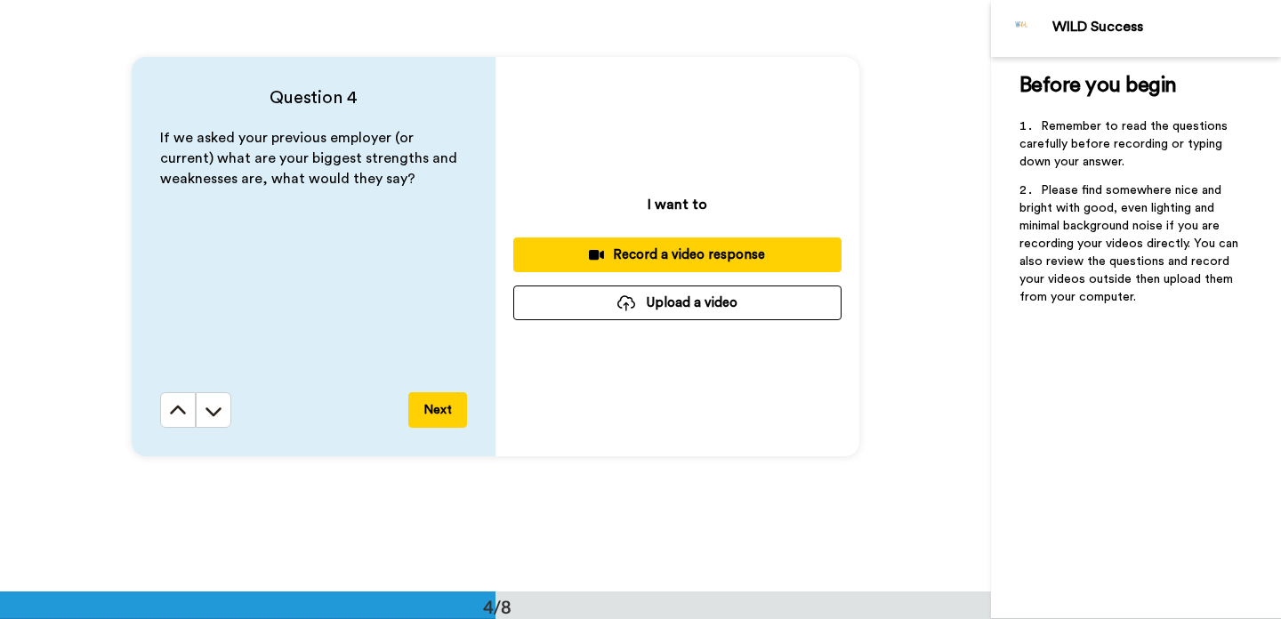
click at [690, 254] on div "Record a video response" at bounding box center [678, 255] width 300 height 19
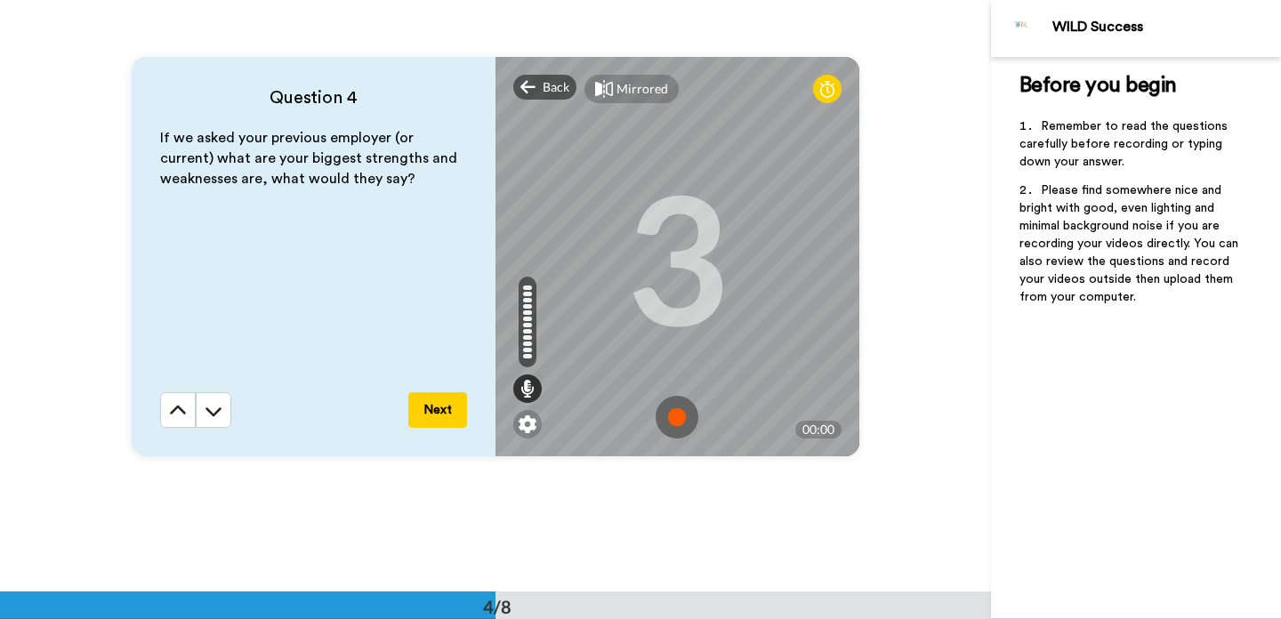
click at [681, 415] on img at bounding box center [677, 417] width 43 height 43
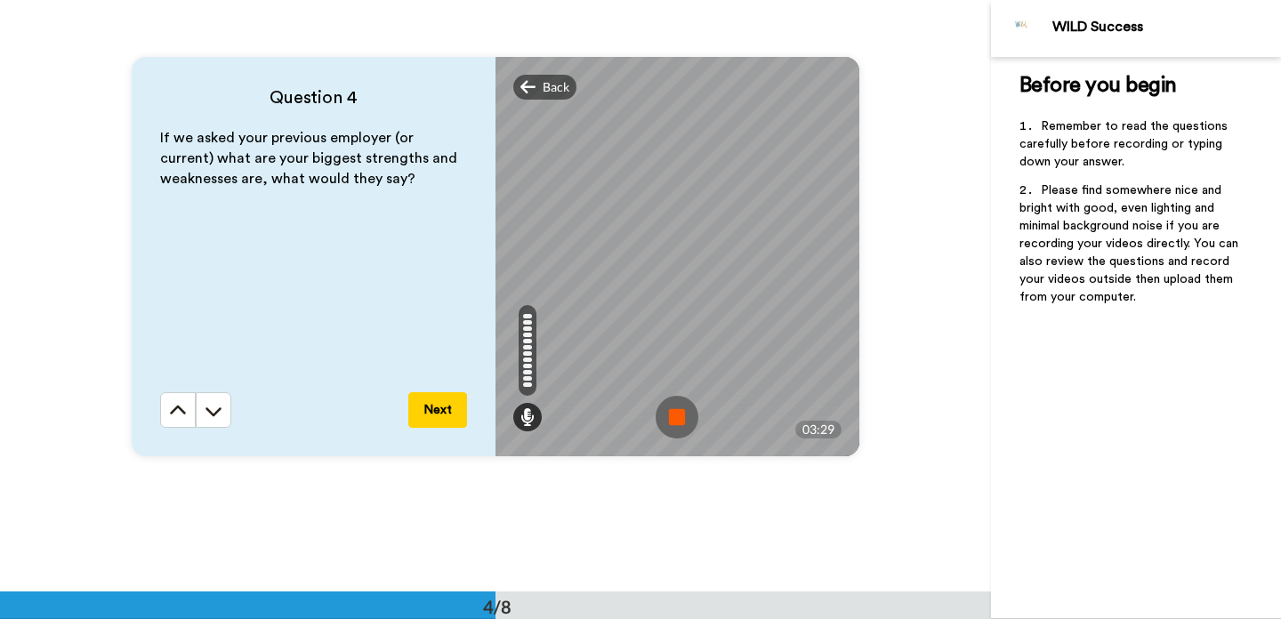
click at [681, 415] on img at bounding box center [677, 417] width 43 height 43
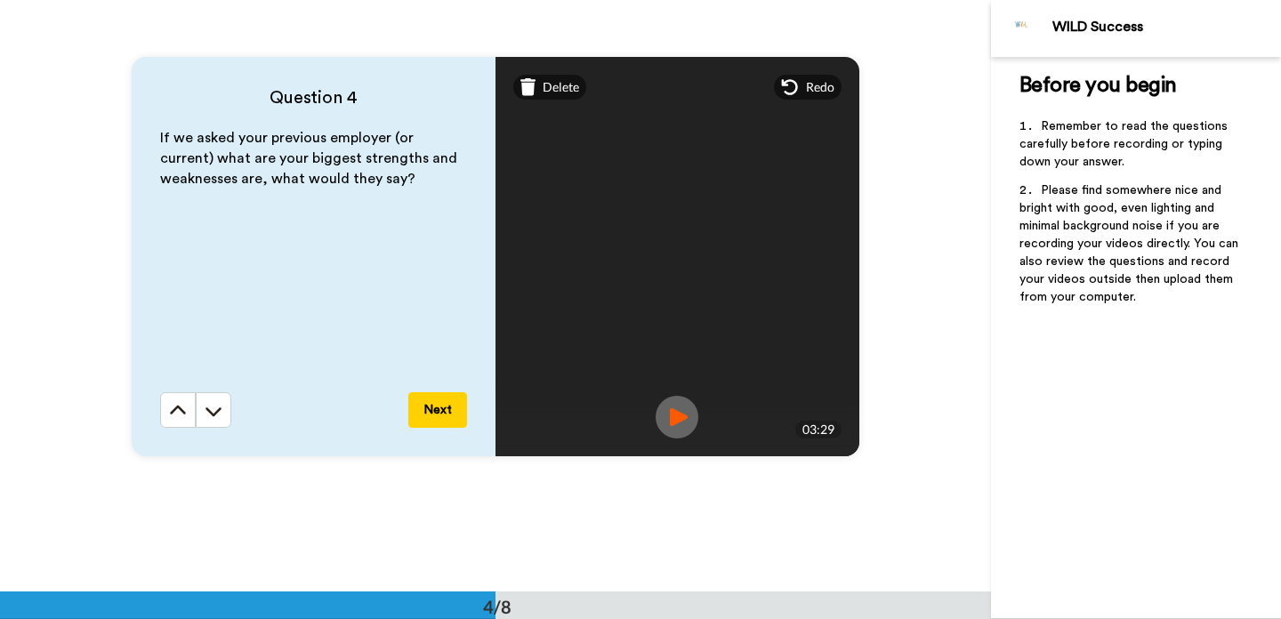
click at [681, 415] on img at bounding box center [677, 417] width 43 height 43
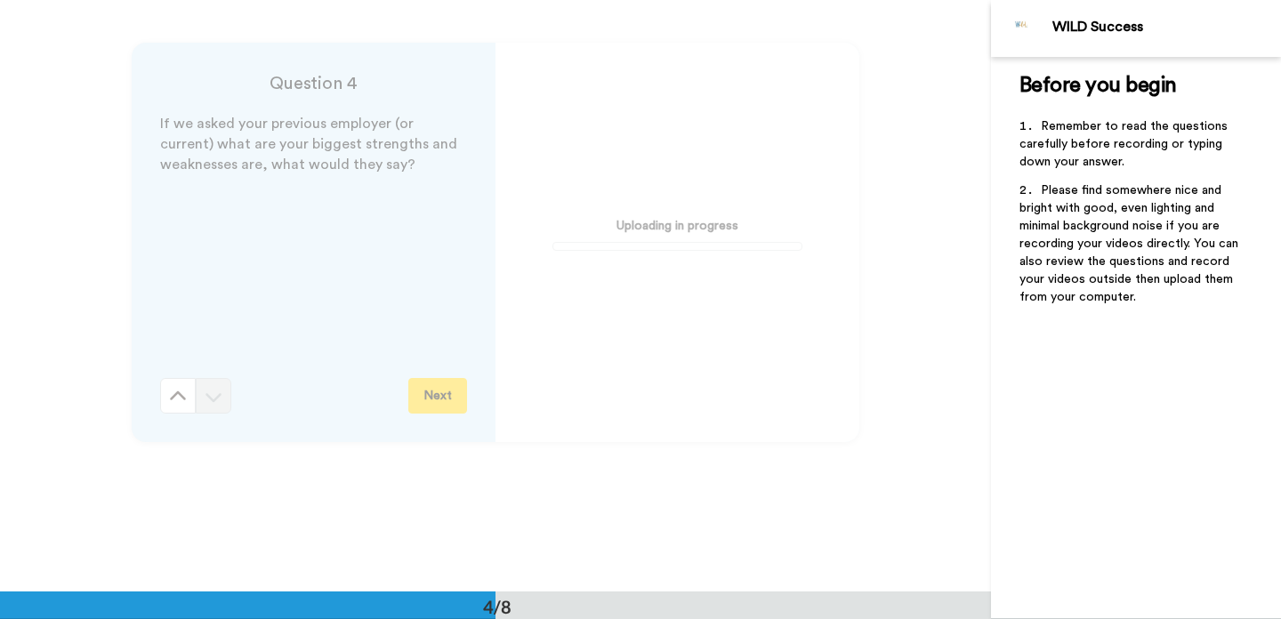
scroll to position [1811, 0]
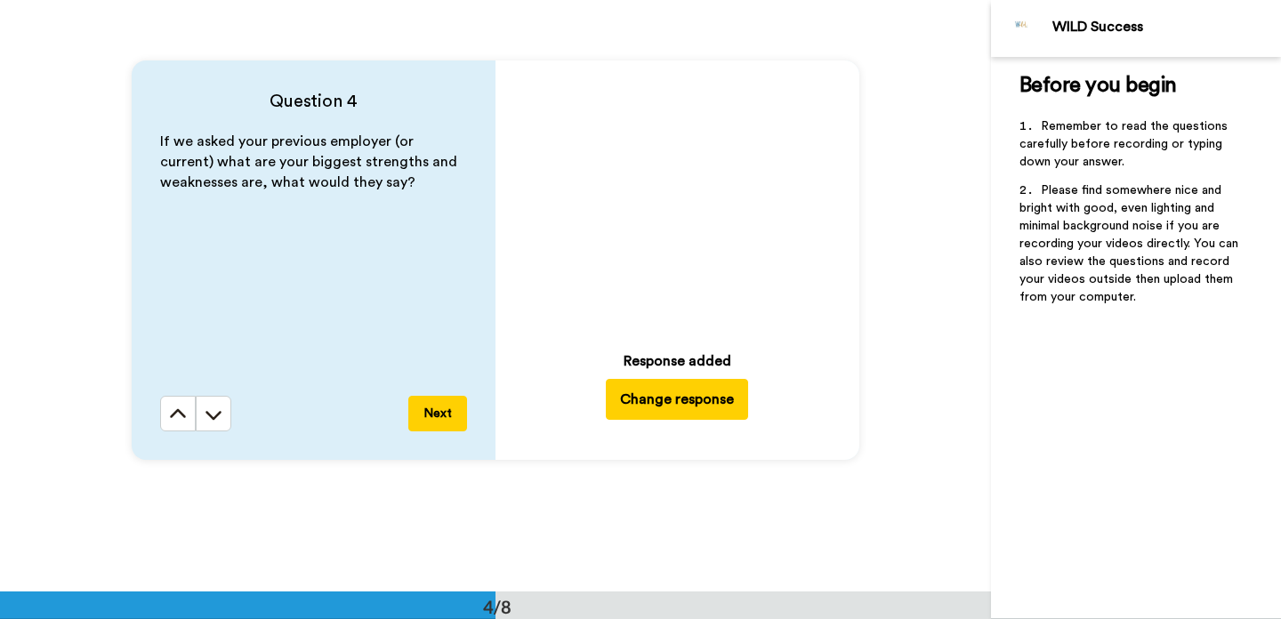
click at [675, 198] on icon "Play/Pause" at bounding box center [677, 199] width 47 height 85
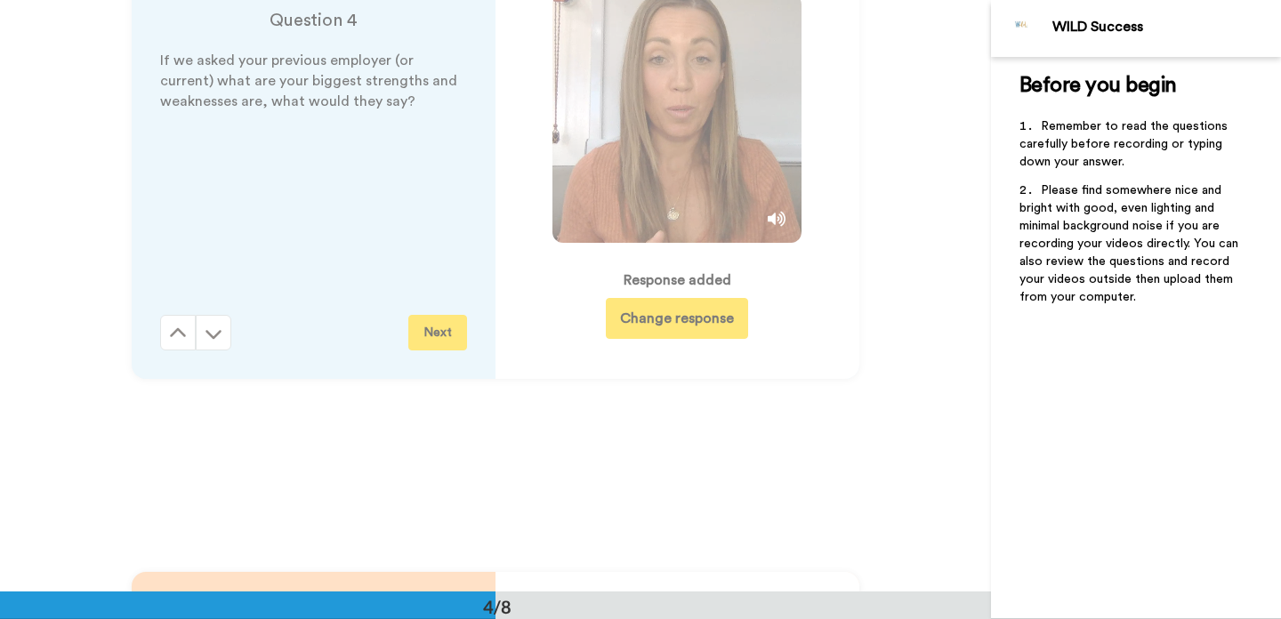
scroll to position [1782, 0]
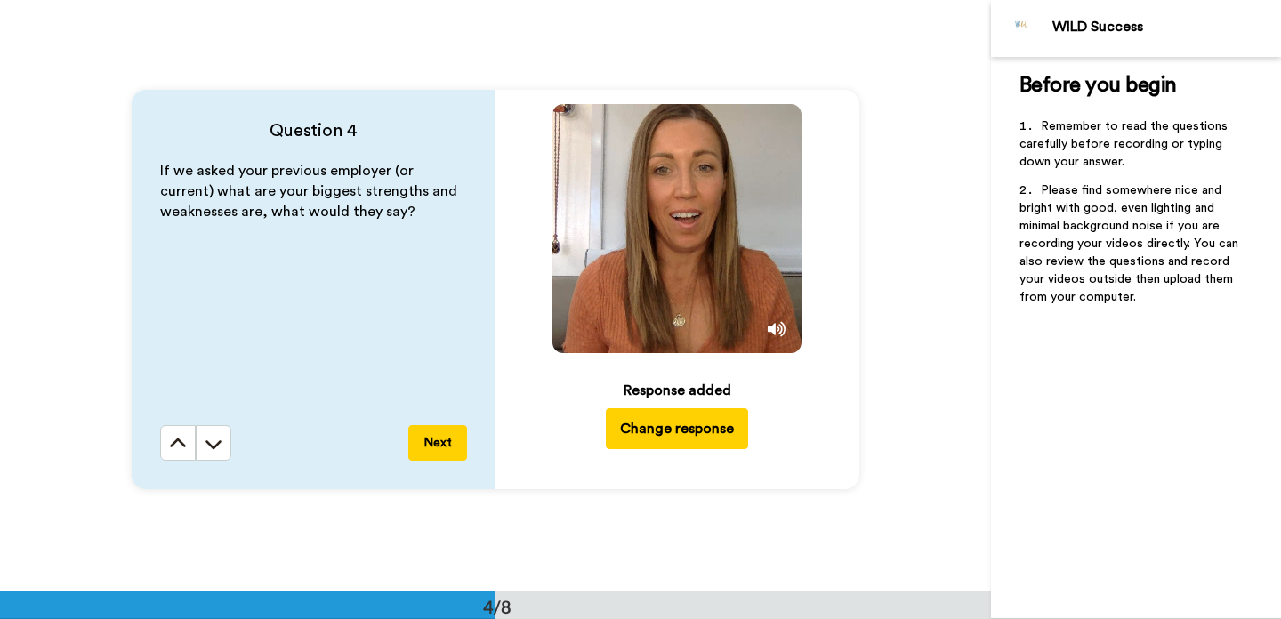
click at [676, 214] on icon at bounding box center [677, 228] width 47 height 47
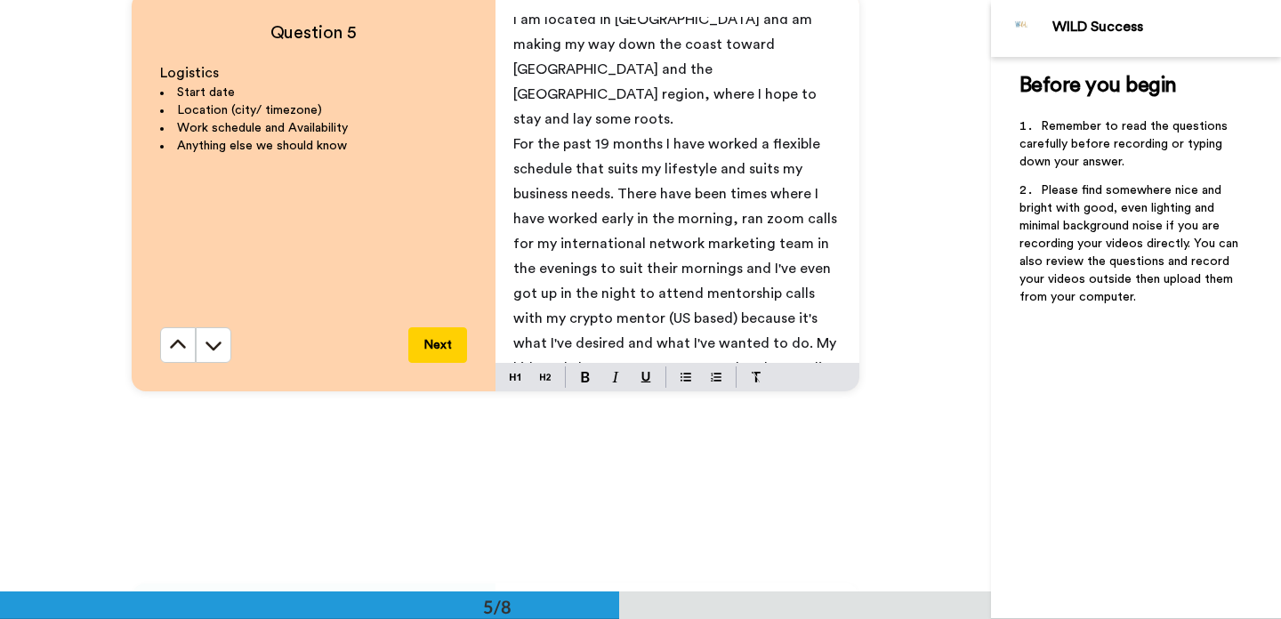
scroll to position [2474, 0]
drag, startPoint x: 746, startPoint y: 292, endPoint x: 755, endPoint y: 373, distance: 81.4
click at [755, 373] on div "I can start as soon as possible. I am located in [GEOGRAPHIC_DATA] and am makin…" at bounding box center [678, 202] width 364 height 375
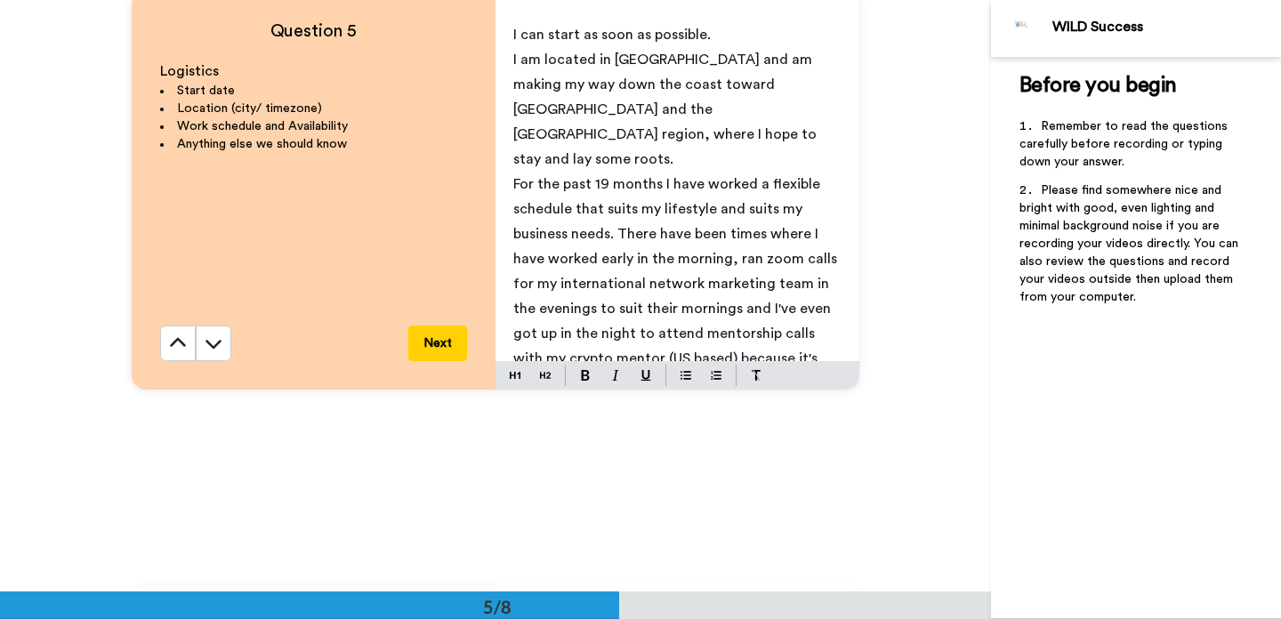
click at [744, 330] on span "For the past 19 months I have worked a flexible schedule that suits my lifestyl…" at bounding box center [677, 346] width 329 height 338
click at [617, 181] on span "For the past 19 months I have worked a flexible schedule that suits my lifestyl…" at bounding box center [676, 284] width 327 height 214
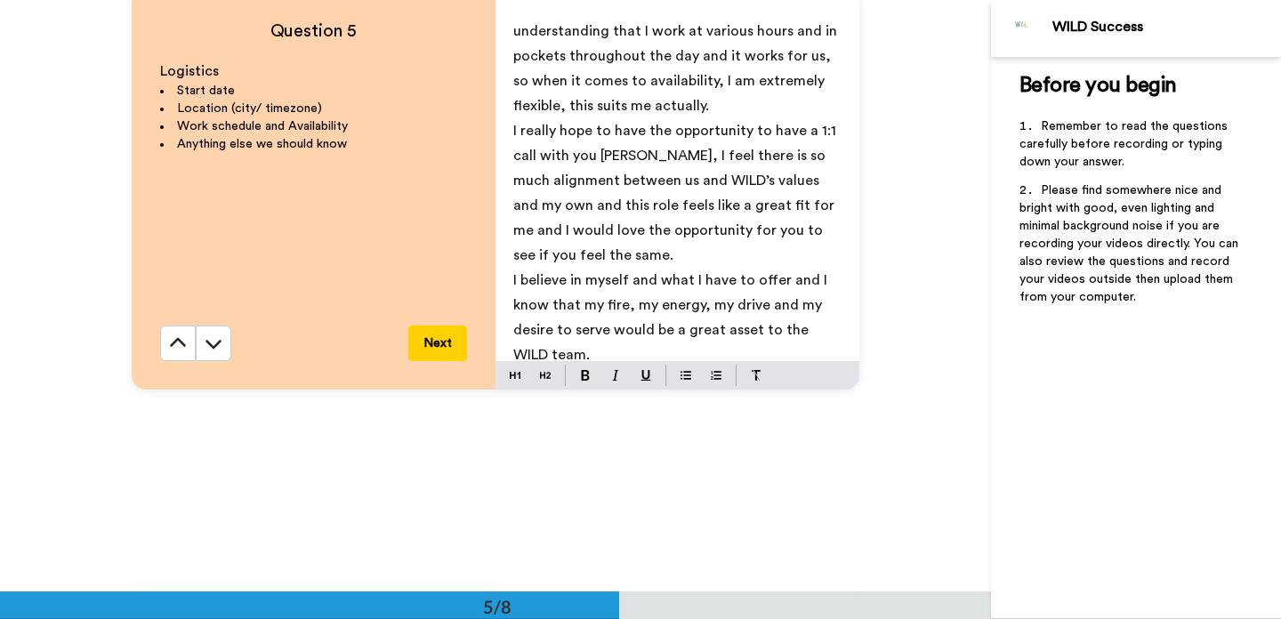
scroll to position [428, 0]
click at [738, 181] on span "I really hope to have the opportunity to have a 1:1 call with you [PERSON_NAME]…" at bounding box center [676, 192] width 326 height 139
click at [705, 183] on span "I really hope to have the opportunity to have a 1:1 call with you [PERSON_NAME]…" at bounding box center [677, 192] width 328 height 139
click at [762, 272] on span "I believe in myself and what I have to offer and I know that my fire, my energy…" at bounding box center [672, 316] width 318 height 89
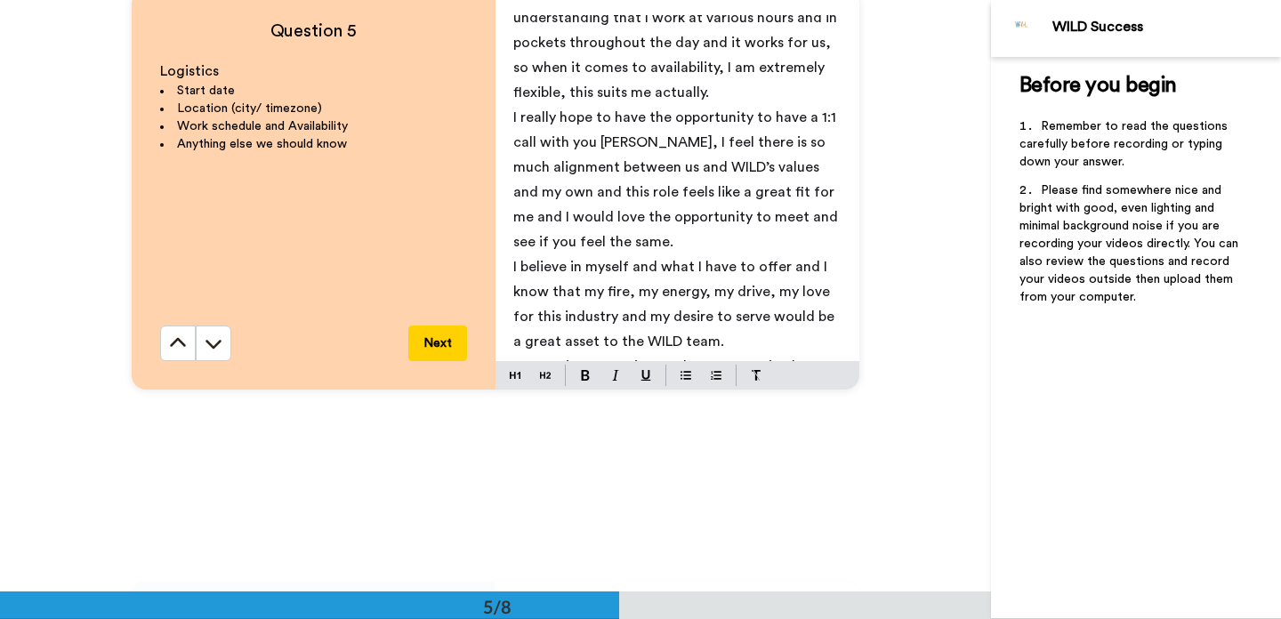
click at [577, 359] on span "I appreciate your time and am very excited to hopefully hear from you again wit…" at bounding box center [666, 378] width 306 height 39
click at [646, 359] on span "I appreciate your time and am very excited to hear from you again with next ste…" at bounding box center [665, 378] width 304 height 39
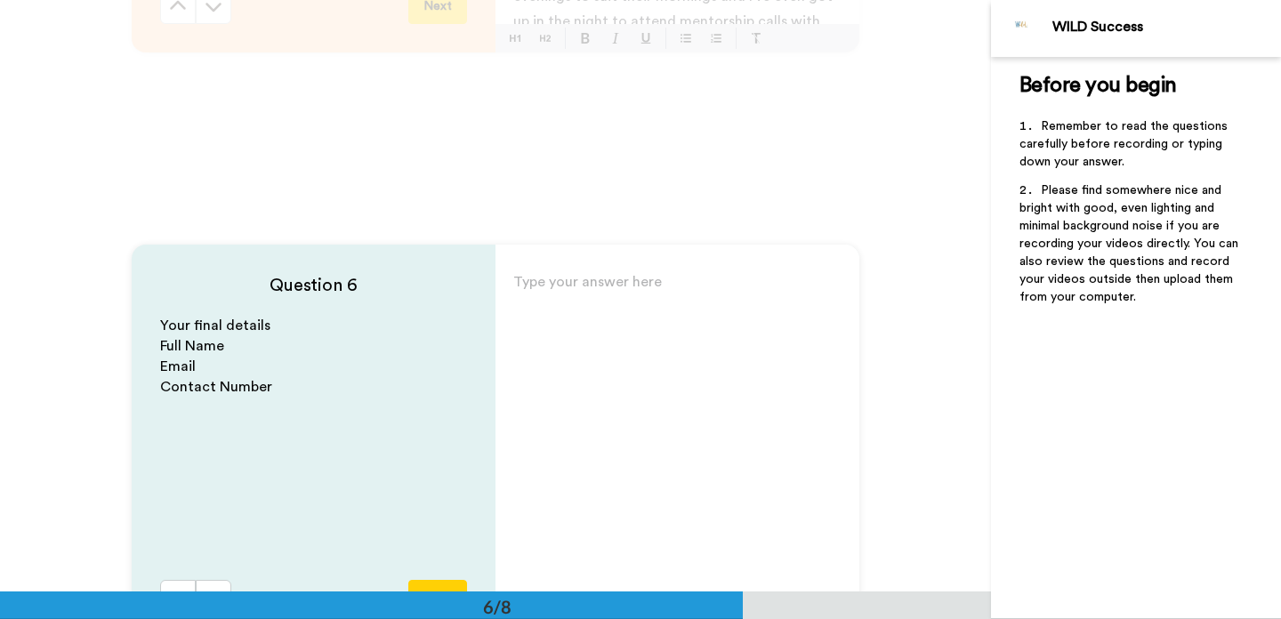
scroll to position [2849, 0]
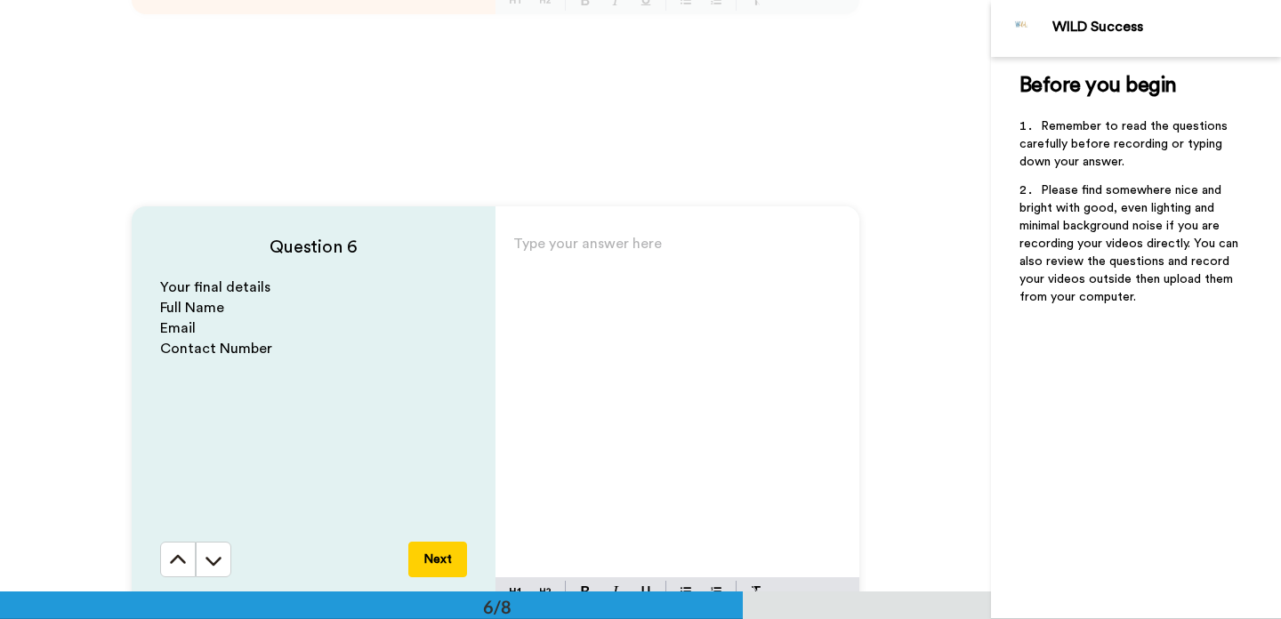
click at [545, 249] on p "Type your answer here ﻿" at bounding box center [677, 250] width 328 height 25
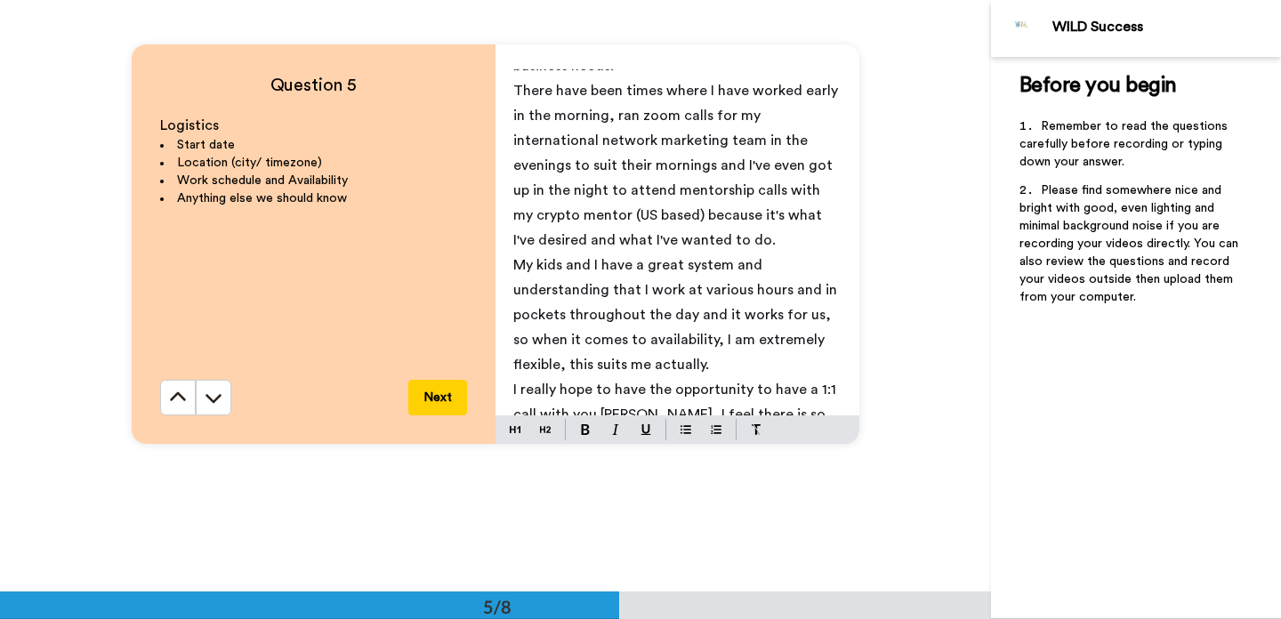
scroll to position [223, 0]
click at [718, 317] on p "My kids and I have a great system and understanding that I work at various hour…" at bounding box center [677, 314] width 328 height 125
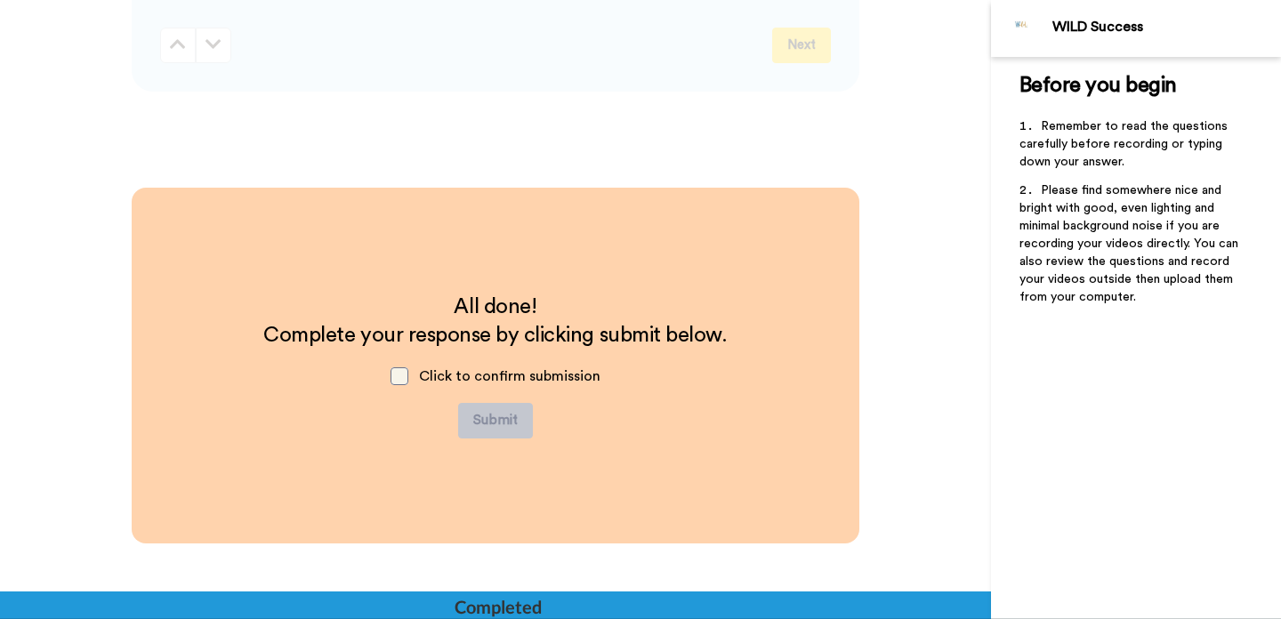
scroll to position [0, 0]
click at [407, 378] on span at bounding box center [400, 376] width 18 height 18
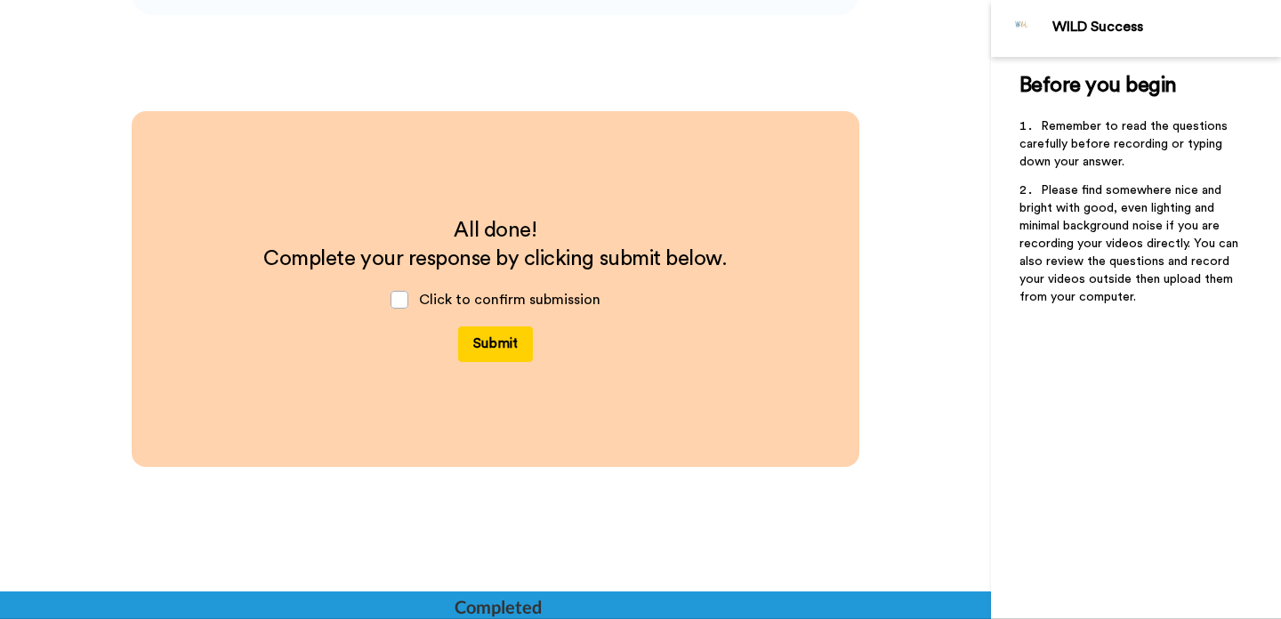
scroll to position [4040, 0]
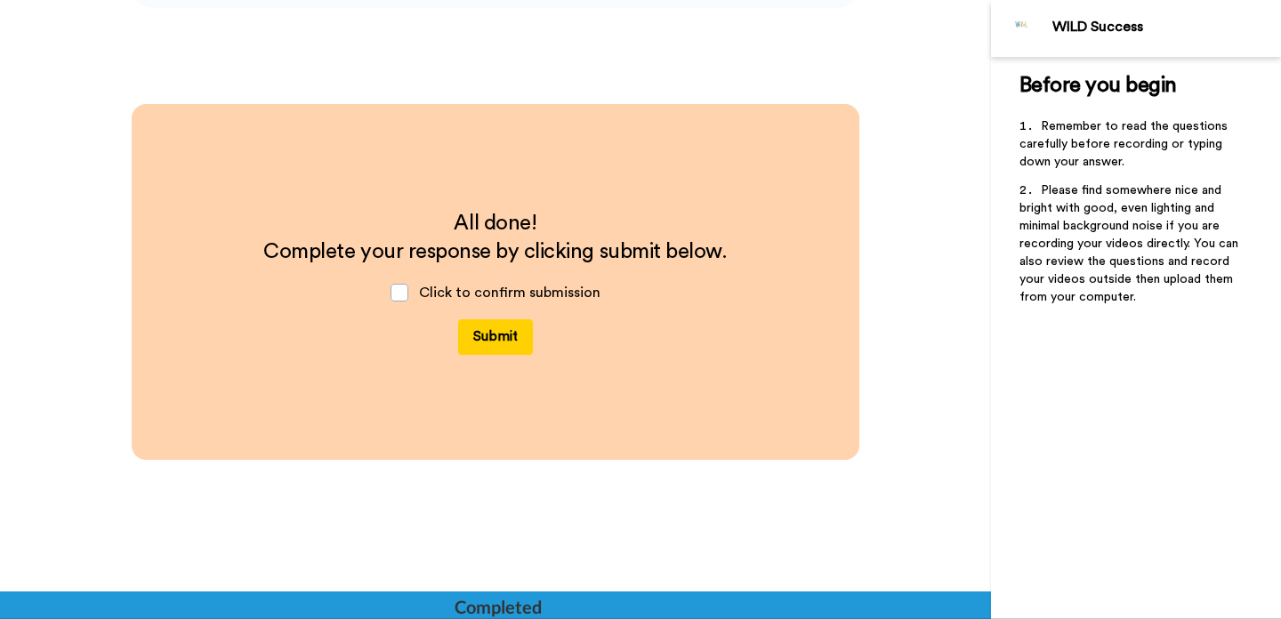
click at [507, 335] on button "Submit" at bounding box center [495, 337] width 75 height 36
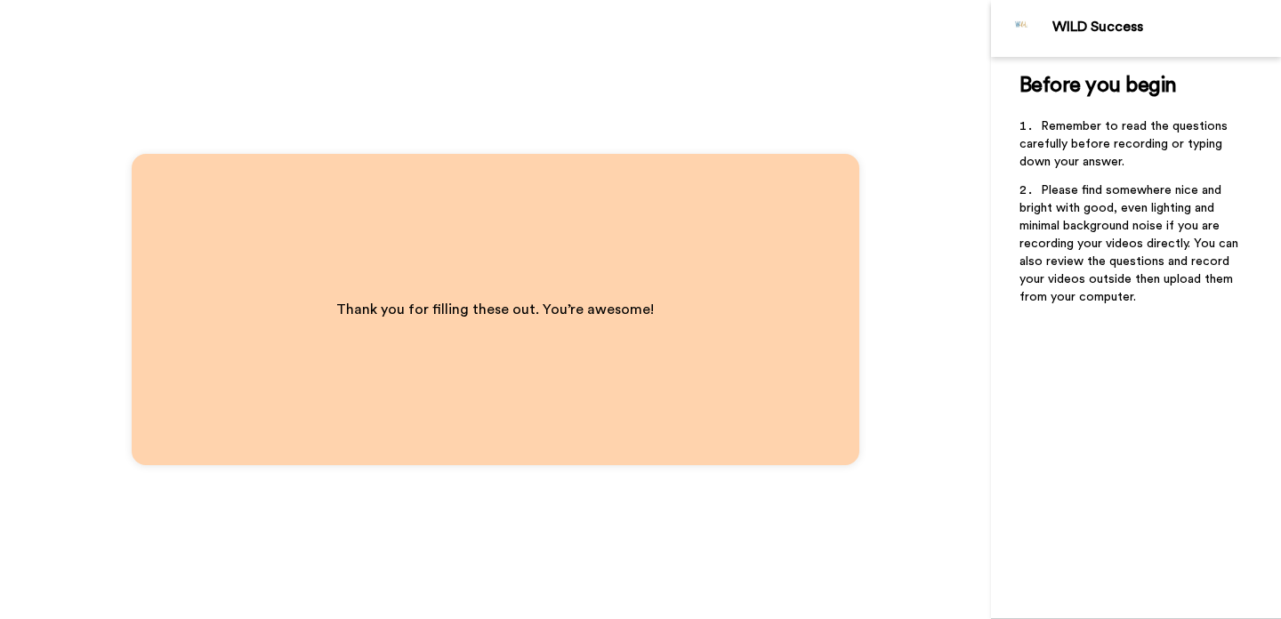
click at [507, 335] on div "Thank you for filling these out. You’re awesome!" at bounding box center [495, 310] width 389 height 96
